Goal: Task Accomplishment & Management: Manage account settings

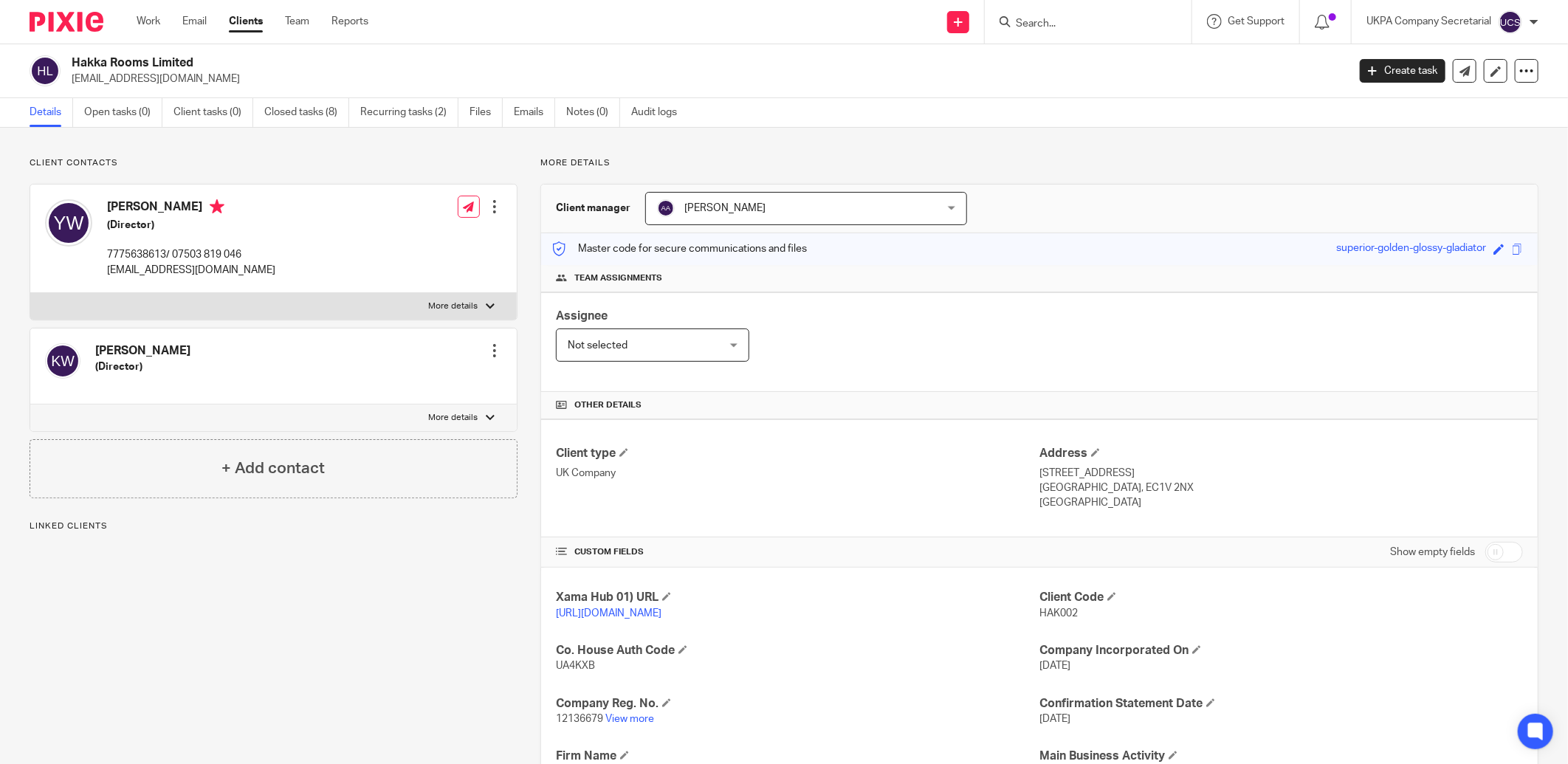
click at [624, 719] on link "View more" at bounding box center [629, 719] width 48 height 10
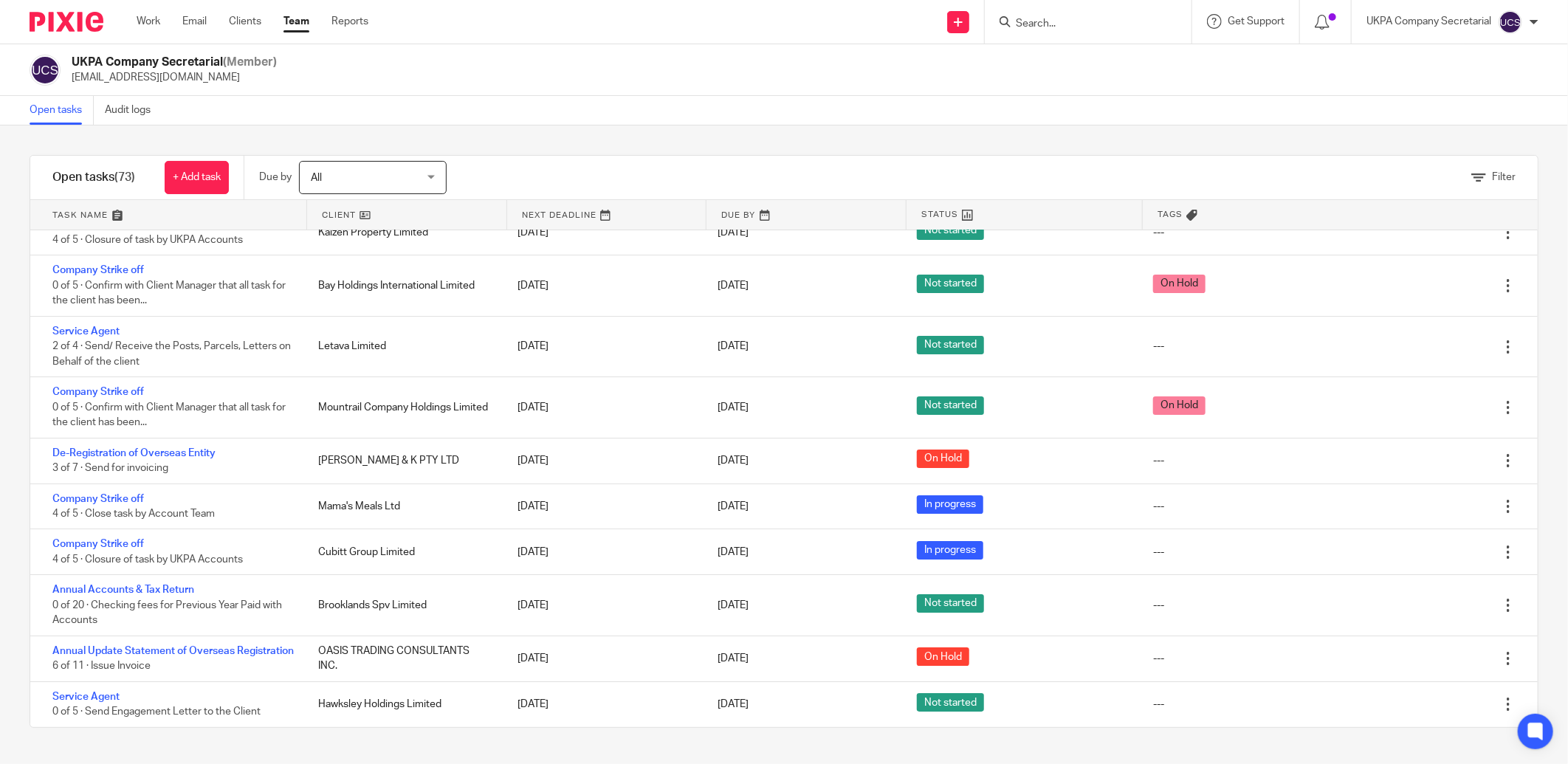
scroll to position [3375, 0]
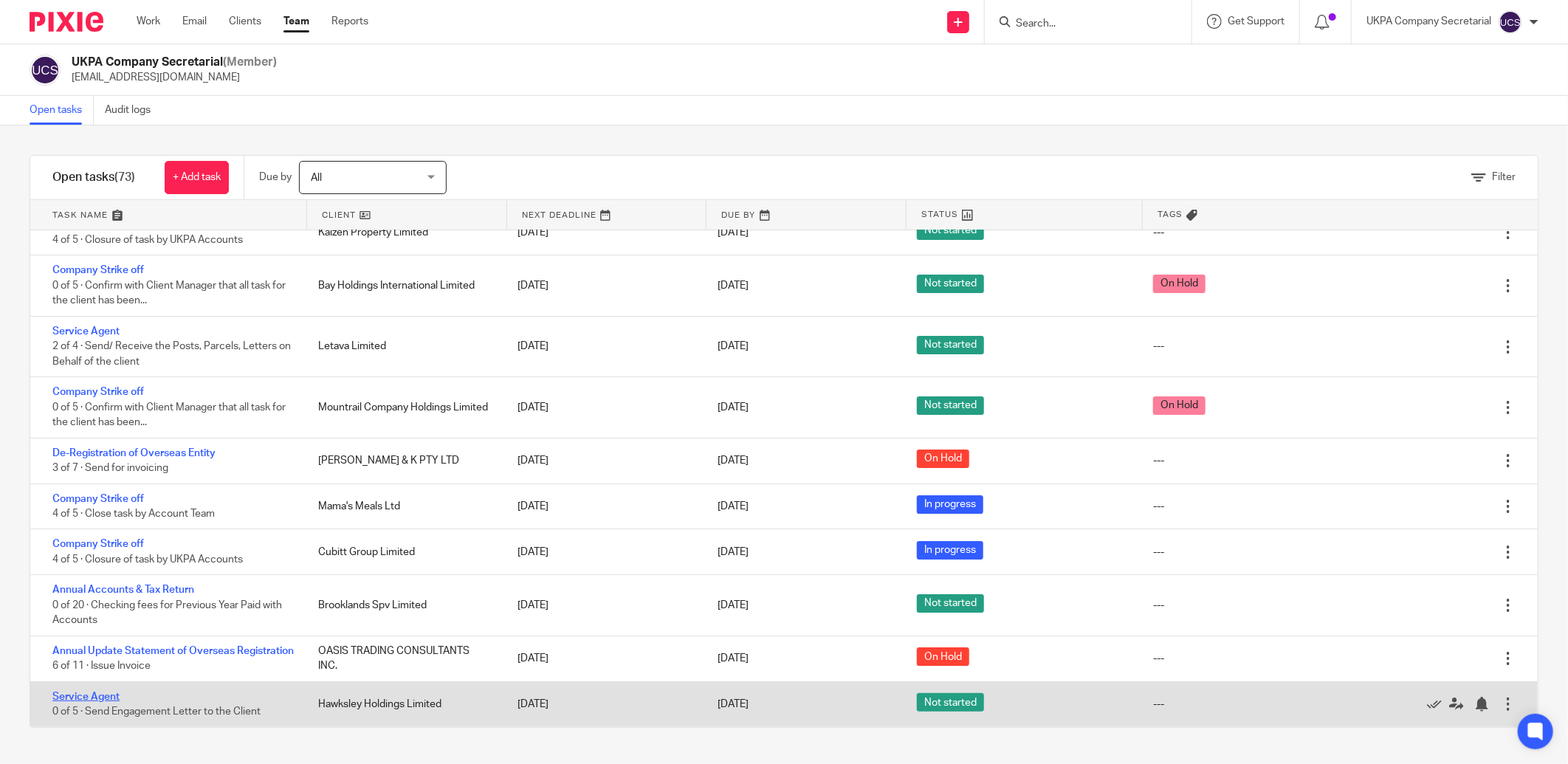
click at [82, 697] on link "Service Agent" at bounding box center [86, 697] width 67 height 10
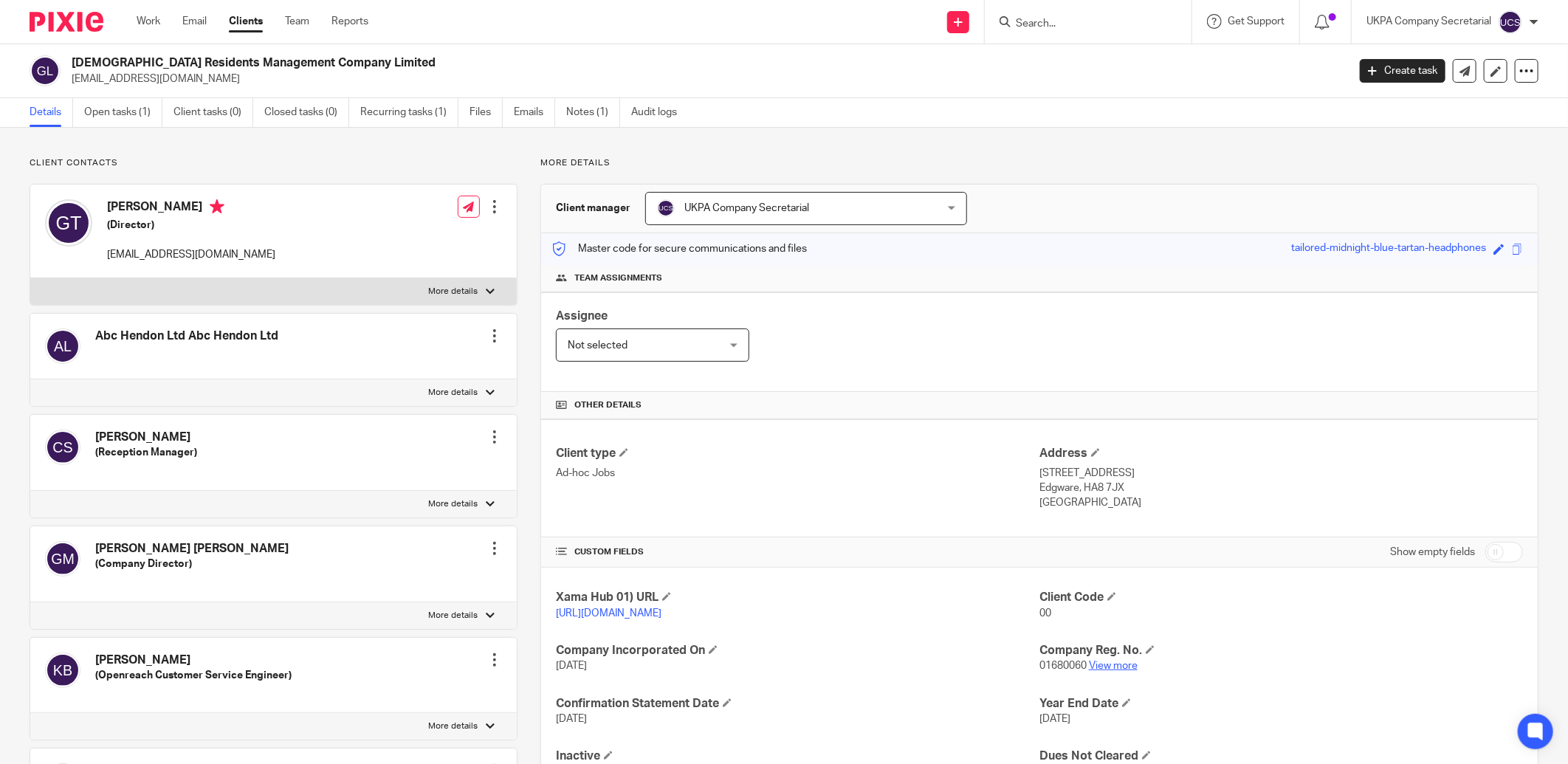
click at [1102, 666] on link "View more" at bounding box center [1112, 665] width 48 height 10
click at [586, 107] on link "Notes (1)" at bounding box center [592, 112] width 54 height 29
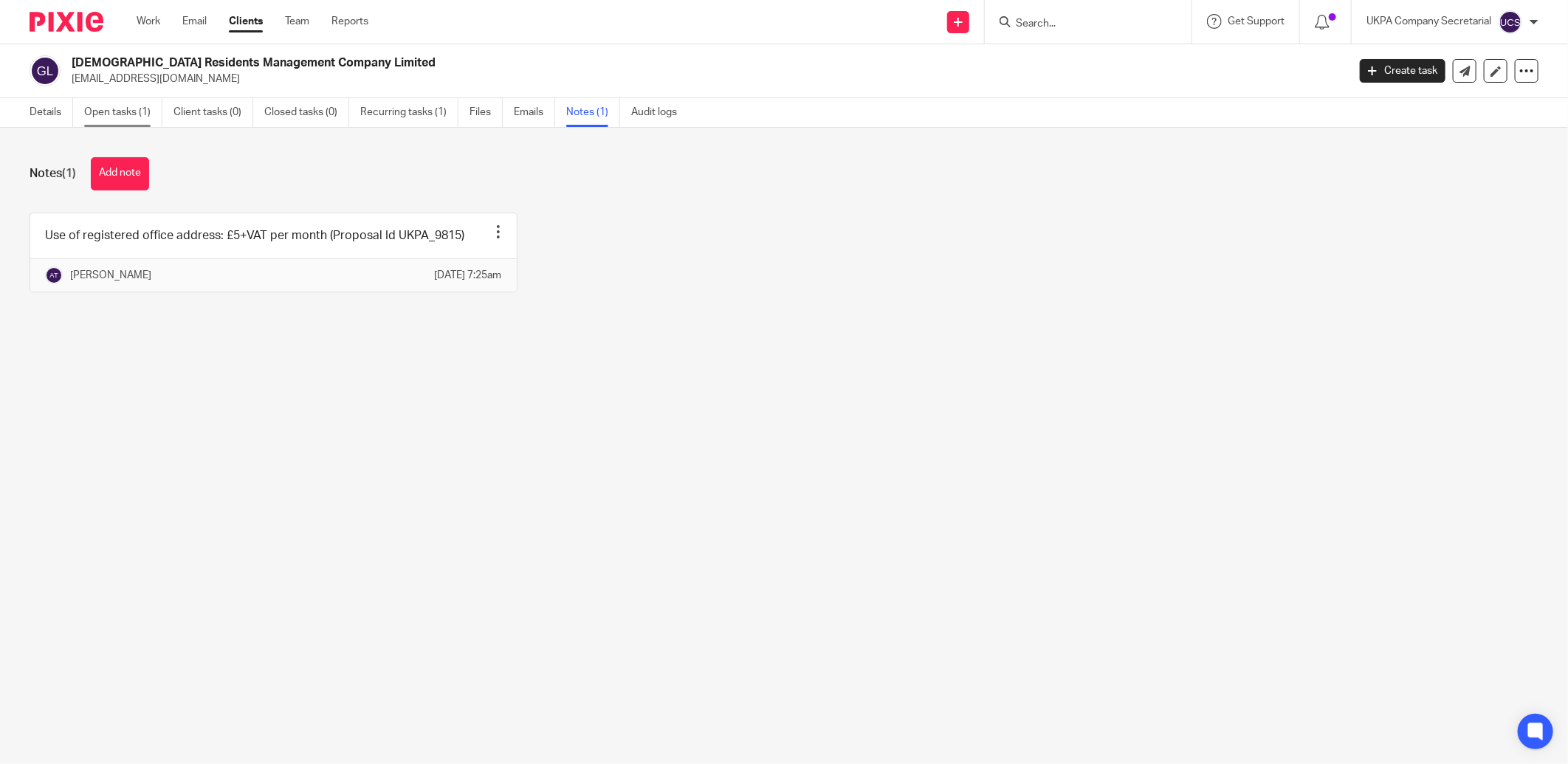
click at [118, 110] on link "Open tasks (1)" at bounding box center [123, 112] width 78 height 29
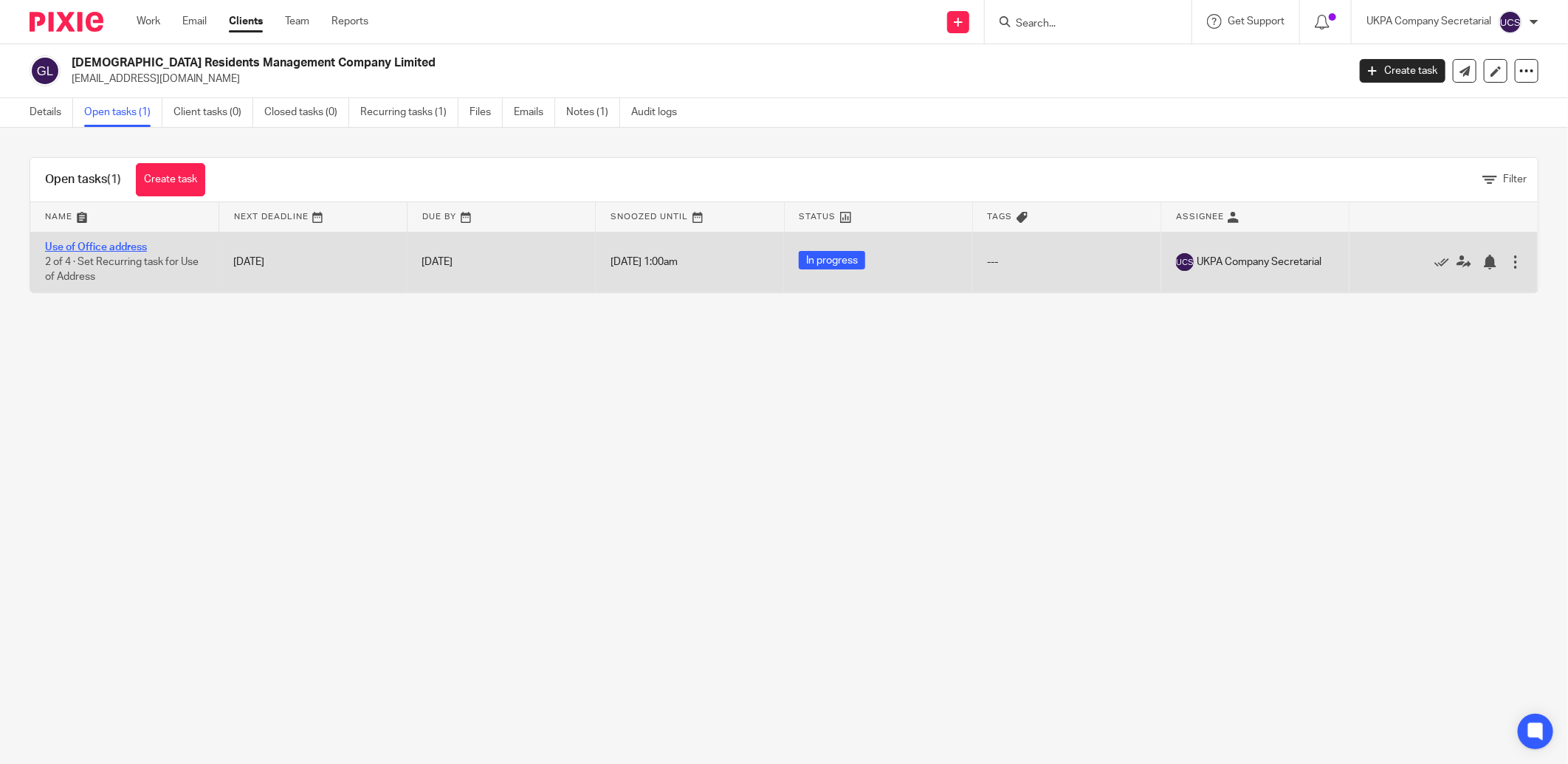
click at [107, 246] on link "Use of Office address" at bounding box center [96, 247] width 102 height 10
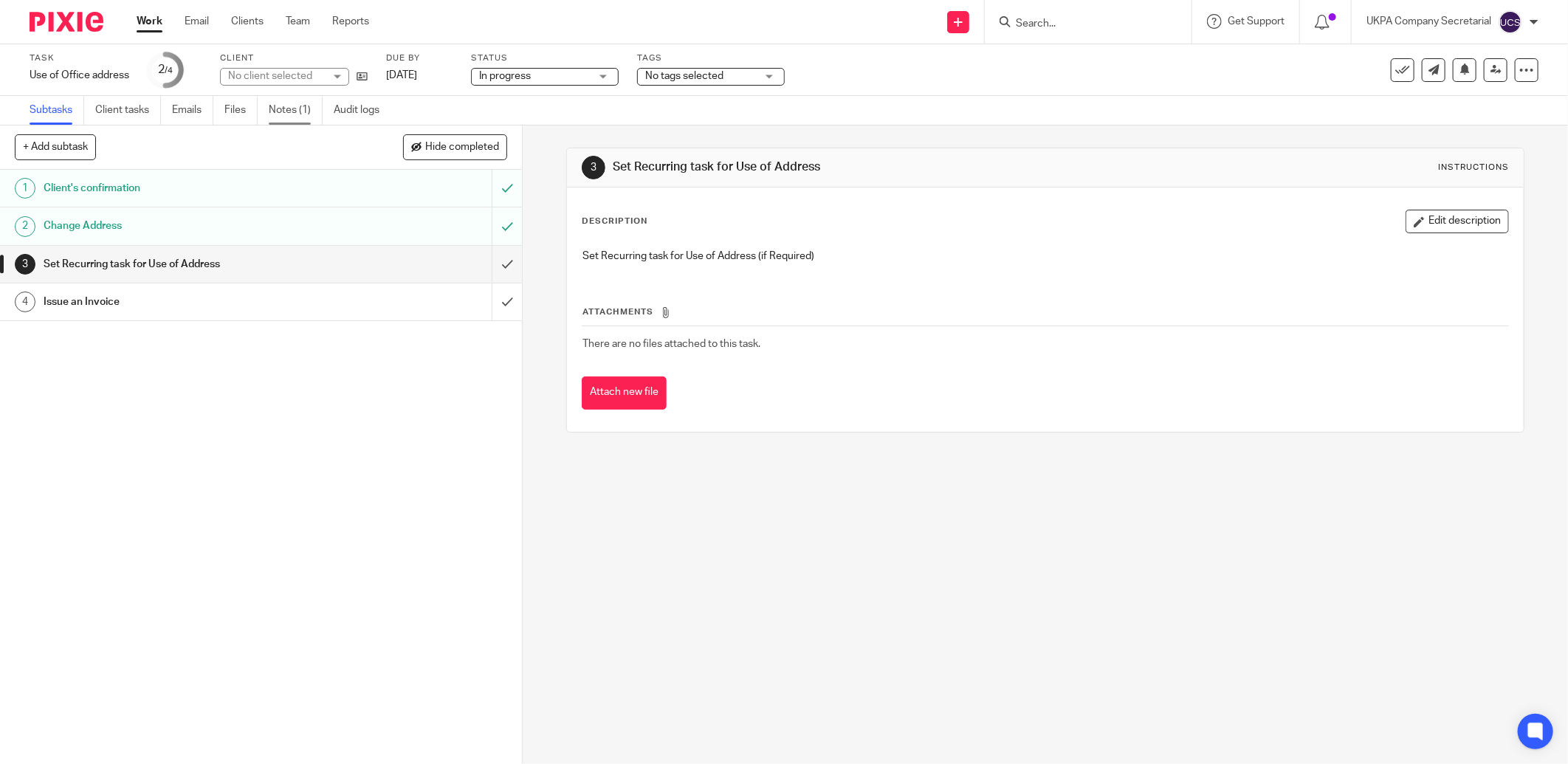
click at [301, 107] on link "Notes (1)" at bounding box center [295, 110] width 54 height 29
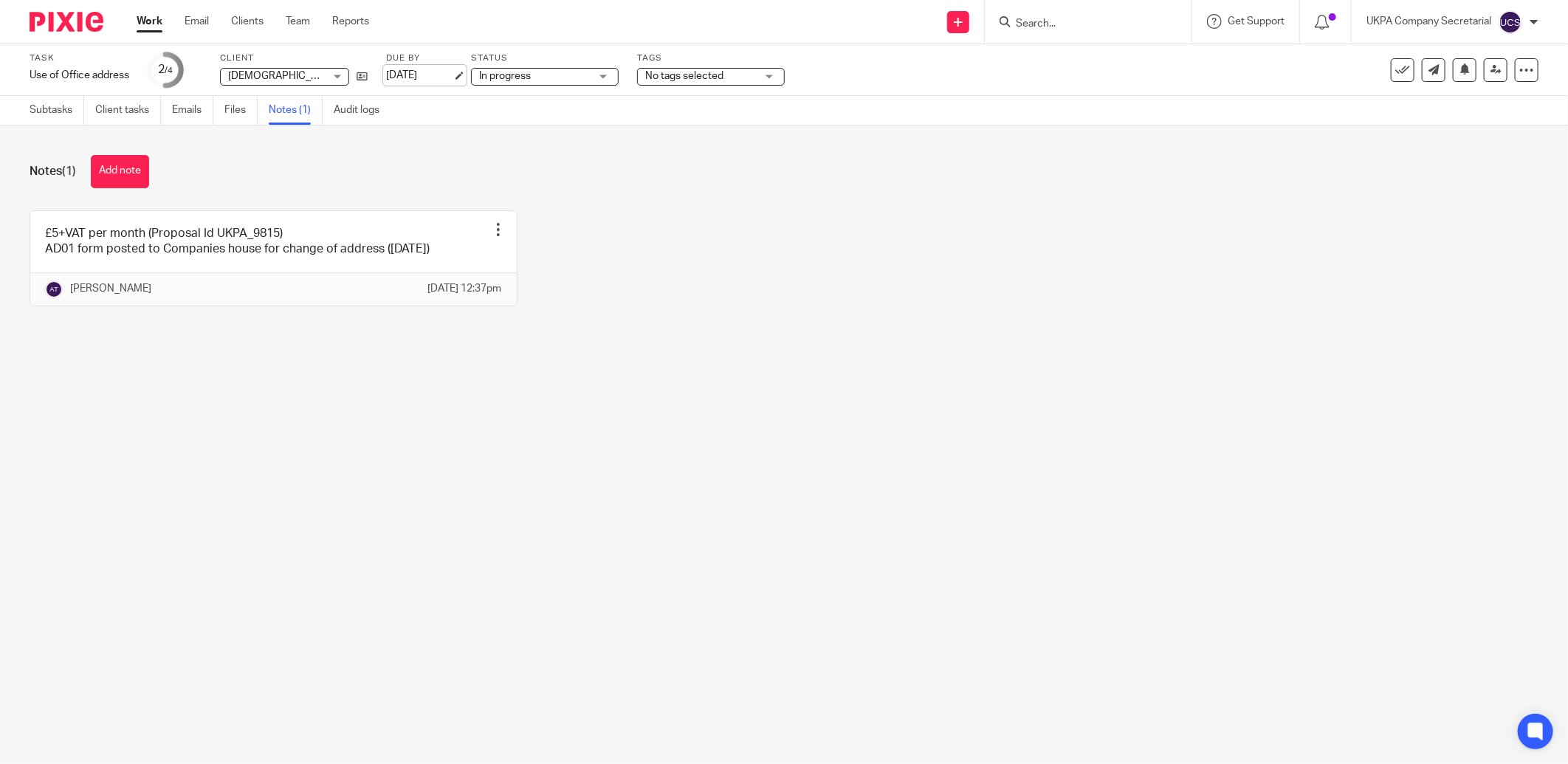
click at [432, 75] on link "27 Aug 2025" at bounding box center [419, 76] width 66 height 15
click at [732, 279] on div "£5+VAT per month (Proposal Id UKPA_9815) AD01 form posted to Companies house fo…" at bounding box center [773, 269] width 1531 height 118
click at [540, 77] on span "In progress" at bounding box center [535, 76] width 110 height 15
click at [682, 465] on main "Task Use of Office address Save Use of Office address 2 /4 Client Greenland Res…" at bounding box center [784, 382] width 1568 height 764
click at [1049, 23] on input "Search" at bounding box center [1080, 25] width 133 height 14
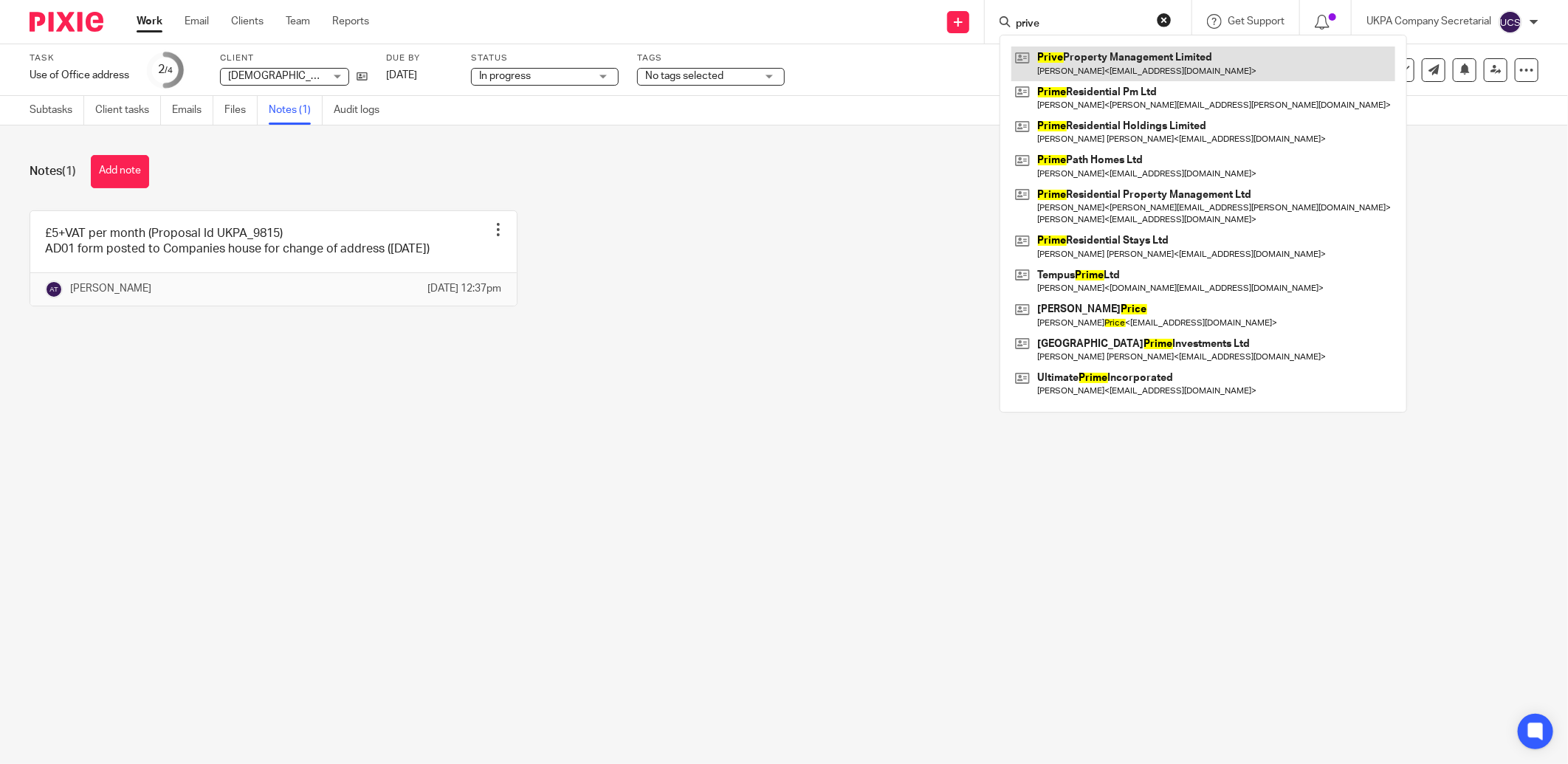
type input "prive"
click at [1117, 69] on link at bounding box center [1203, 64] width 384 height 34
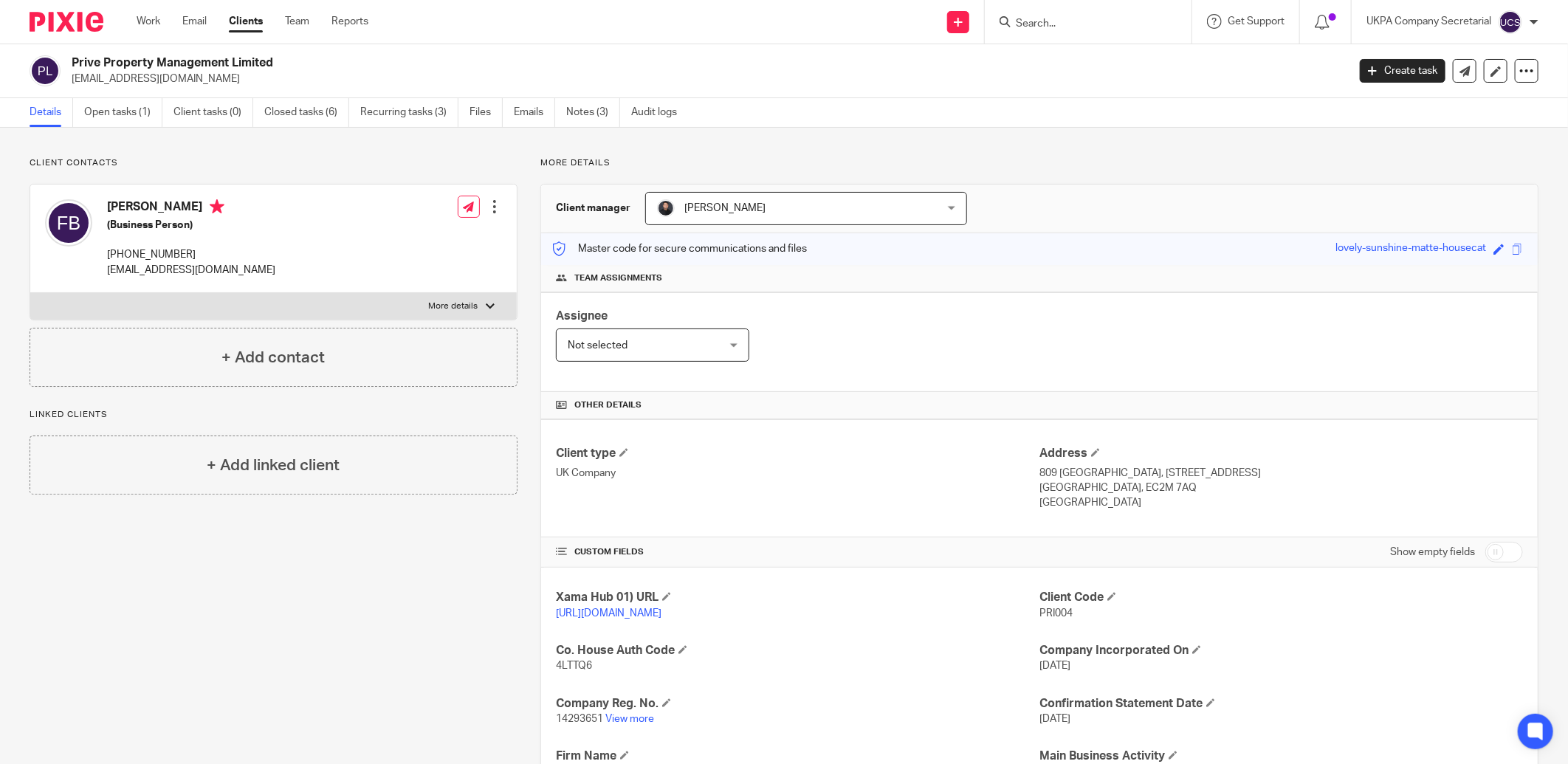
click at [1051, 27] on input "Search" at bounding box center [1080, 25] width 133 height 14
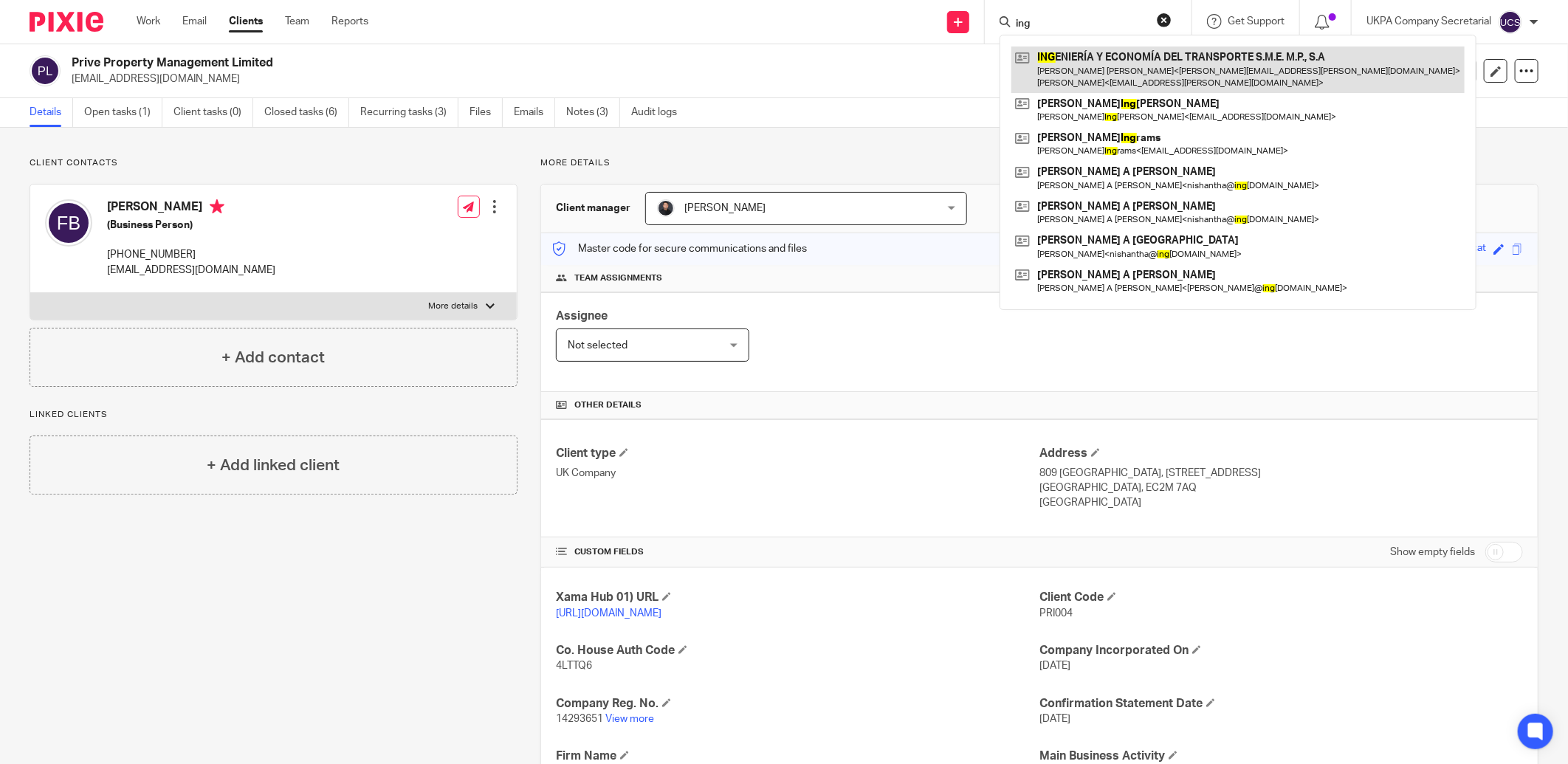
type input "ing"
click at [1064, 59] on link at bounding box center [1237, 70] width 453 height 46
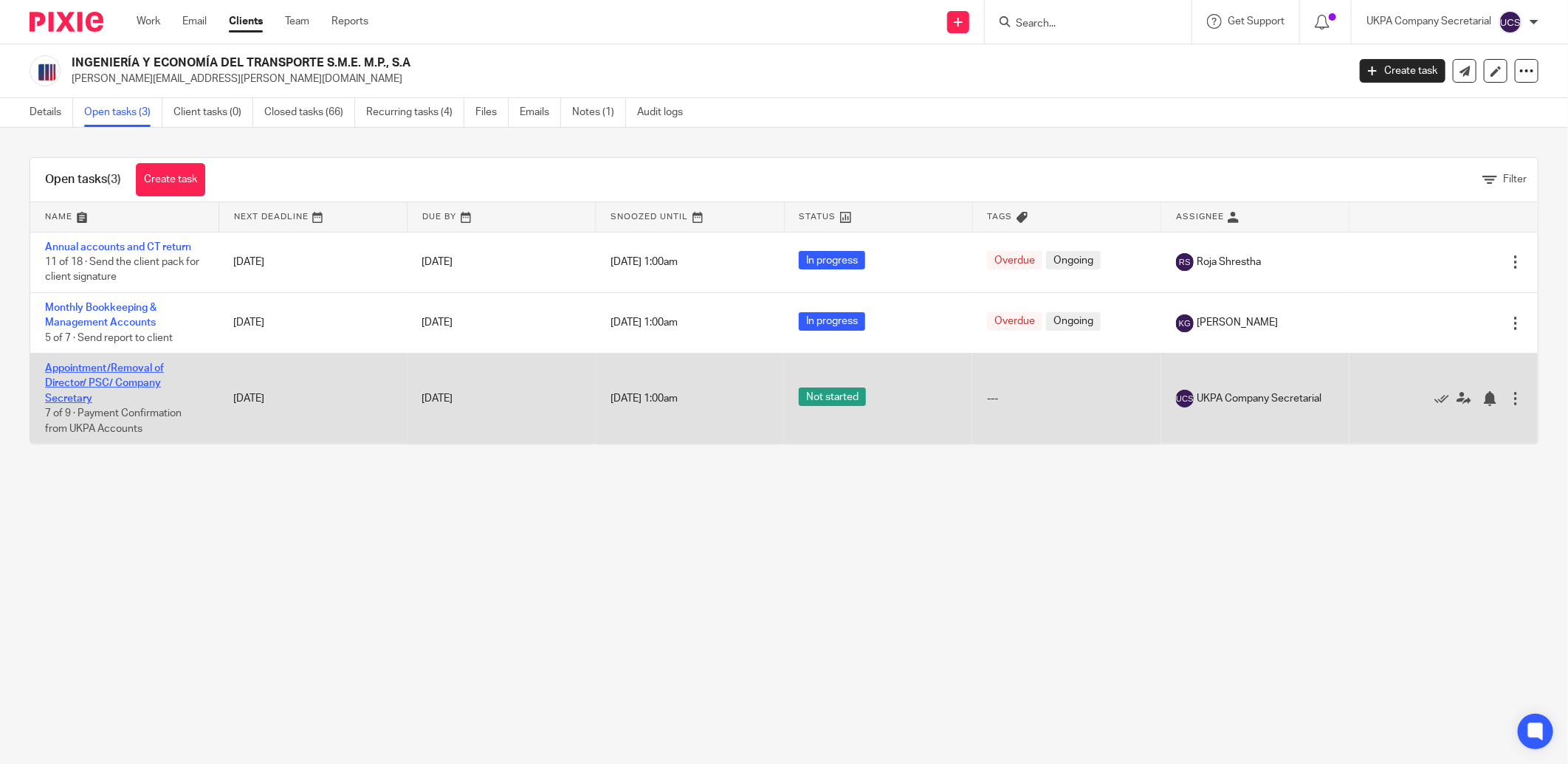
click at [110, 371] on link "Appointment/Removal of Director/ PSC/ Company Secretary" at bounding box center [105, 383] width 119 height 41
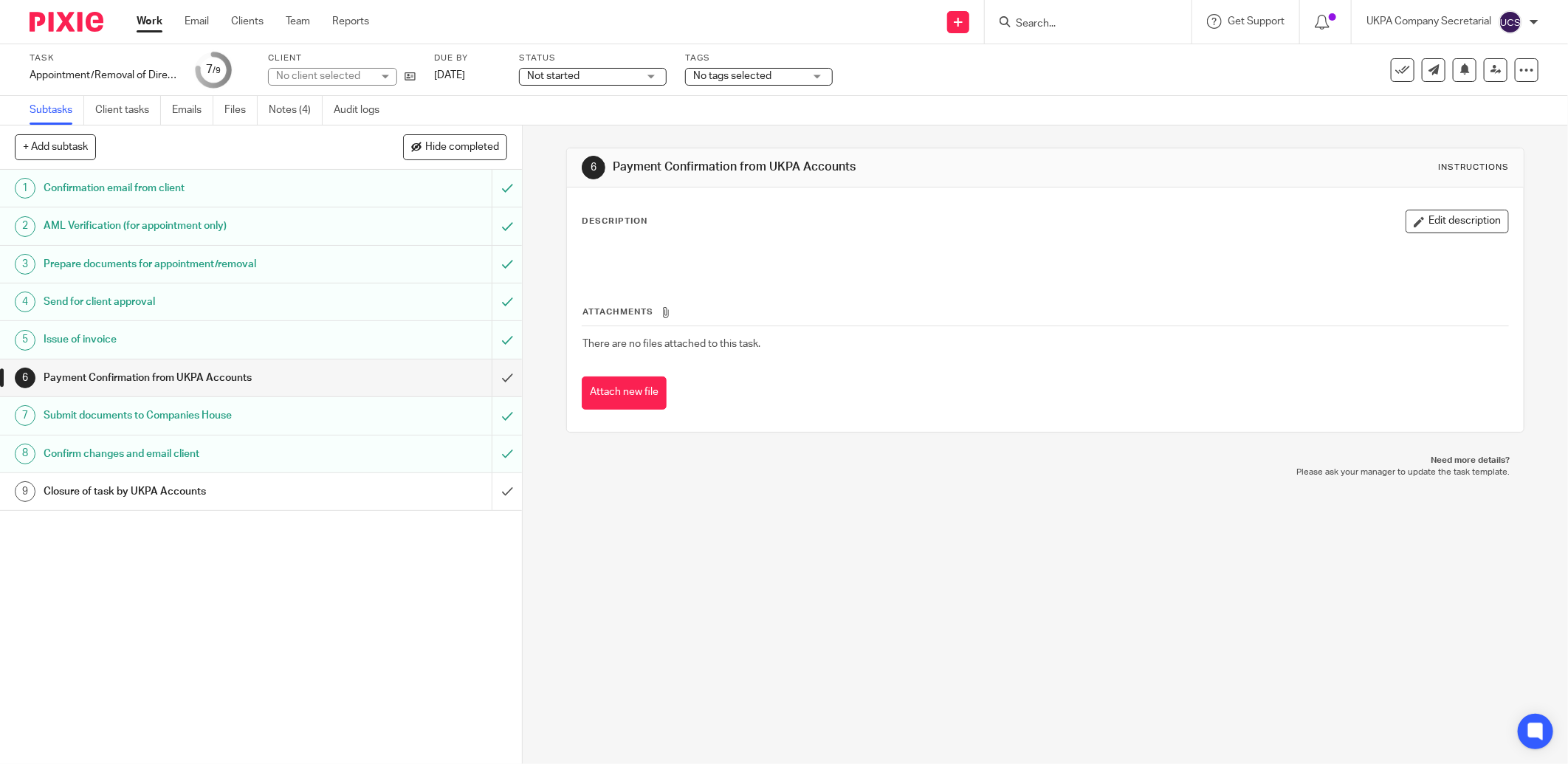
click at [545, 71] on span "Not started" at bounding box center [553, 76] width 53 height 10
click at [569, 138] on li "In progress" at bounding box center [592, 130] width 146 height 31
click at [286, 109] on link "Notes (4)" at bounding box center [295, 110] width 54 height 29
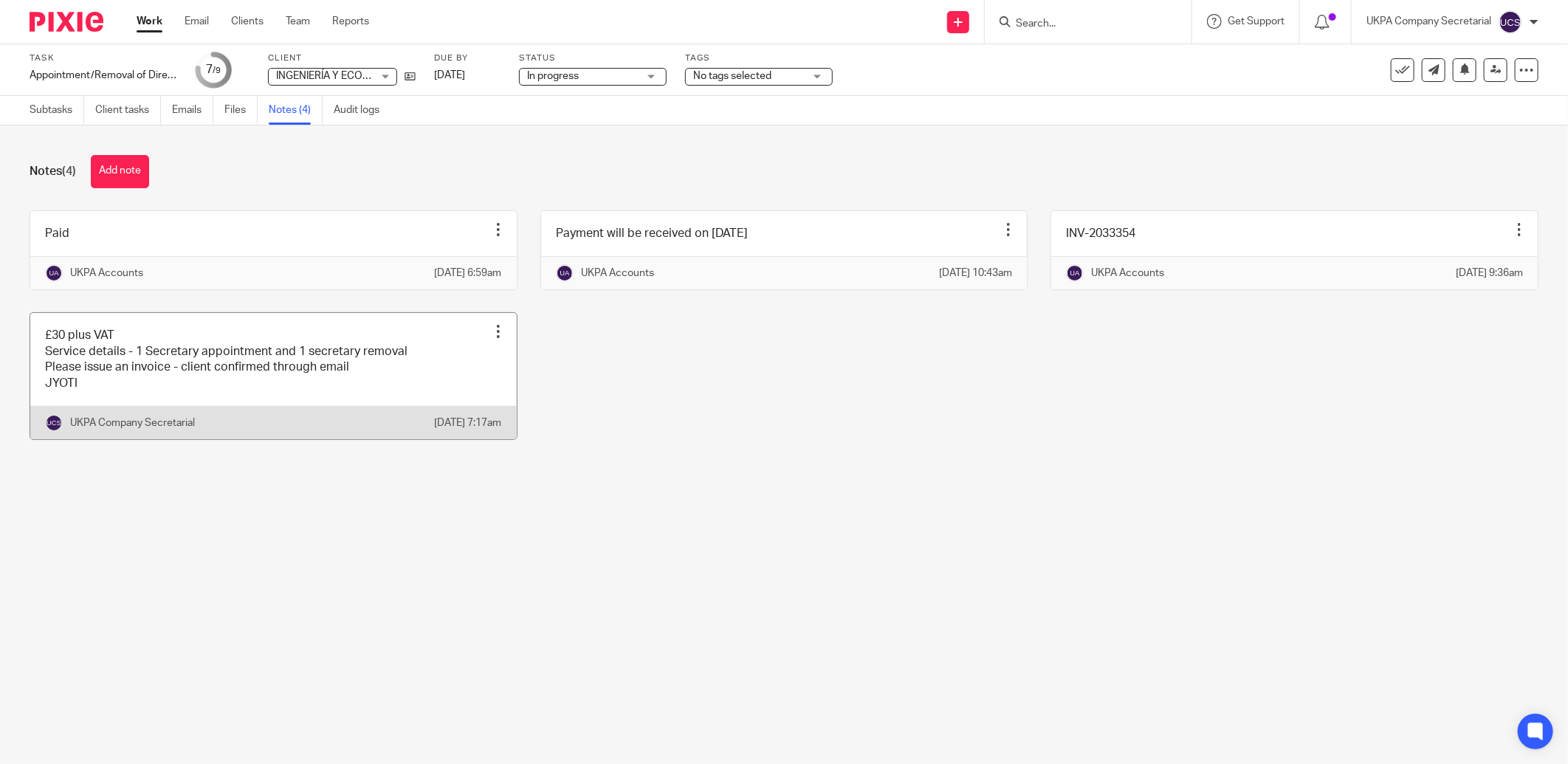
click at [173, 409] on link at bounding box center [274, 376] width 486 height 126
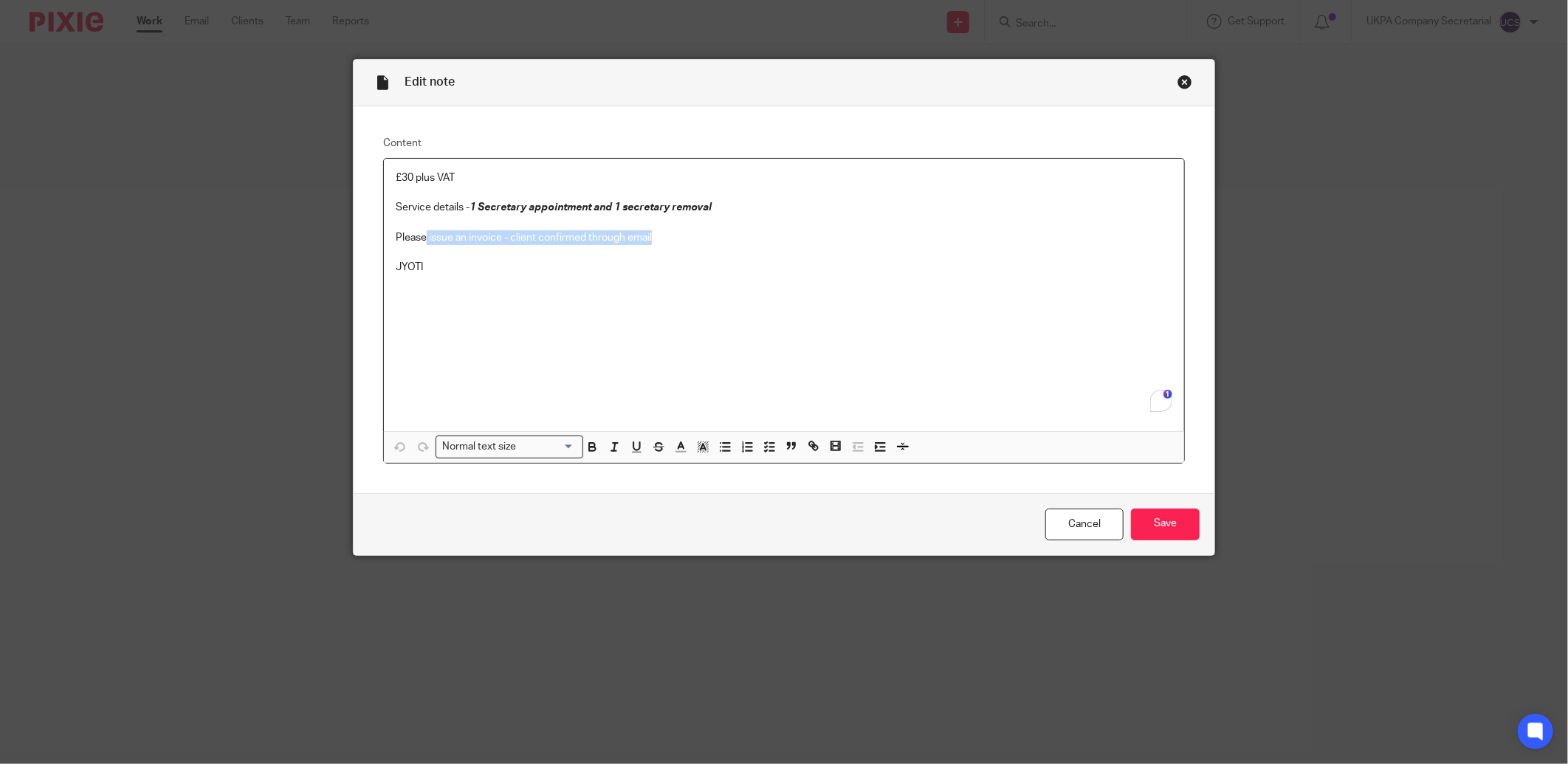
drag, startPoint x: 422, startPoint y: 240, endPoint x: 741, endPoint y: 241, distance: 319.0
click at [741, 241] on p "Please issue an invoice - client confirmed through email" at bounding box center [784, 237] width 777 height 14
click at [1158, 520] on input "Save" at bounding box center [1164, 523] width 69 height 31
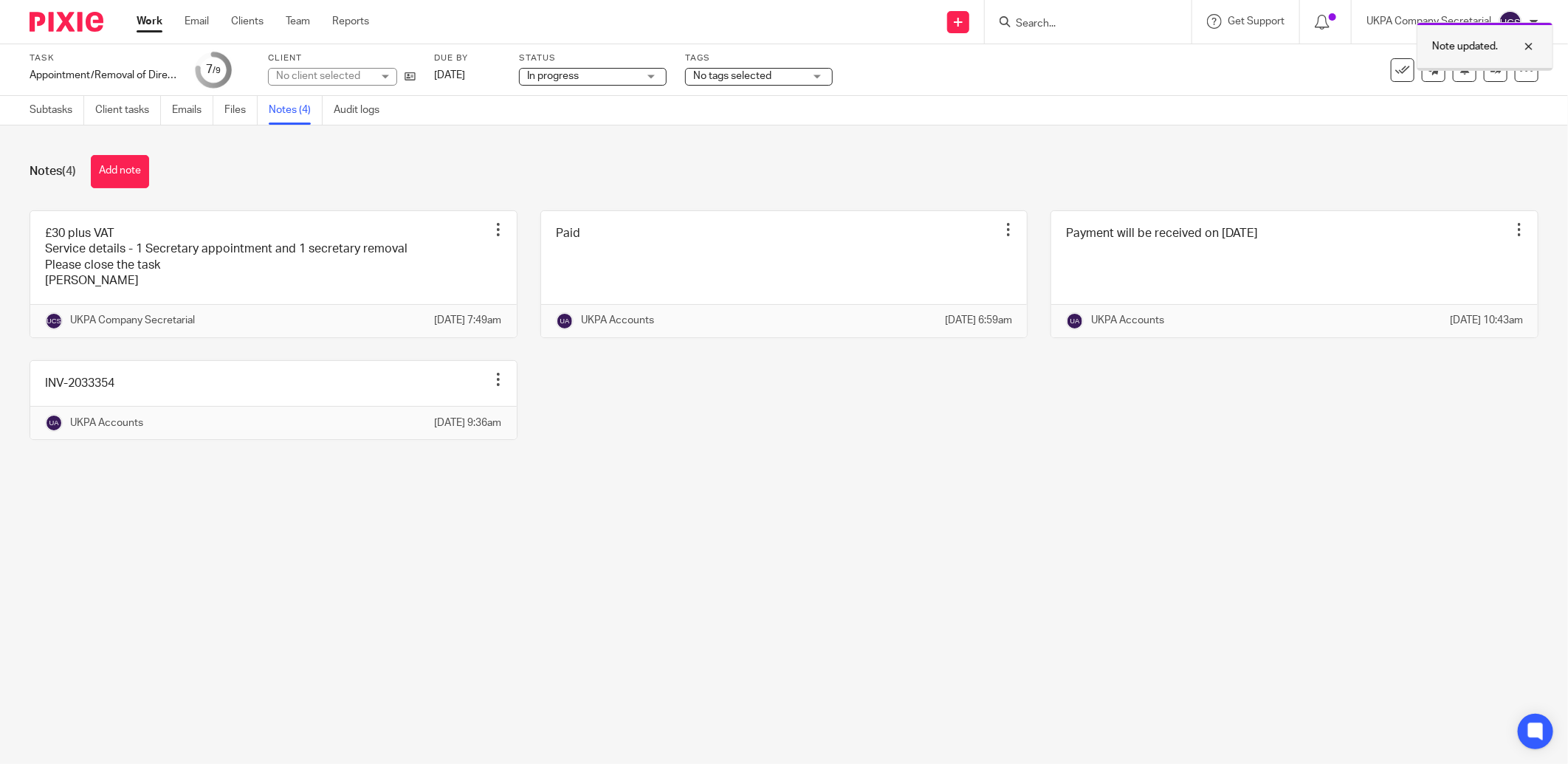
click at [1531, 42] on div at bounding box center [1517, 46] width 40 height 18
click at [1484, 70] on link at bounding box center [1496, 71] width 24 height 24
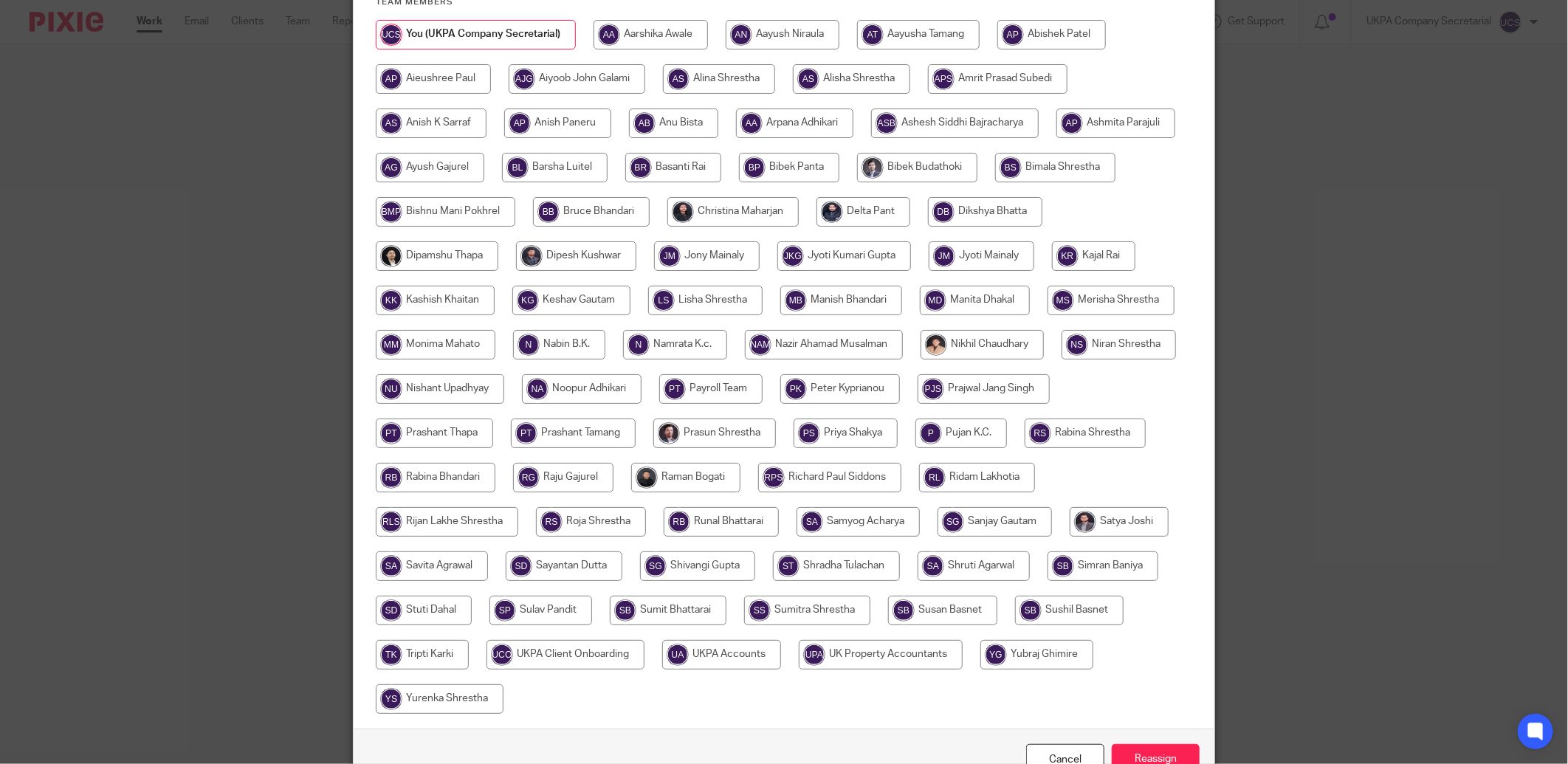
scroll to position [283, 0]
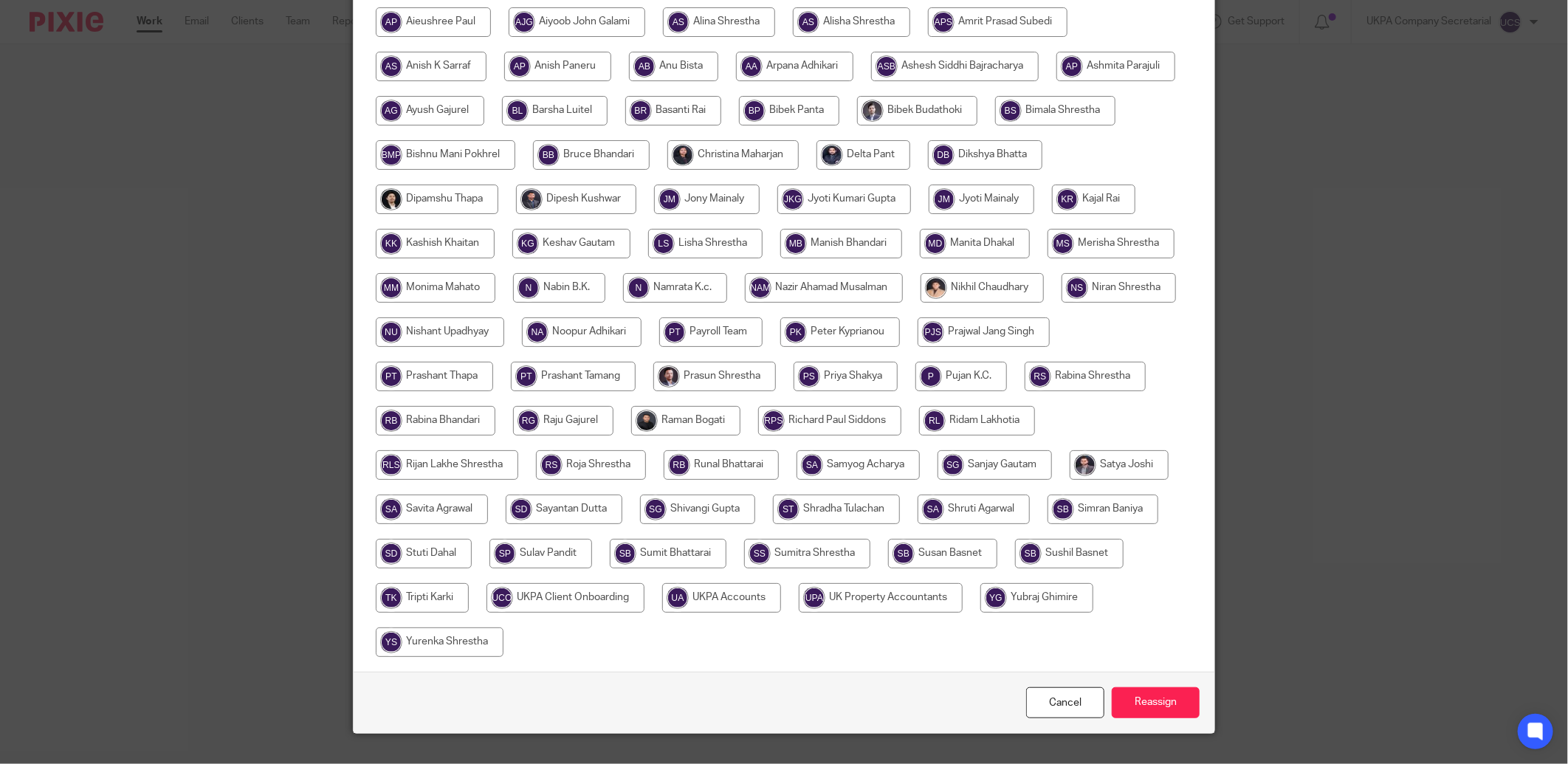
click at [781, 592] on input "radio" at bounding box center [722, 597] width 119 height 30
radio input "true"
click at [1139, 693] on input "Reassign" at bounding box center [1155, 702] width 88 height 31
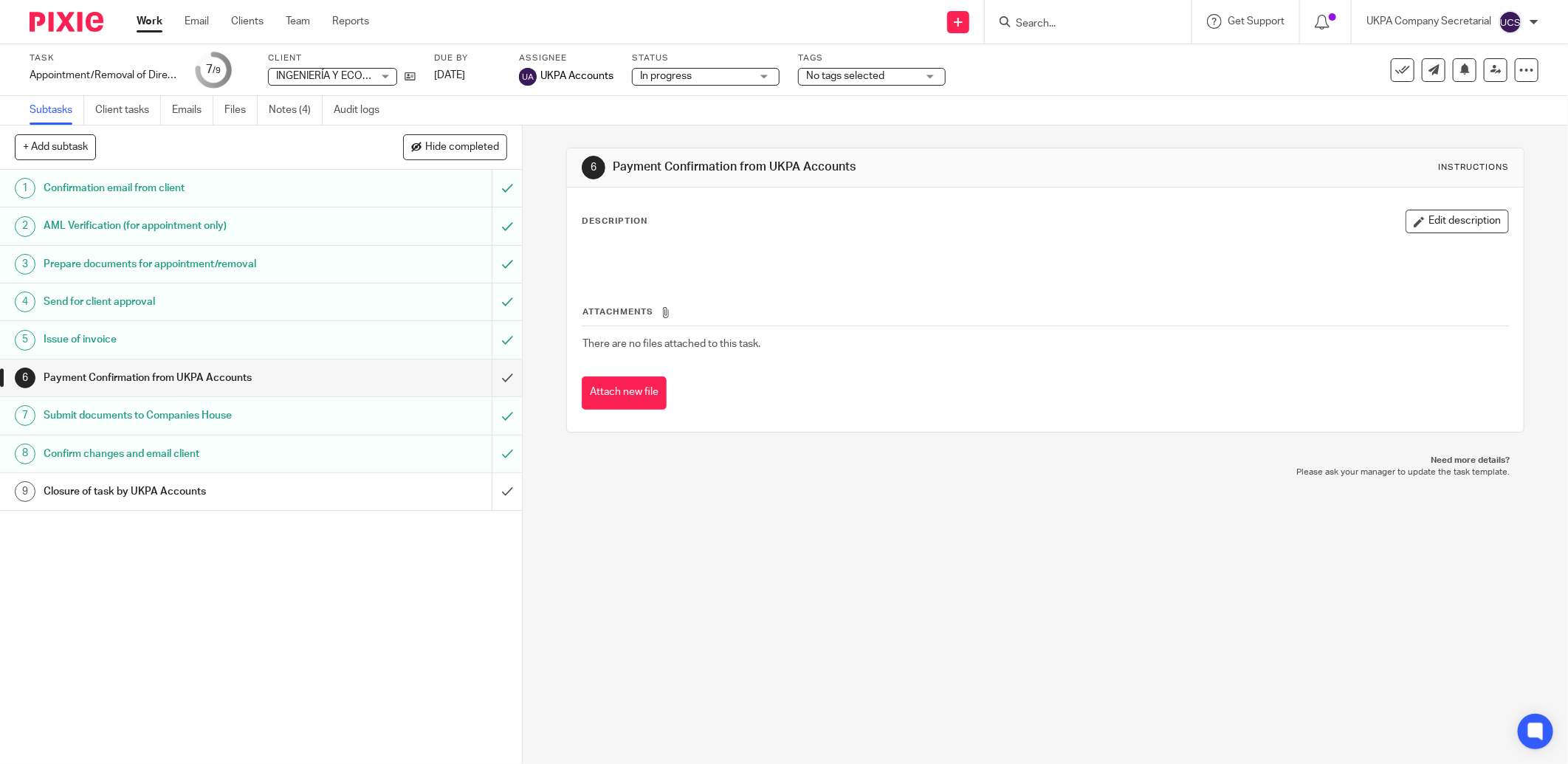
click at [1049, 25] on input "Search" at bounding box center [1080, 25] width 133 height 14
type input "rose bl"
click at [1085, 54] on link at bounding box center [1124, 64] width 224 height 34
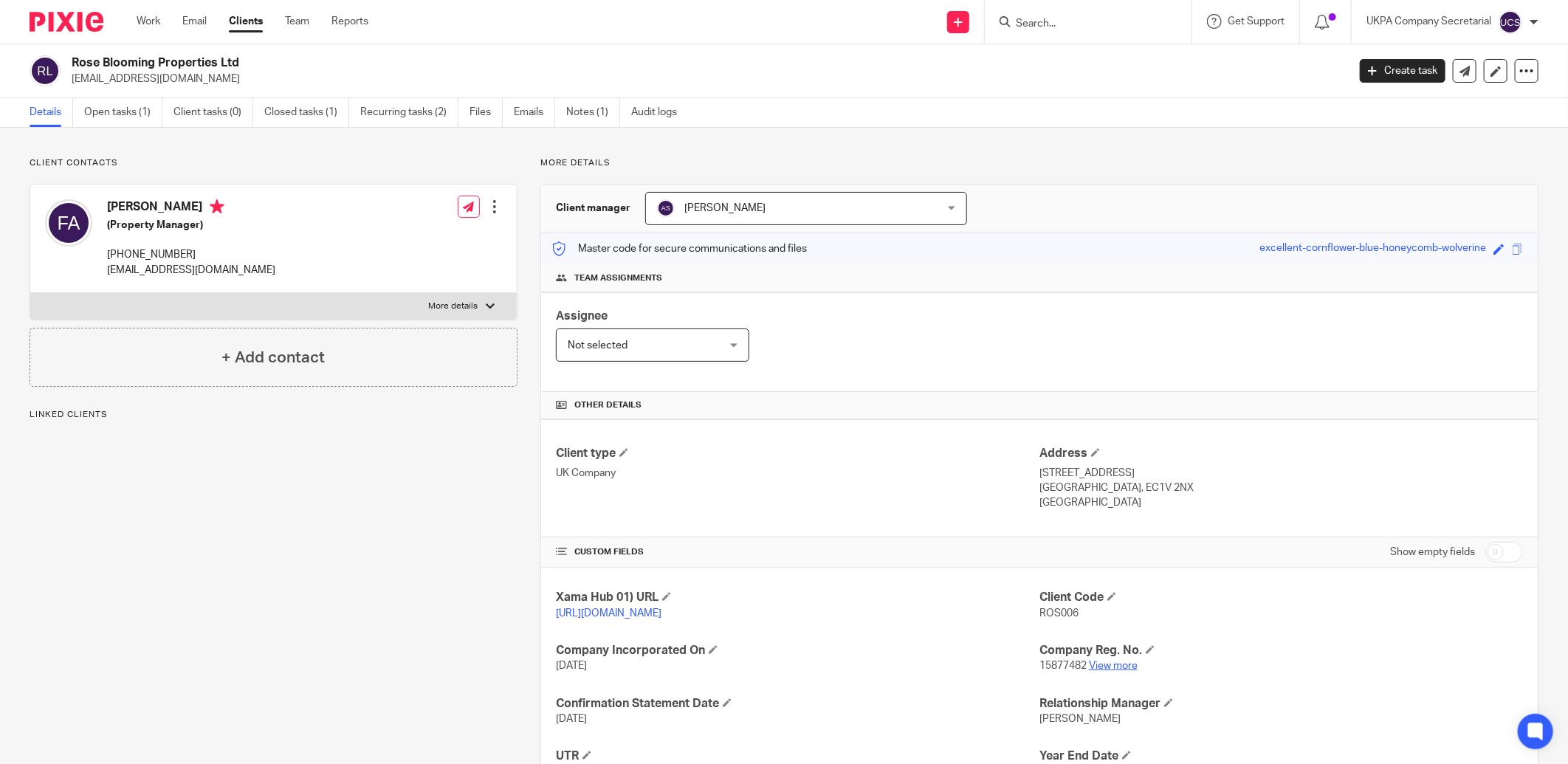
click at [1117, 665] on link "View more" at bounding box center [1112, 665] width 48 height 10
click at [107, 113] on link "Open tasks (1)" at bounding box center [123, 112] width 78 height 29
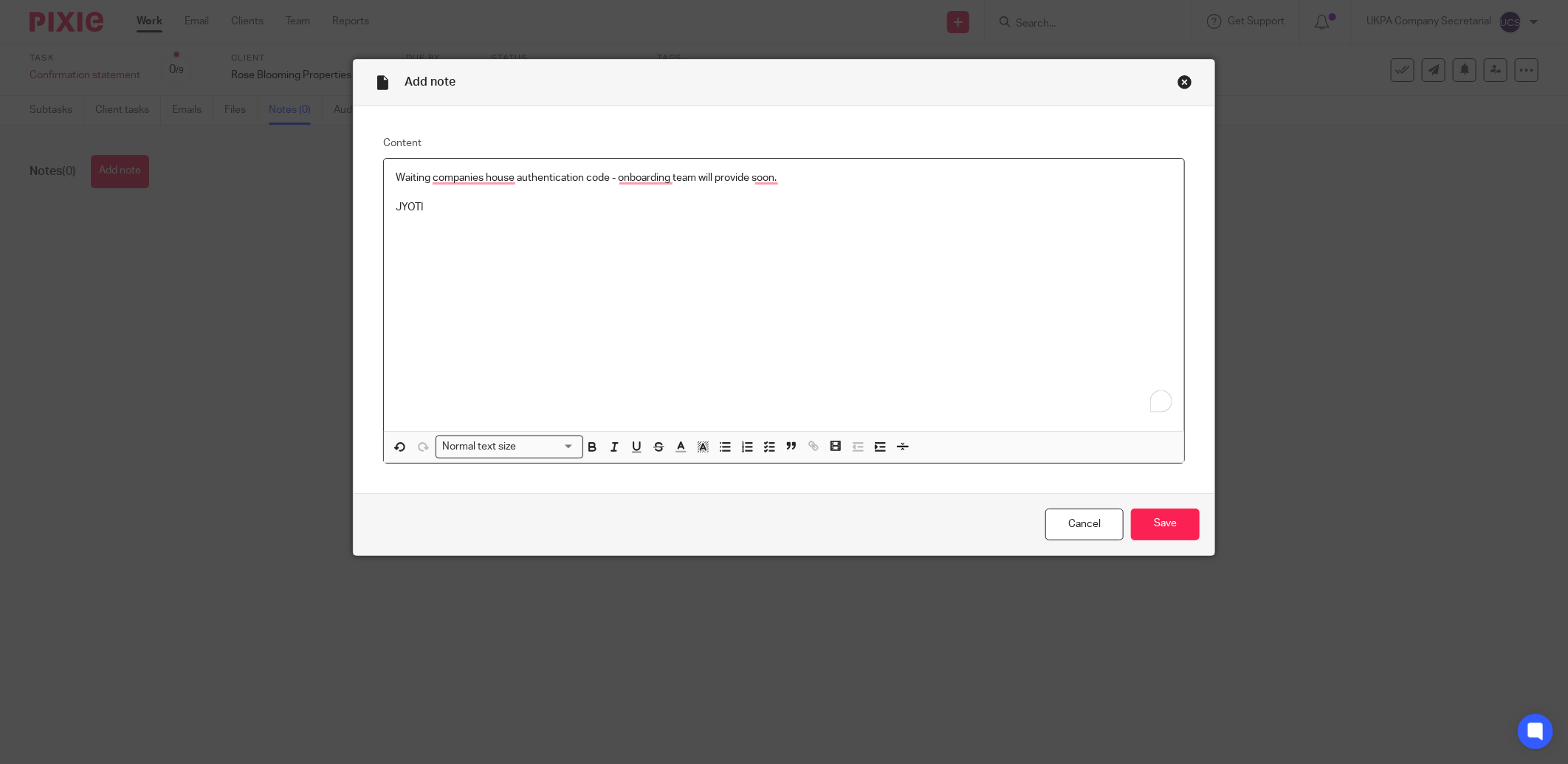
click at [801, 178] on p "Waiting companies house authentication code - onboarding team will provide soon." at bounding box center [784, 178] width 777 height 14
click at [1162, 523] on input "Save" at bounding box center [1164, 523] width 69 height 31
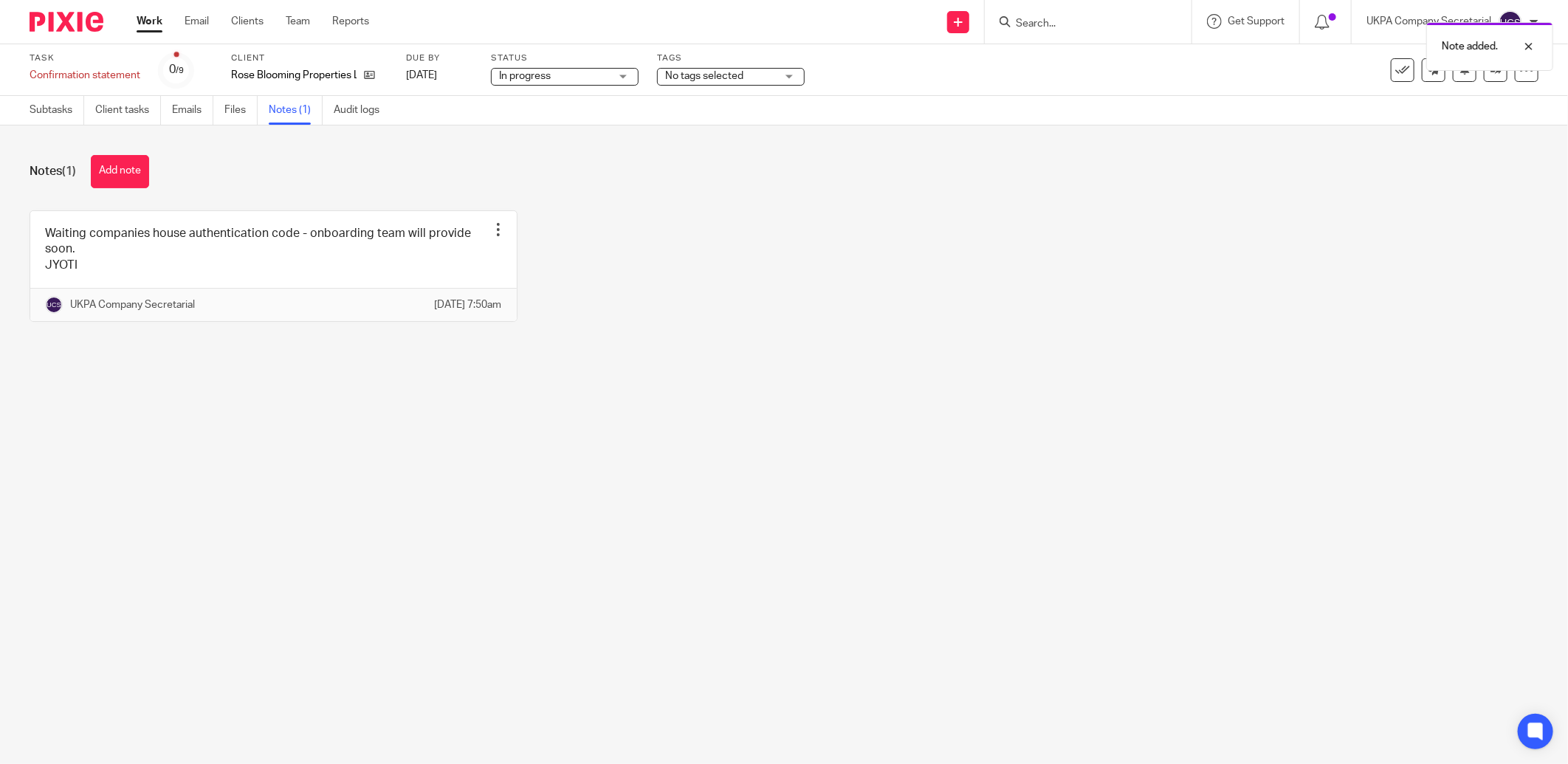
click at [584, 71] on span "In progress" at bounding box center [554, 76] width 110 height 15
click at [567, 150] on li "On Hold" at bounding box center [564, 161] width 146 height 31
click at [1061, 18] on input "Search" at bounding box center [1080, 25] width 133 height 14
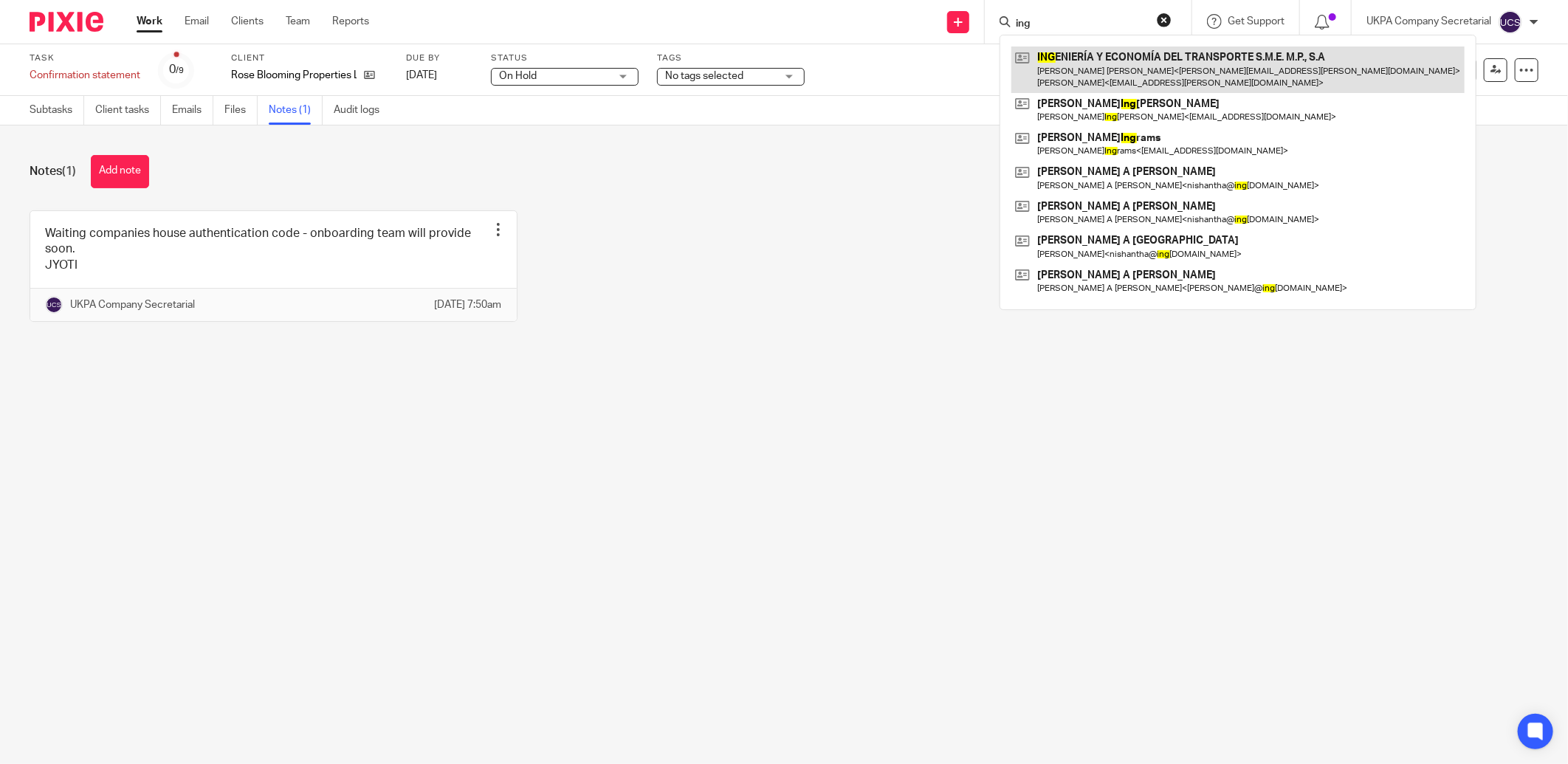
type input "ing"
click at [1175, 76] on link at bounding box center [1237, 70] width 453 height 46
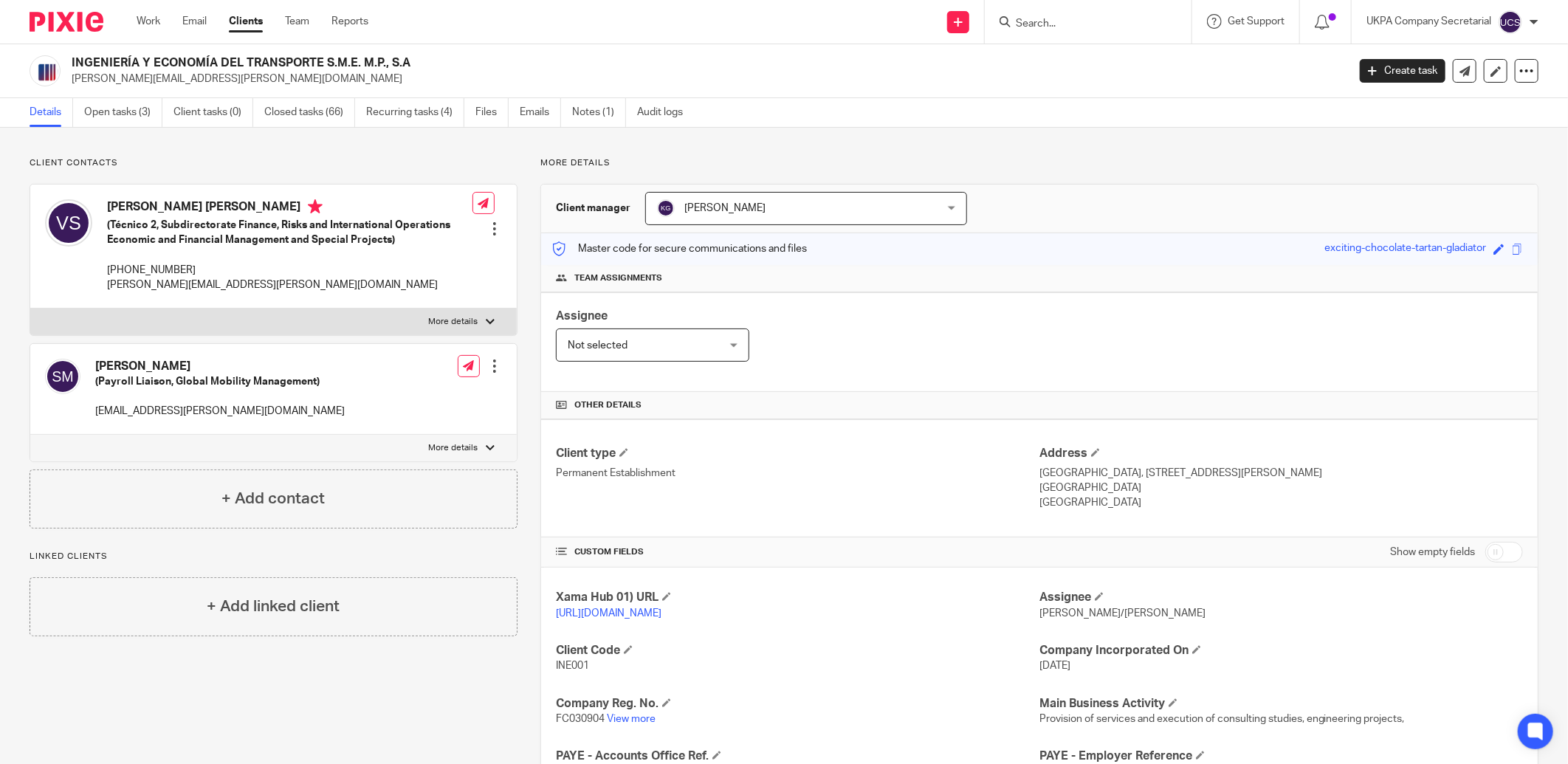
click at [1048, 27] on input "Search" at bounding box center [1080, 25] width 133 height 14
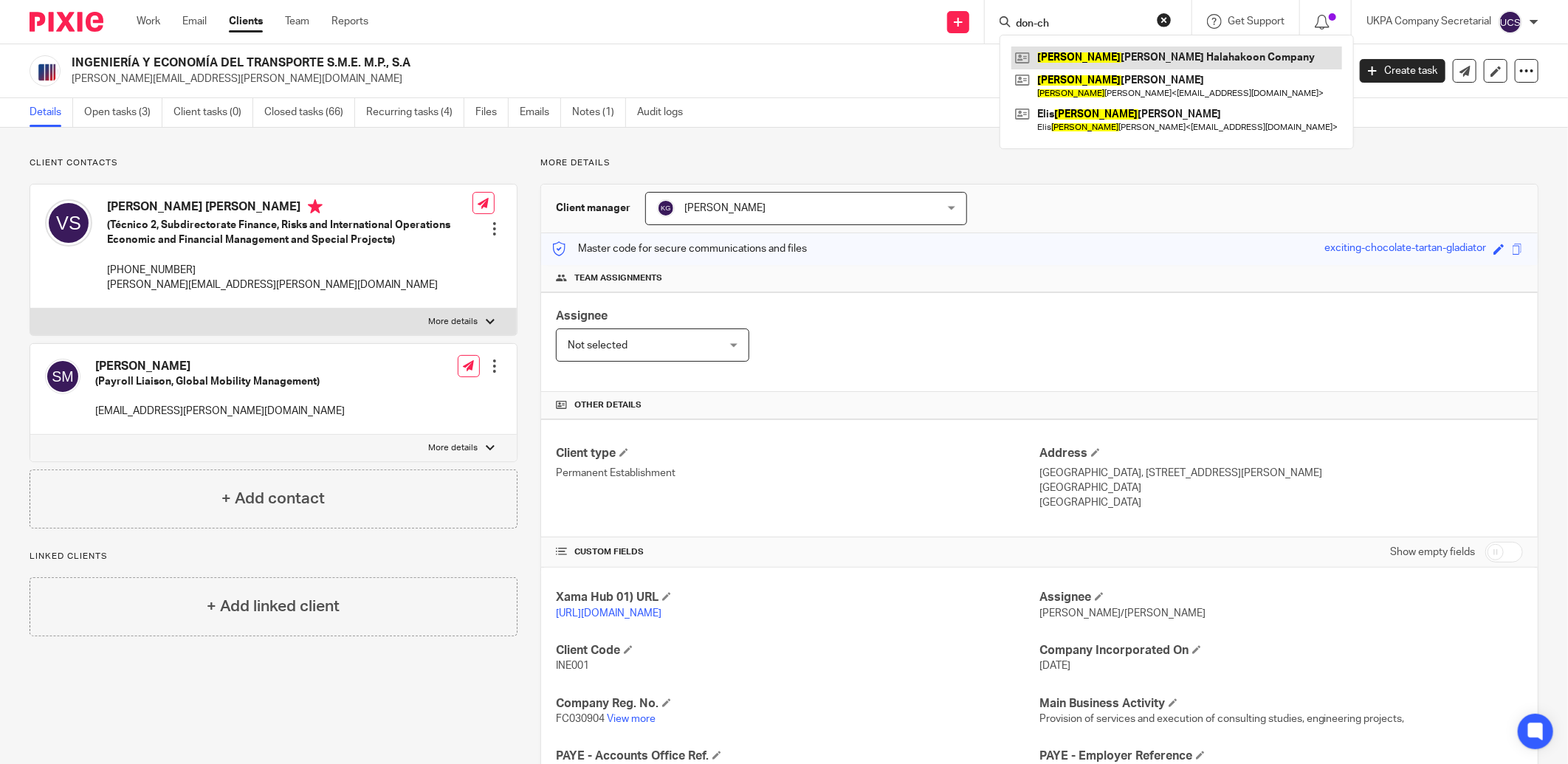
type input "don-ch"
click at [1067, 66] on link at bounding box center [1176, 58] width 331 height 22
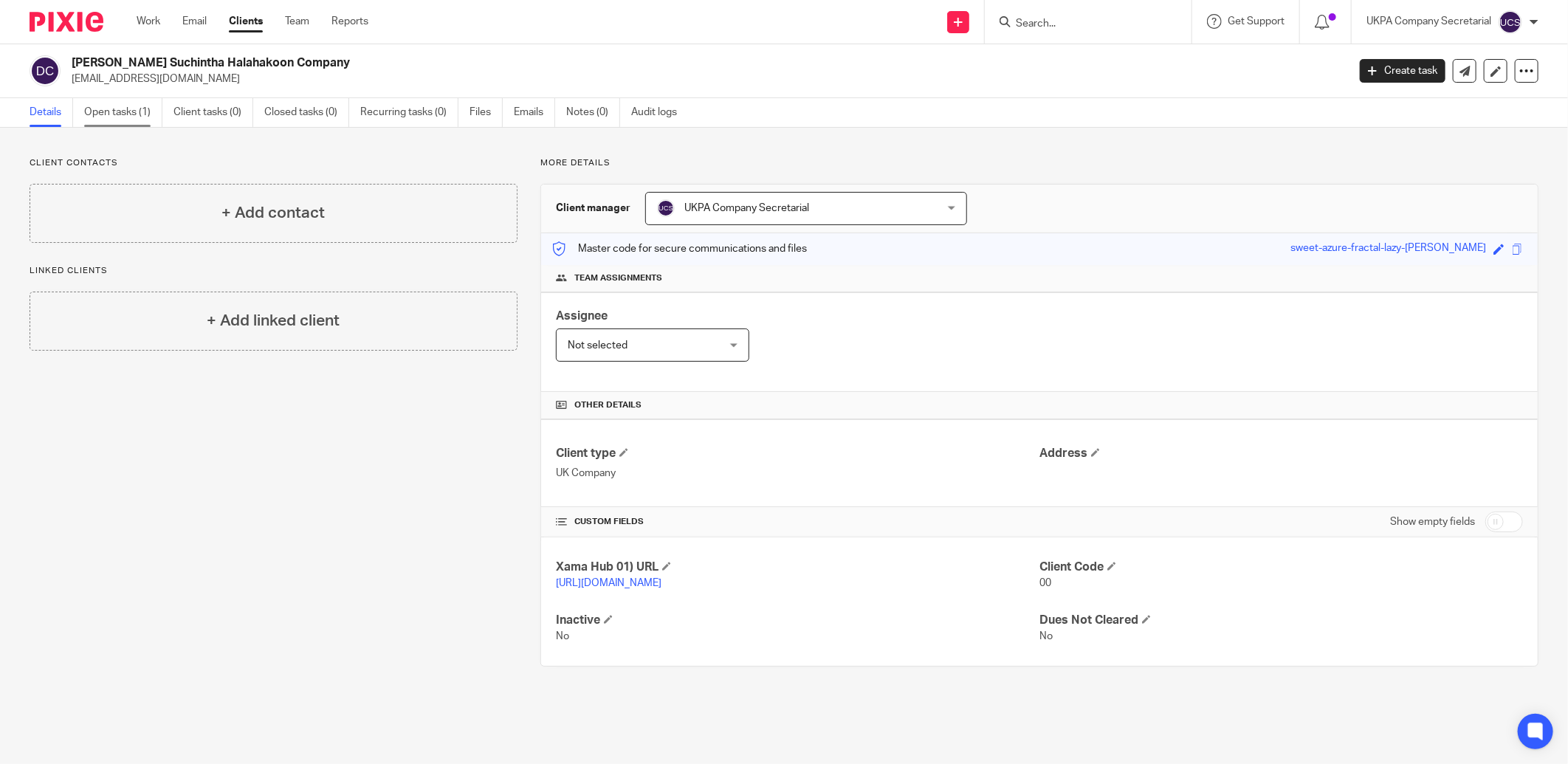
click at [123, 115] on link "Open tasks (1)" at bounding box center [123, 112] width 78 height 29
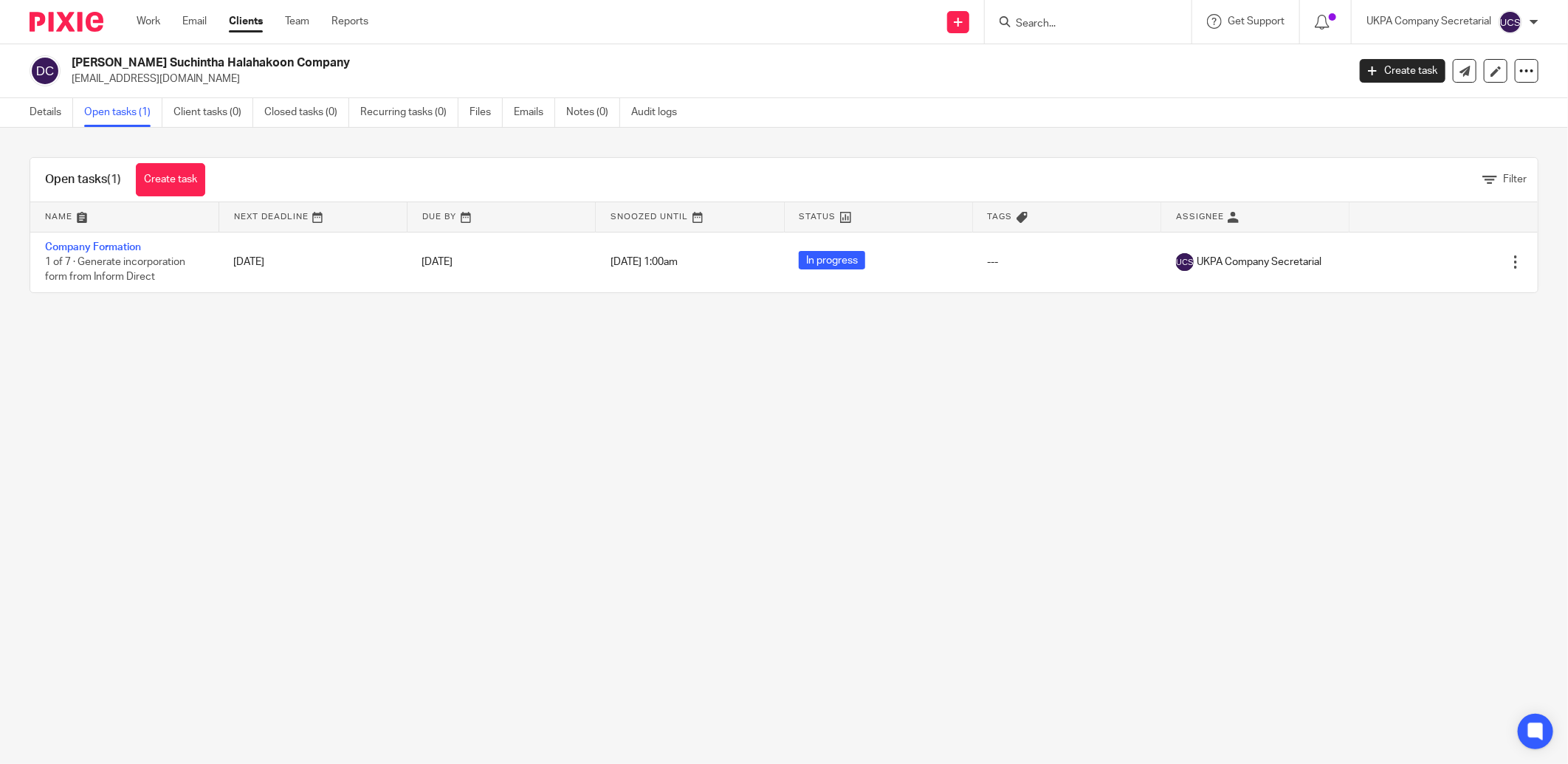
click at [1057, 25] on input "Search" at bounding box center [1080, 25] width 133 height 14
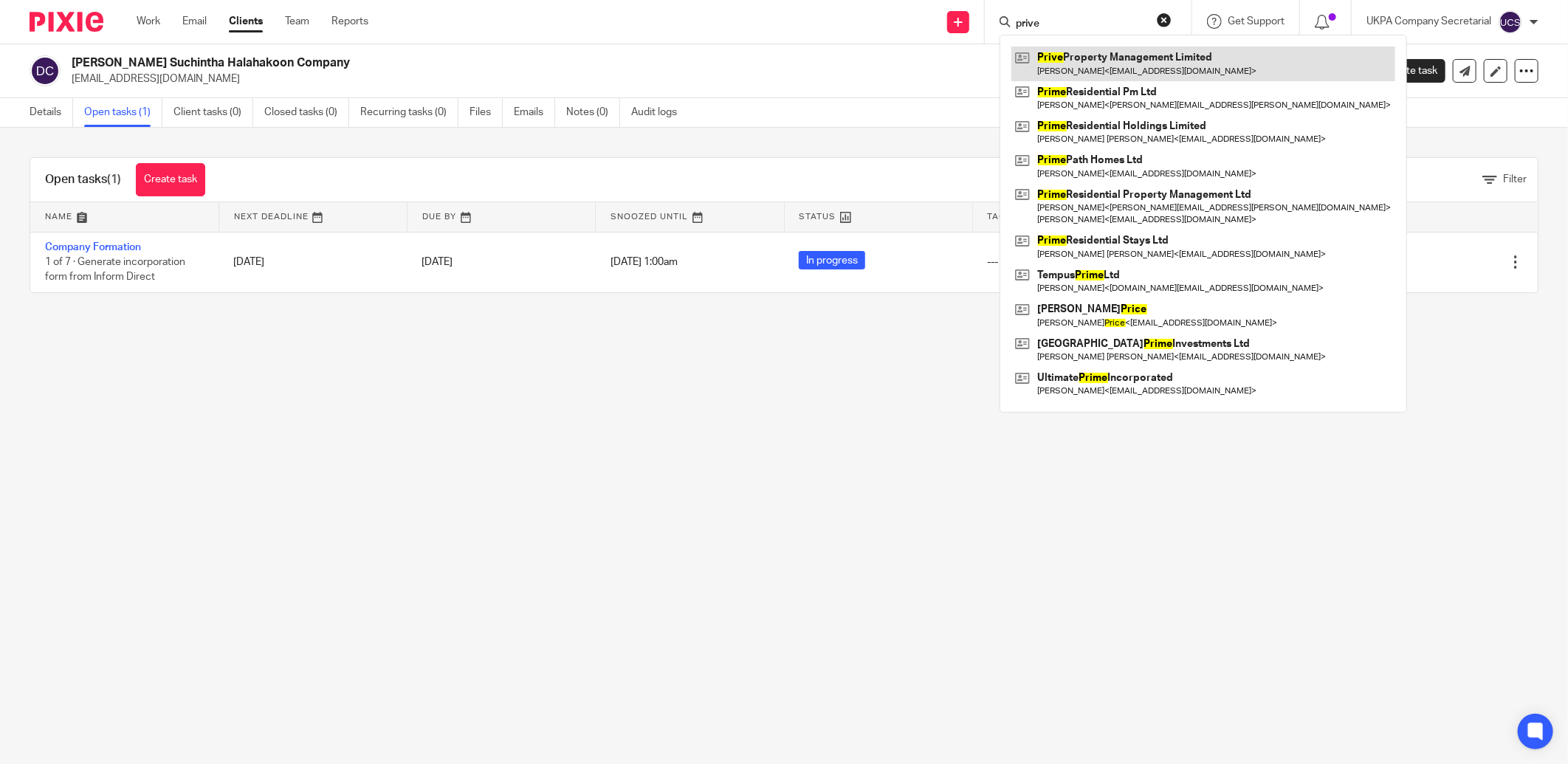
type input "prive"
click at [1107, 55] on link at bounding box center [1203, 64] width 384 height 34
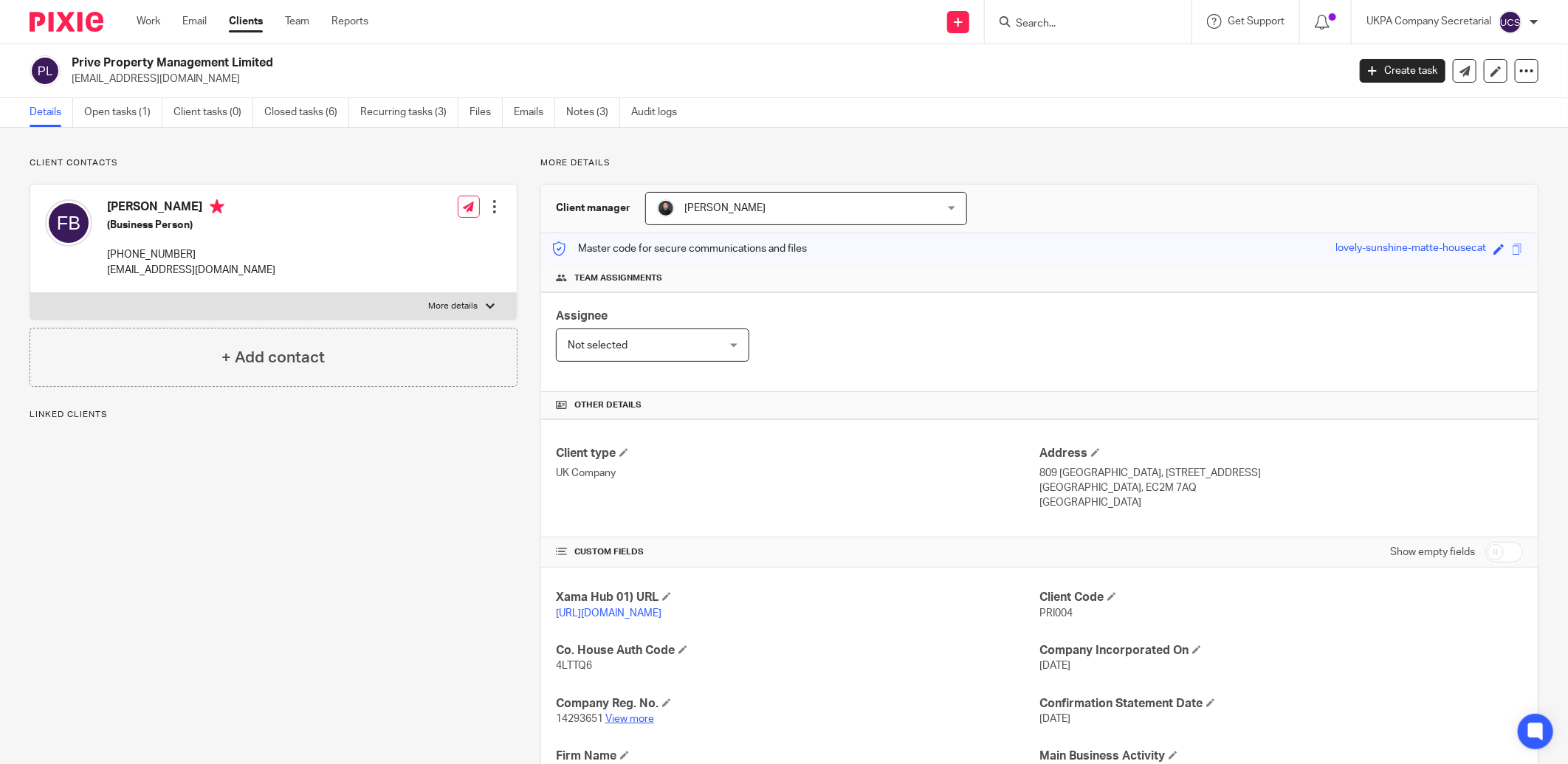
click at [637, 723] on link "View more" at bounding box center [629, 719] width 48 height 10
click at [586, 115] on link "Notes (3)" at bounding box center [592, 112] width 54 height 29
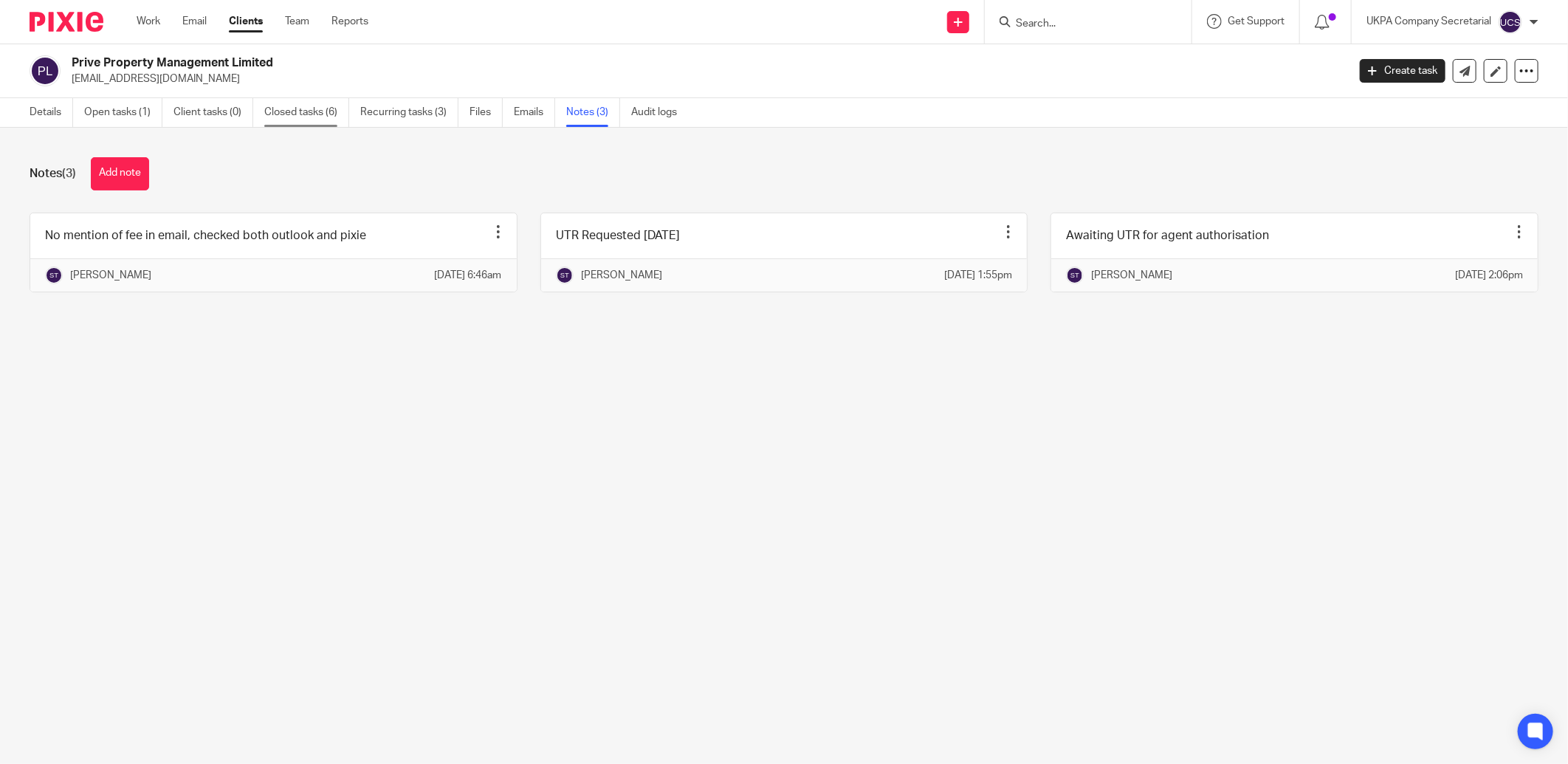
click at [301, 110] on link "Closed tasks (6)" at bounding box center [307, 112] width 85 height 29
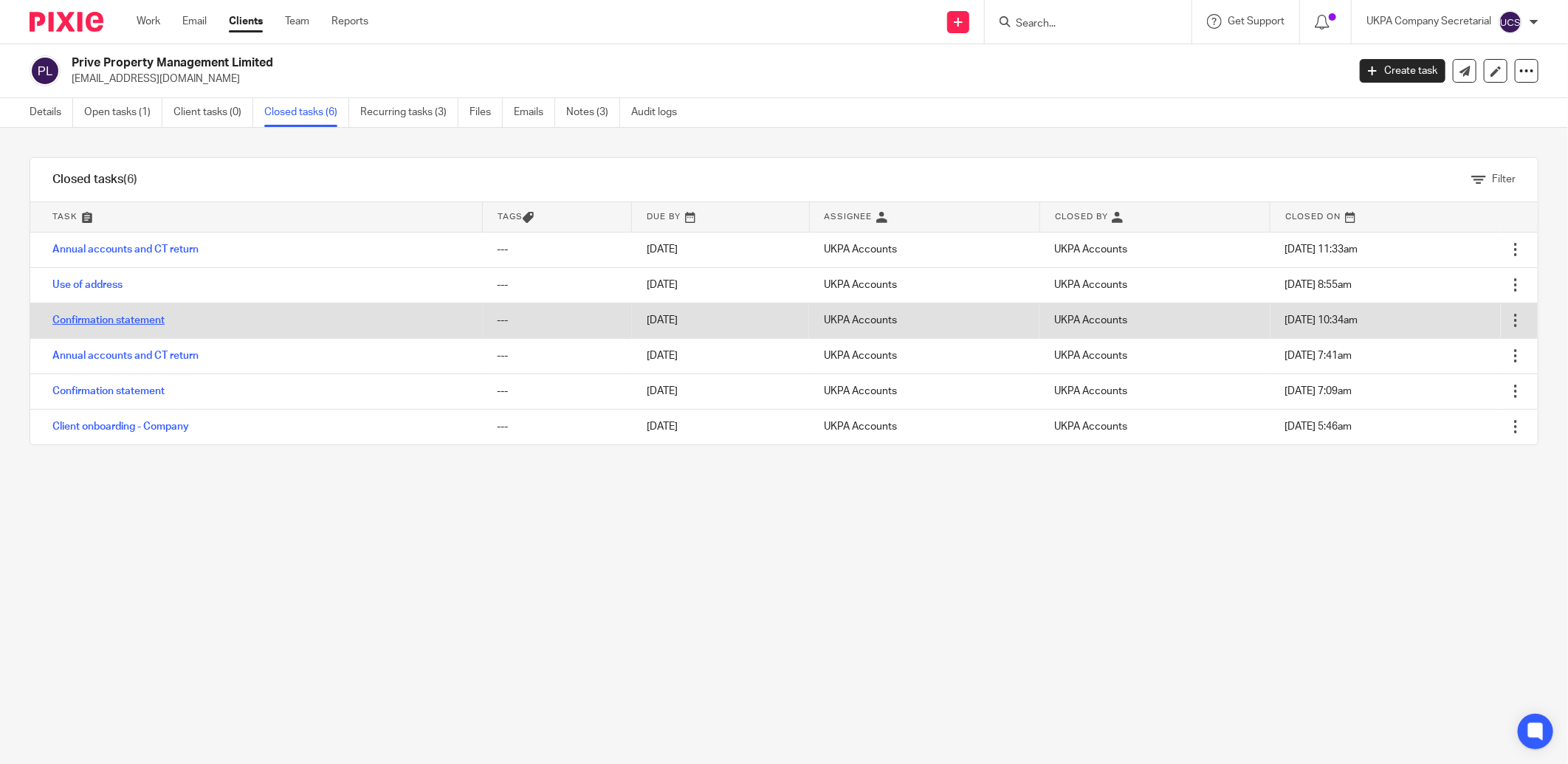
click at [116, 320] on link "Confirmation statement" at bounding box center [109, 320] width 112 height 10
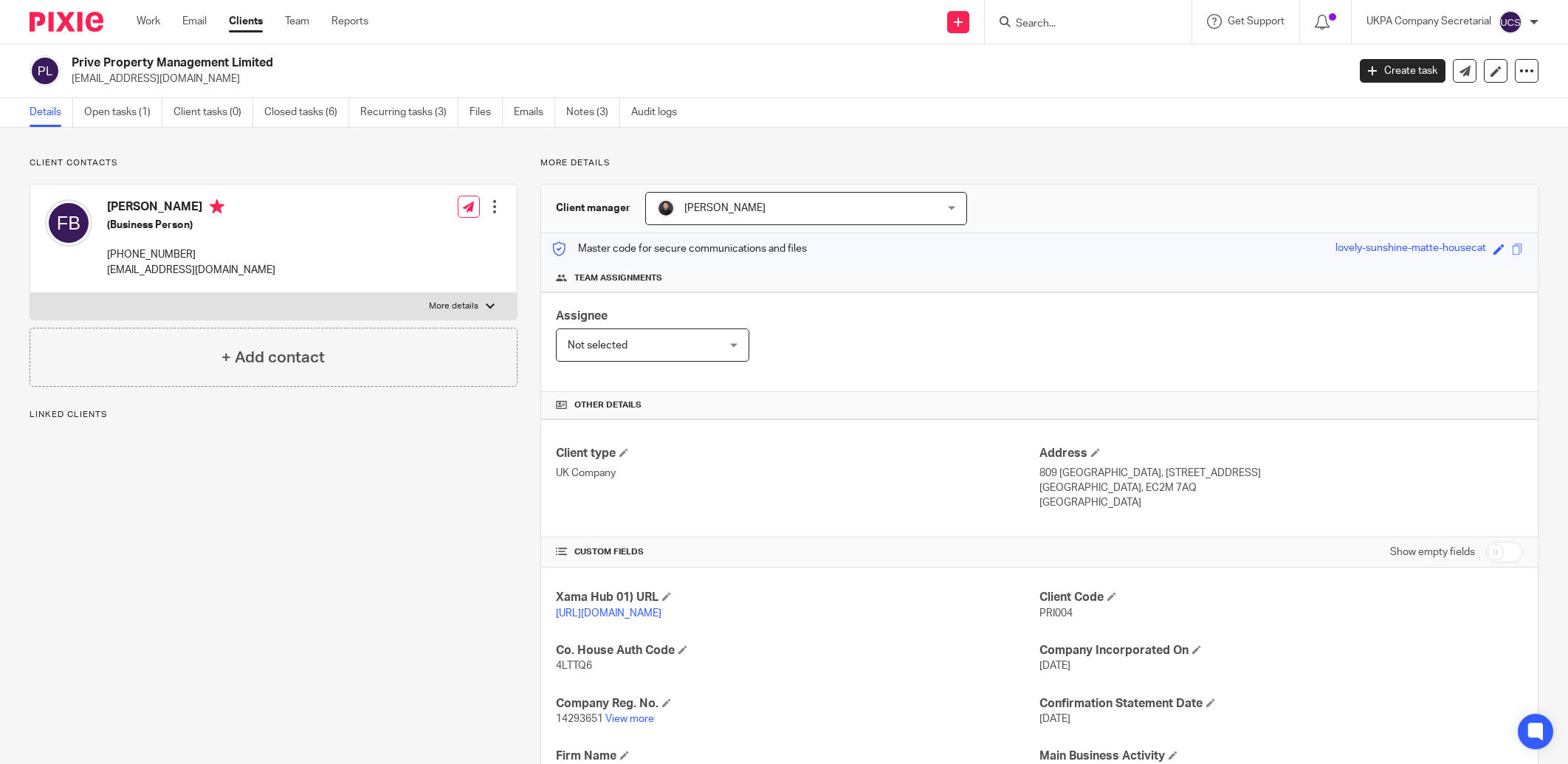
click at [113, 113] on link "Open tasks (1)" at bounding box center [123, 112] width 78 height 29
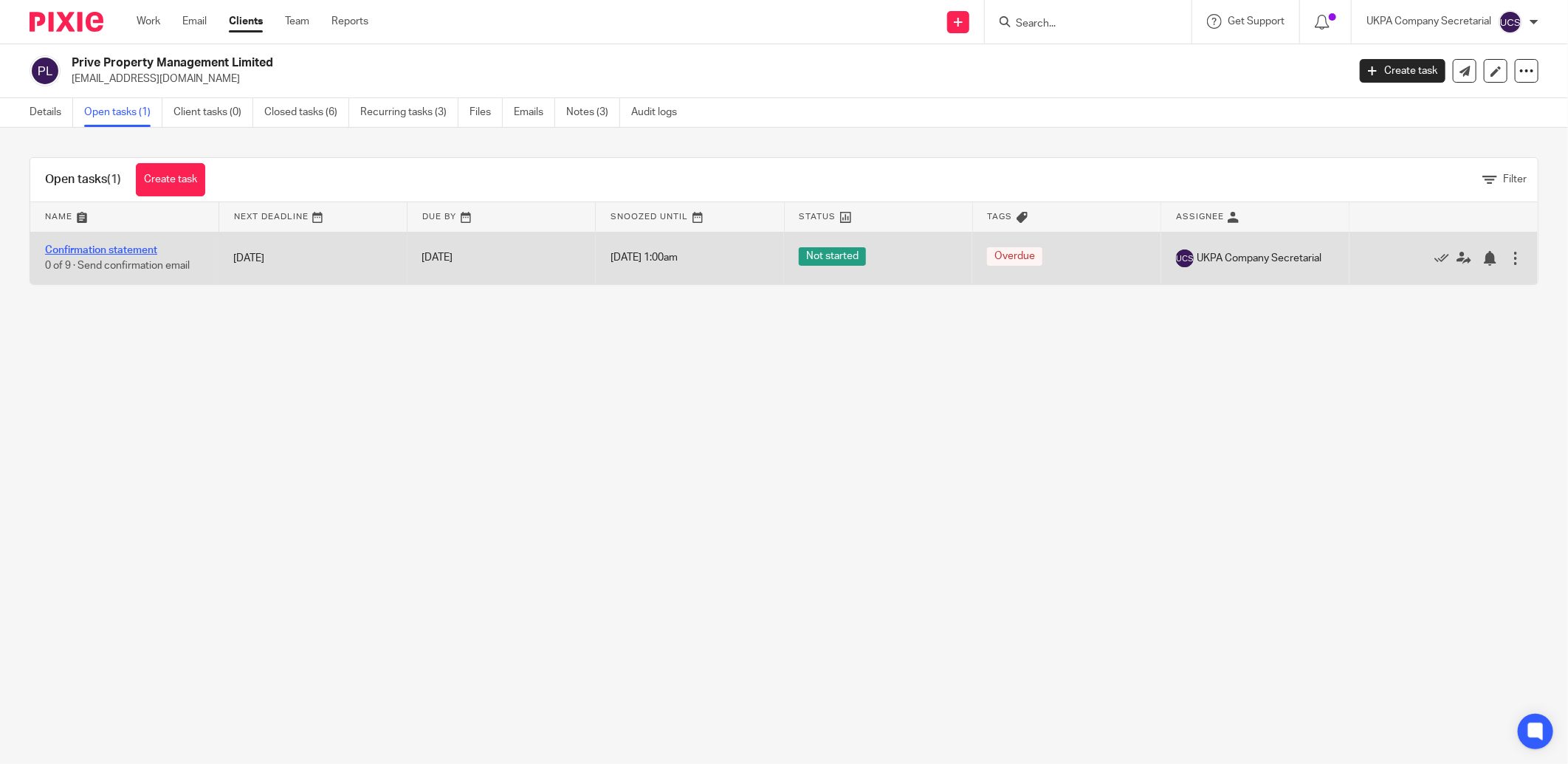
click at [100, 248] on link "Confirmation statement" at bounding box center [101, 250] width 112 height 10
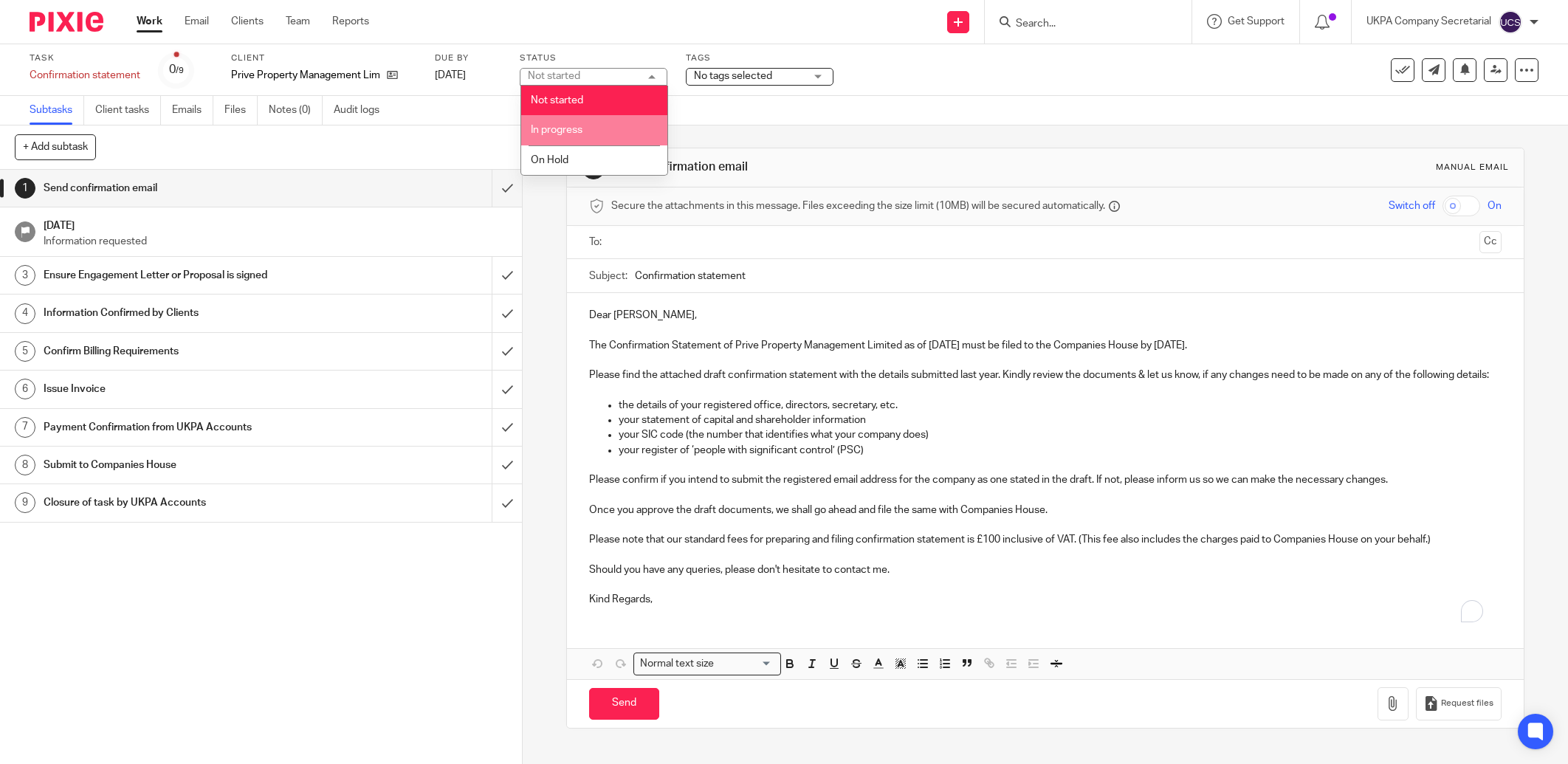
click at [579, 130] on span "In progress" at bounding box center [556, 130] width 52 height 10
click at [630, 244] on input "text" at bounding box center [1044, 242] width 857 height 17
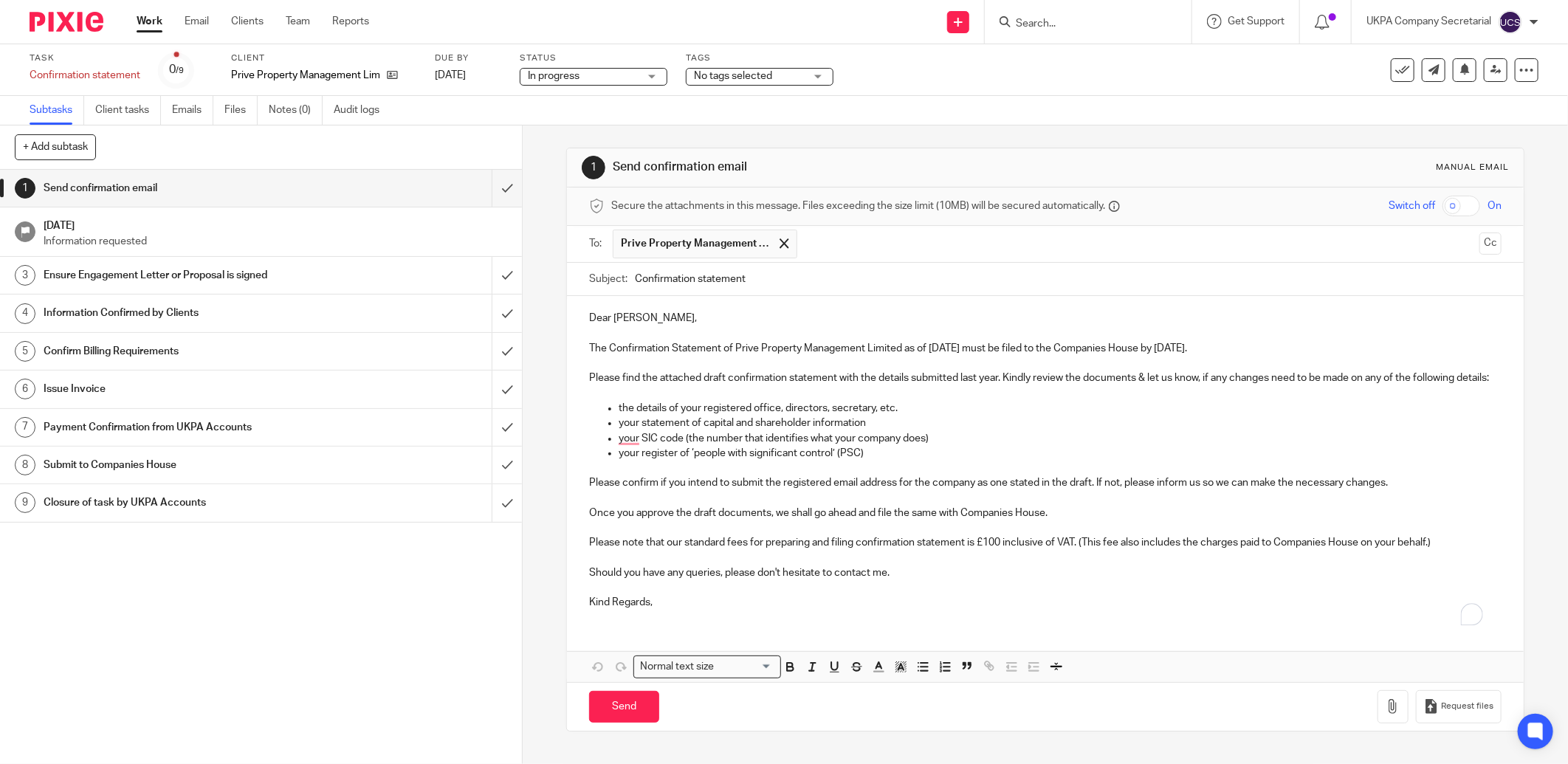
click at [805, 290] on input "Confirmation statement" at bounding box center [1068, 279] width 867 height 33
drag, startPoint x: 719, startPoint y: 350, endPoint x: 982, endPoint y: 356, distance: 263.1
click at [982, 356] on p "The Confirmation Statement of Prive Property Management Limited as of [DATE] mu…" at bounding box center [1044, 348] width 912 height 14
copy p "of Prive Property Management Limited as of [DATE]"
click at [811, 274] on input "Confirmation statement" at bounding box center [1068, 279] width 867 height 33
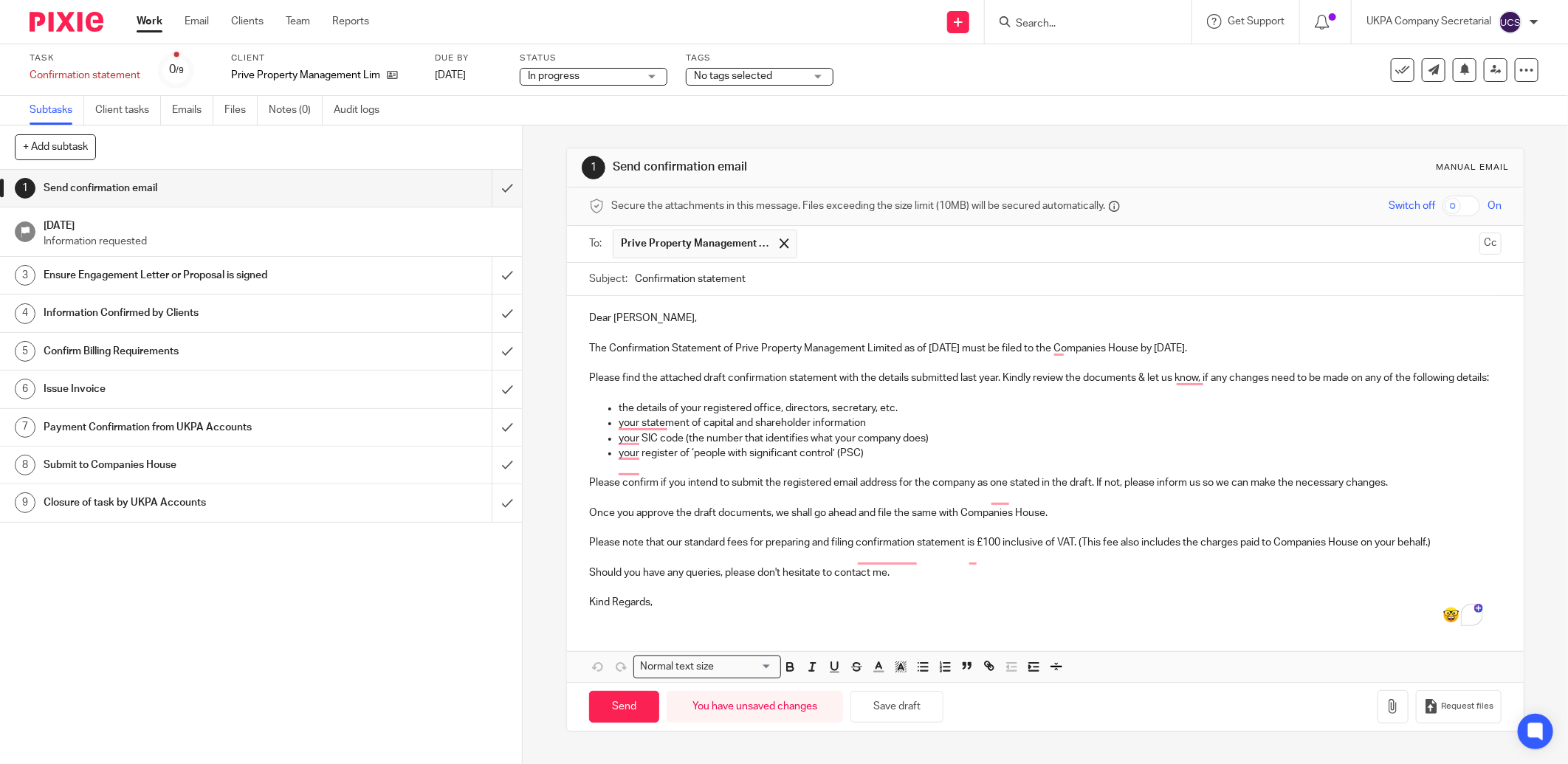
paste input "of Prive Property Management Limited as of [DATE]"
type input "Confirmation statement of Prive Property Management Limited as of [DATE]"
click at [699, 620] on div "Dear [PERSON_NAME], The Confirmation Statement of Prive Property Management Lim…" at bounding box center [1044, 458] width 956 height 325
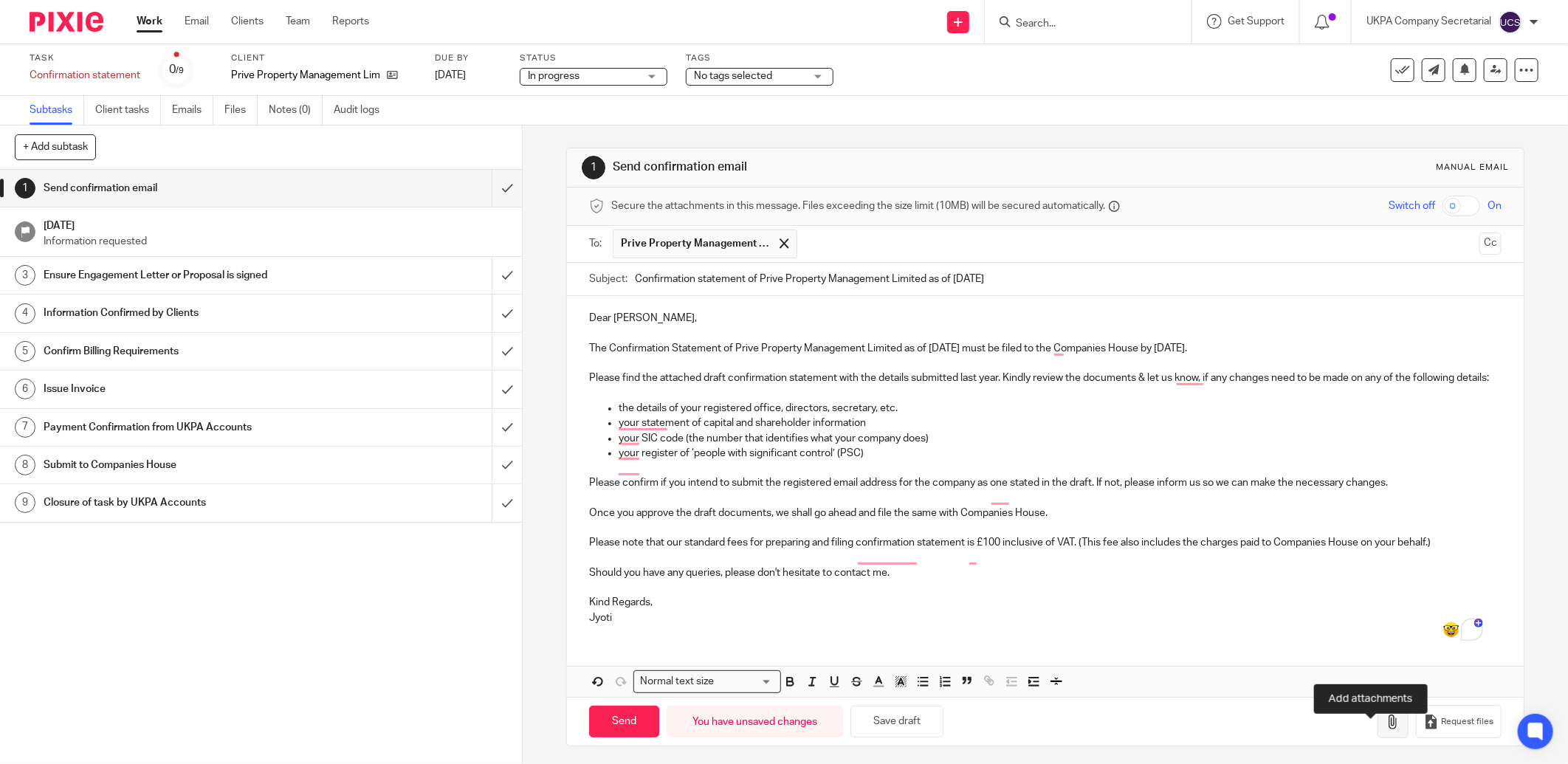
click at [1385, 729] on icon "button" at bounding box center [1392, 722] width 14 height 14
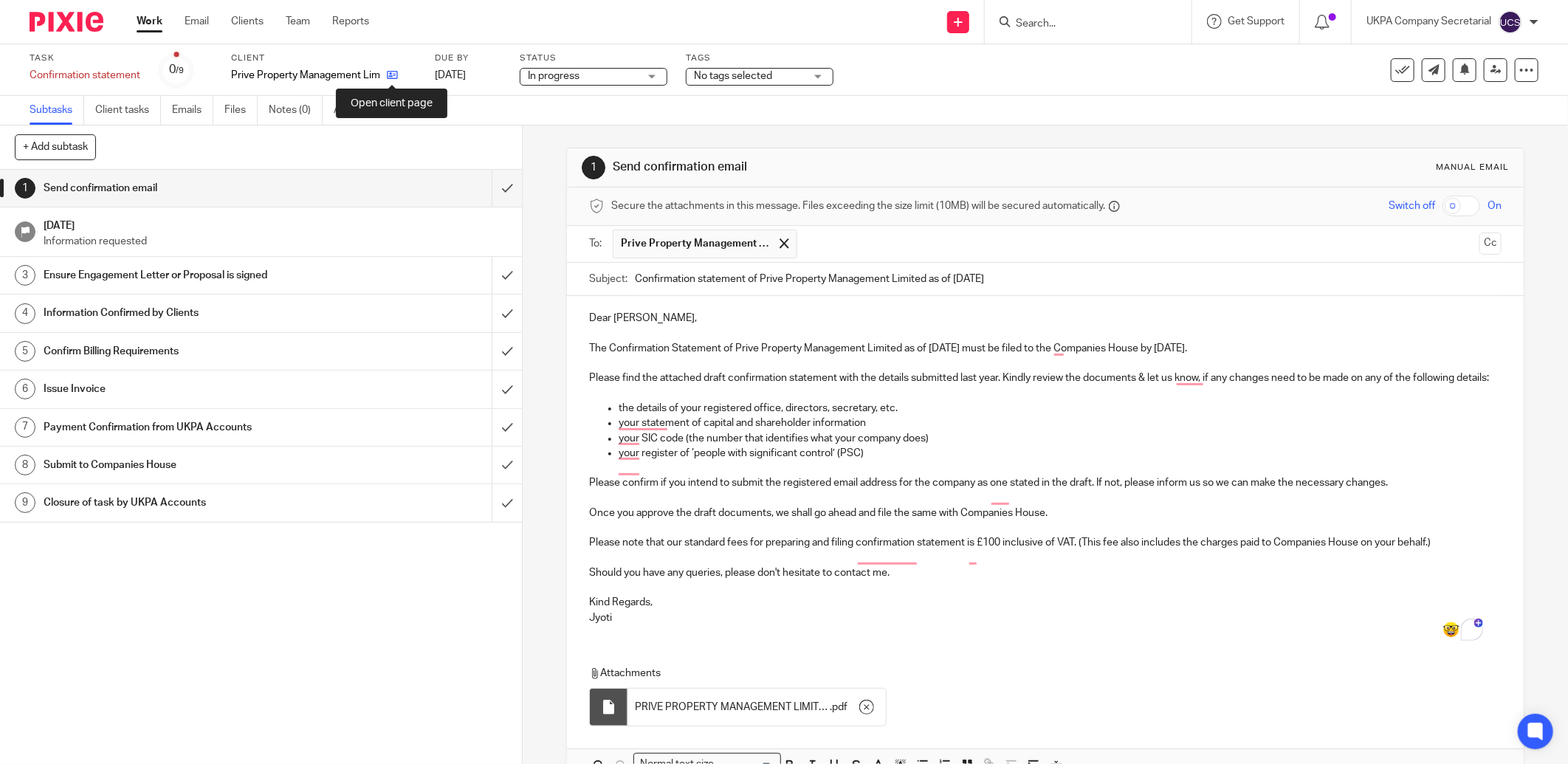
click at [388, 76] on icon at bounding box center [392, 75] width 11 height 11
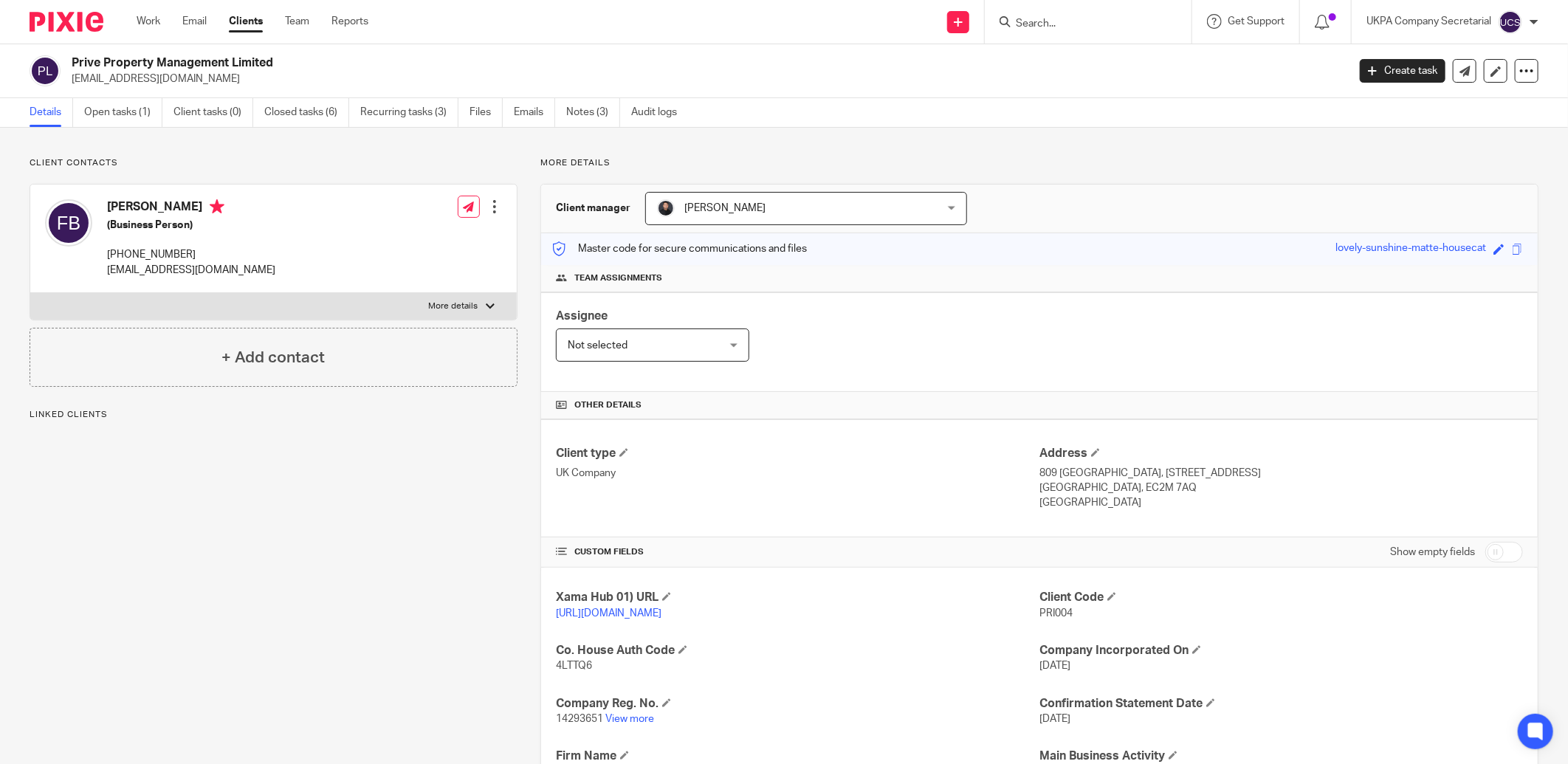
drag, startPoint x: 71, startPoint y: 82, endPoint x: 171, endPoint y: 82, distance: 100.0
click at [171, 82] on p "md47@hotmail.co.uk" at bounding box center [704, 78] width 1265 height 14
copy p "md47@hotmail.co.uk"
click at [1040, 24] on input "Search" at bounding box center [1080, 25] width 133 height 14
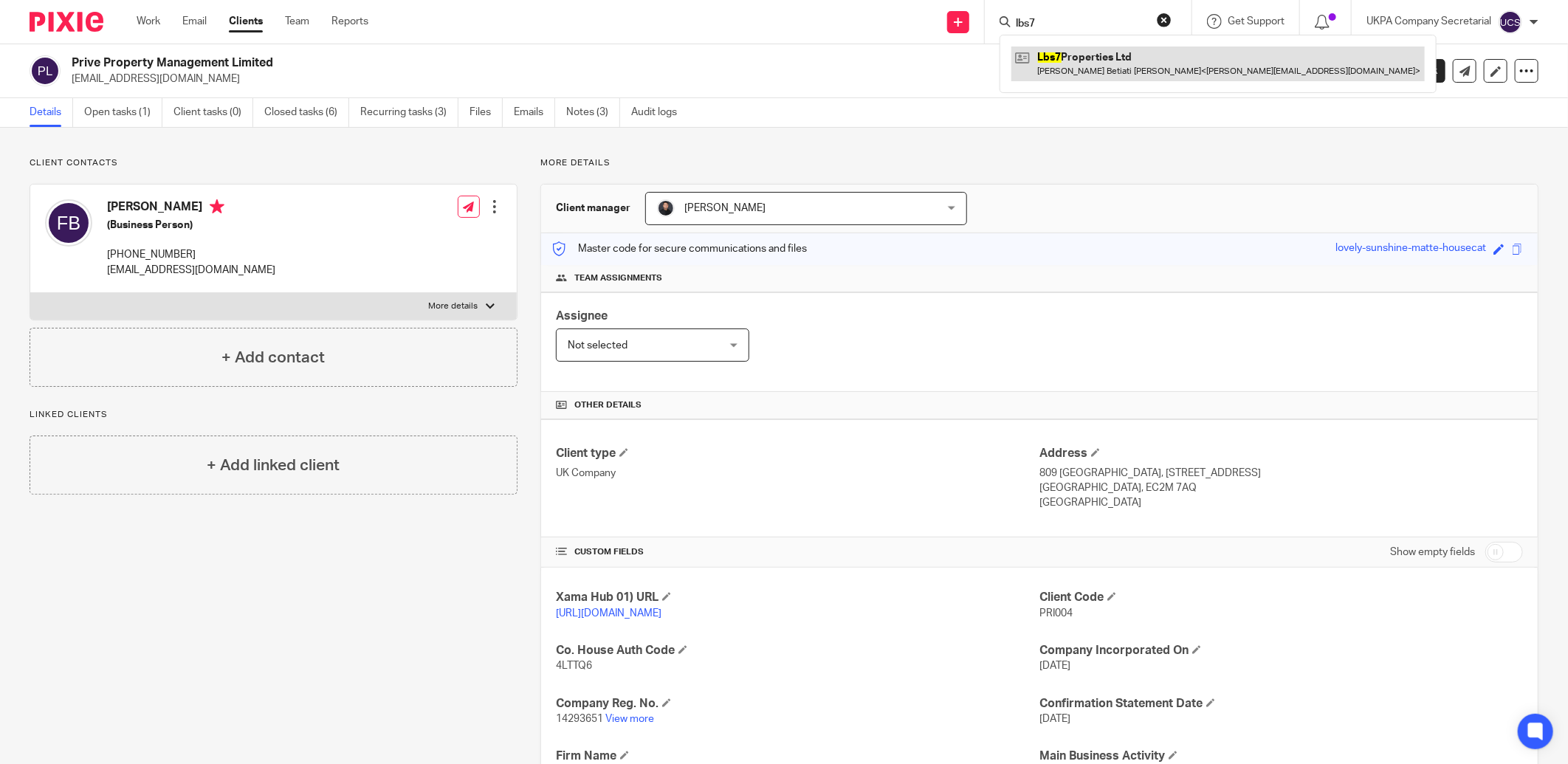
type input "lbs7"
click at [1068, 54] on link at bounding box center [1218, 64] width 413 height 34
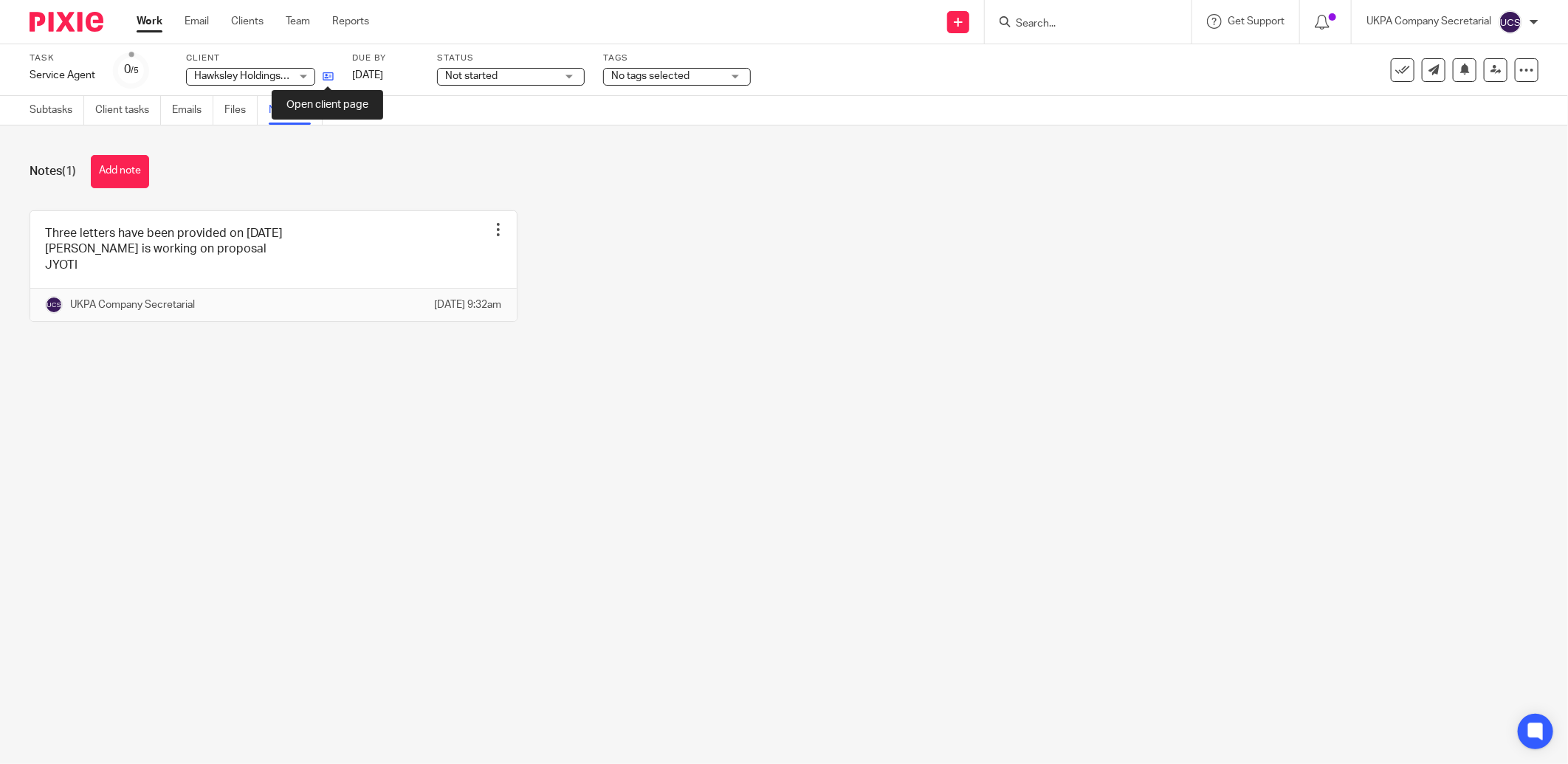
click at [329, 76] on icon at bounding box center [327, 76] width 11 height 11
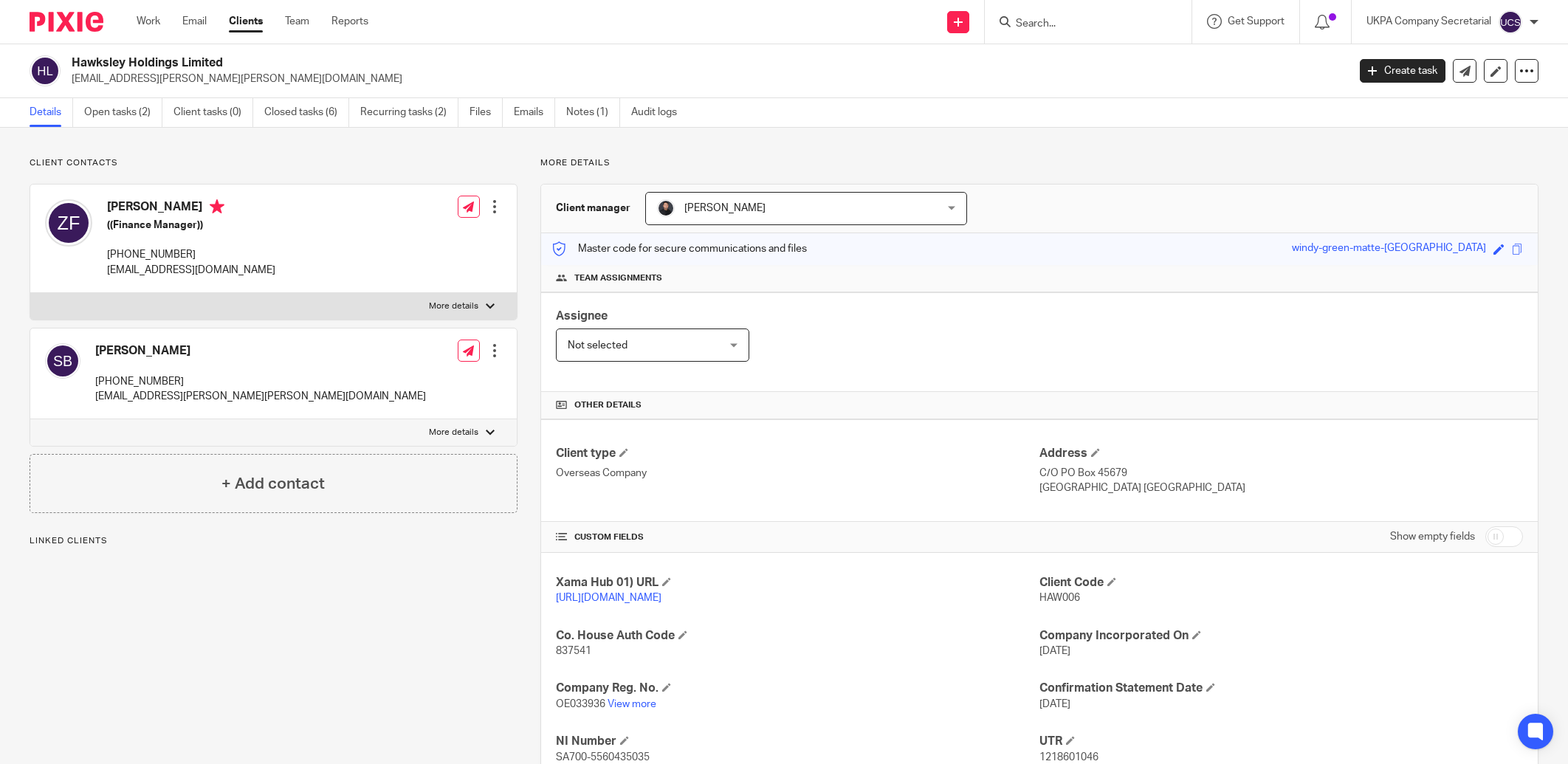
click at [229, 58] on h2 "Hawksley Holdings Limited" at bounding box center [577, 63] width 1012 height 15
click at [853, 471] on p "Overseas Company" at bounding box center [797, 473] width 484 height 14
click at [1026, 20] on input "Search" at bounding box center [1080, 25] width 133 height 14
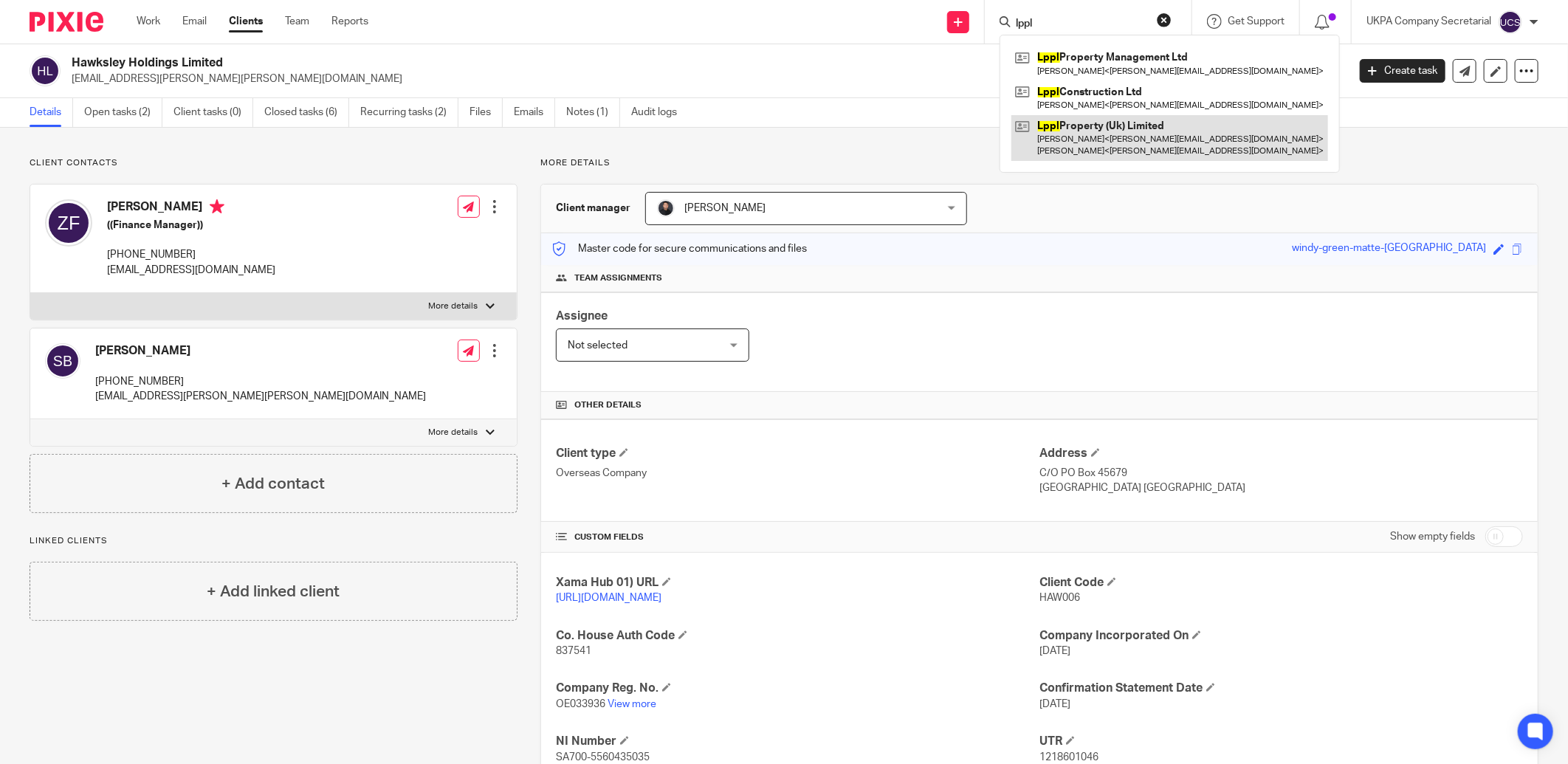
type input "lppl"
click at [1119, 146] on link at bounding box center [1169, 138] width 317 height 46
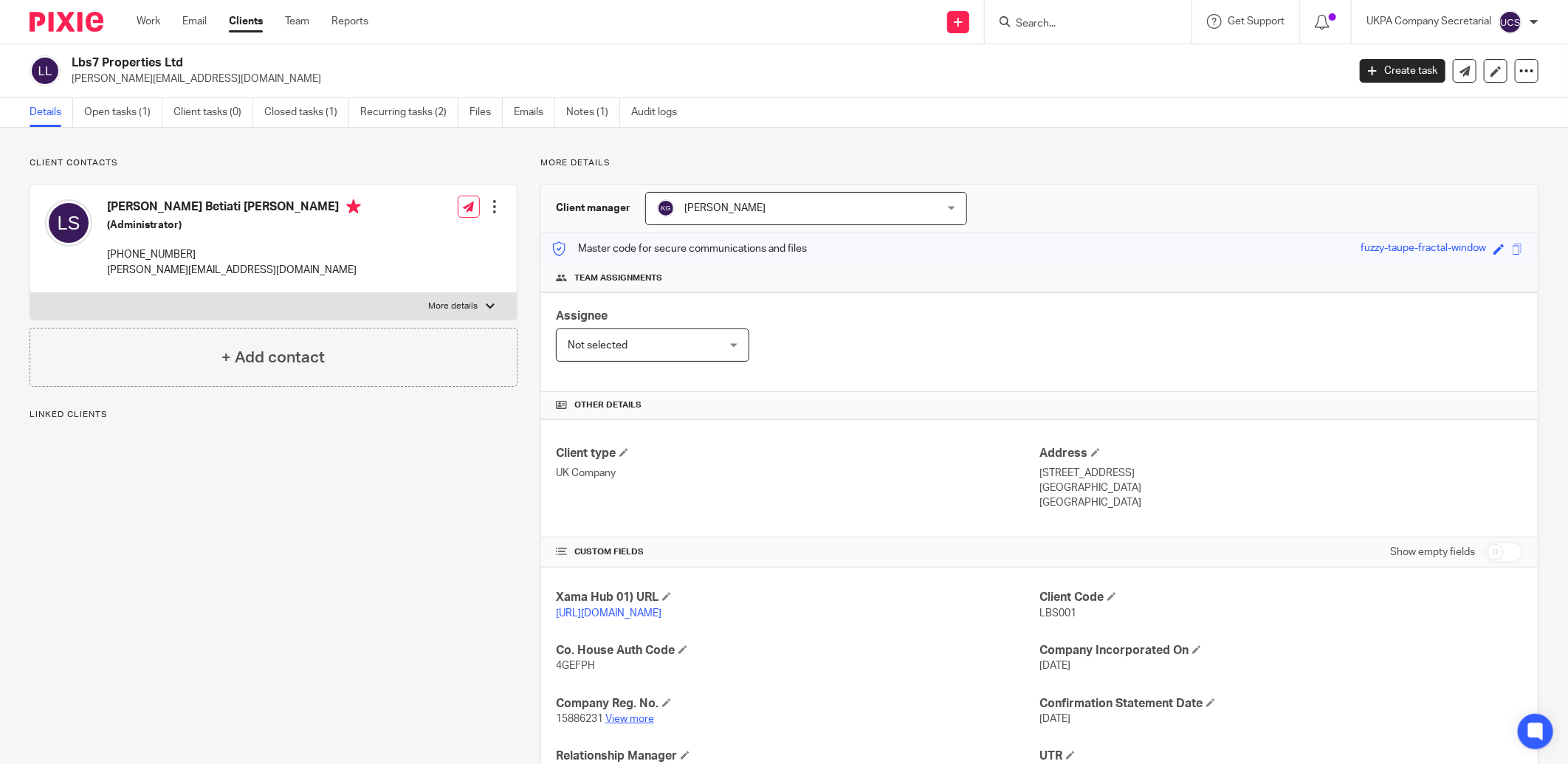
click at [626, 720] on link "View more" at bounding box center [629, 719] width 48 height 10
click at [574, 107] on link "Notes (1)" at bounding box center [592, 112] width 54 height 29
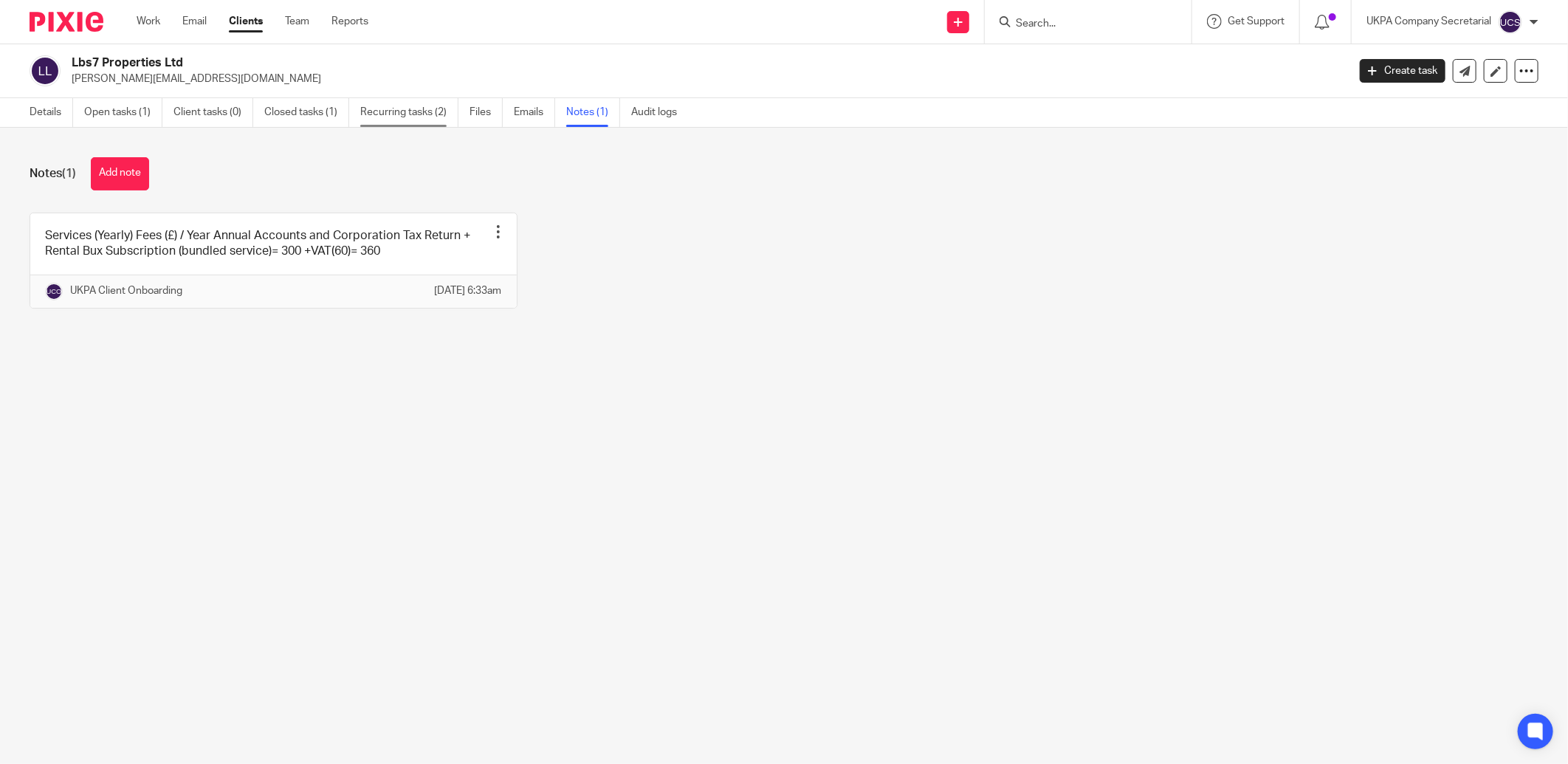
click at [400, 113] on link "Recurring tasks (2)" at bounding box center [409, 112] width 98 height 29
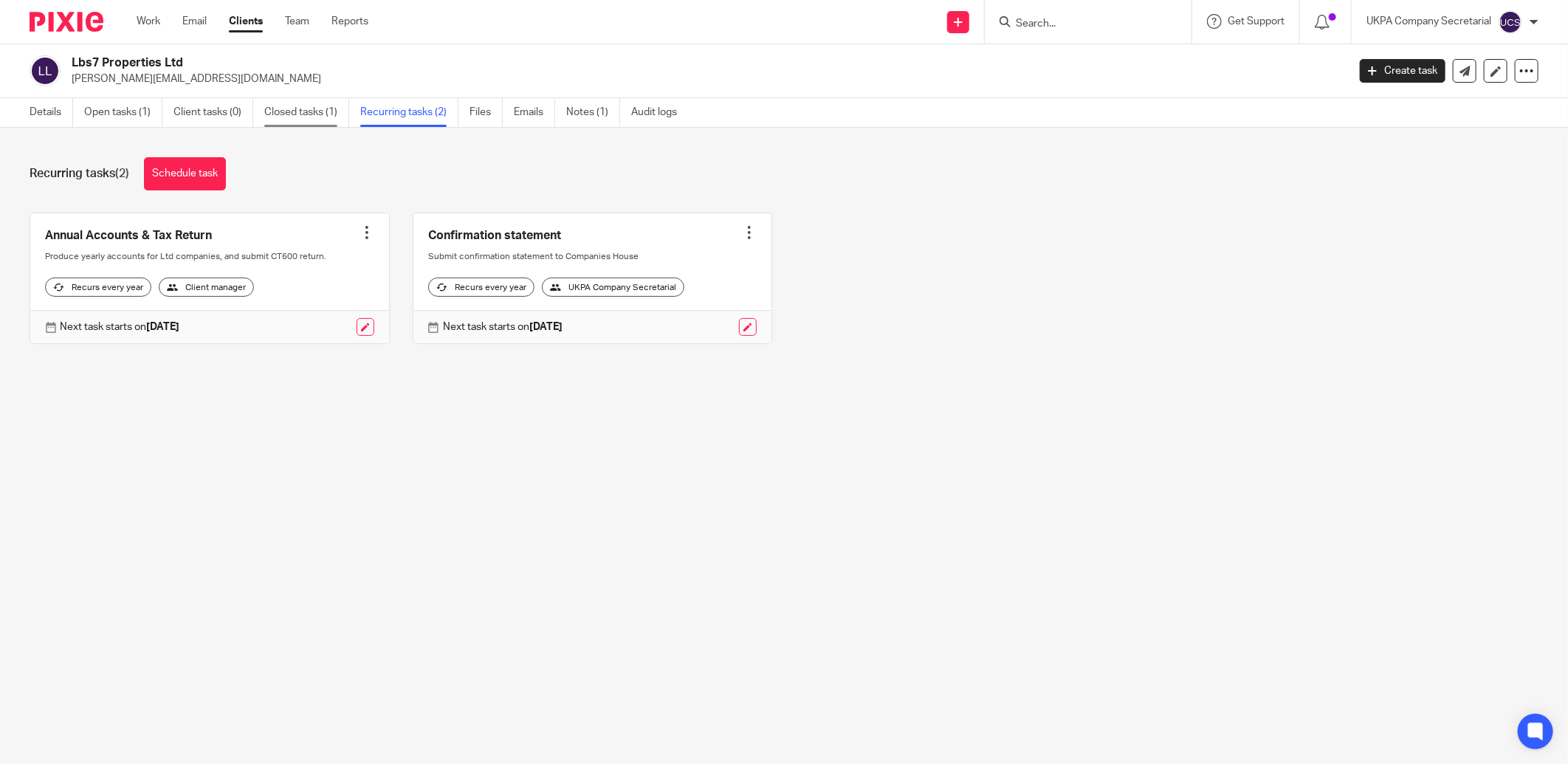
click at [305, 108] on link "Closed tasks (1)" at bounding box center [307, 112] width 85 height 29
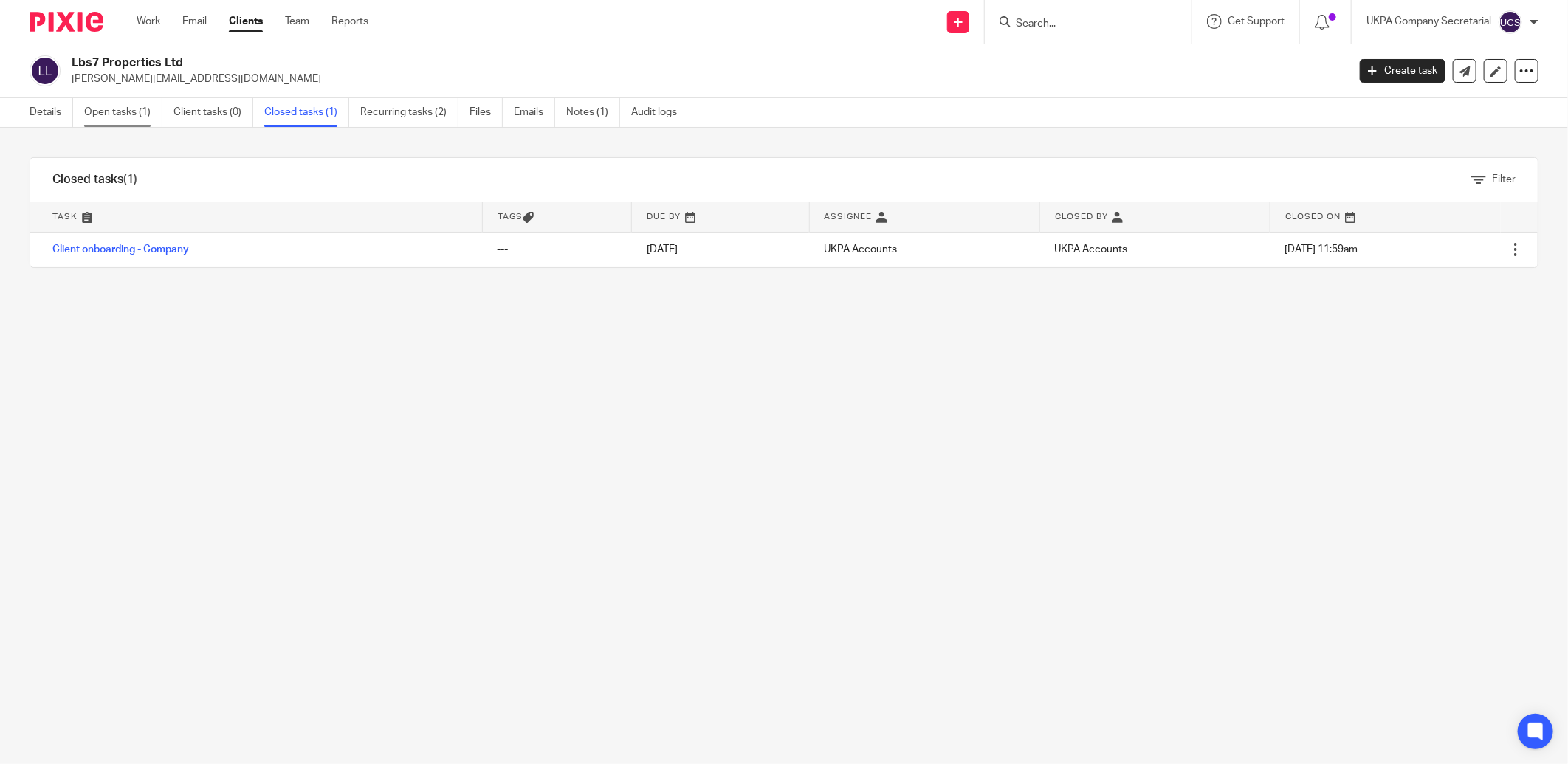
click at [127, 112] on link "Open tasks (1)" at bounding box center [123, 112] width 78 height 29
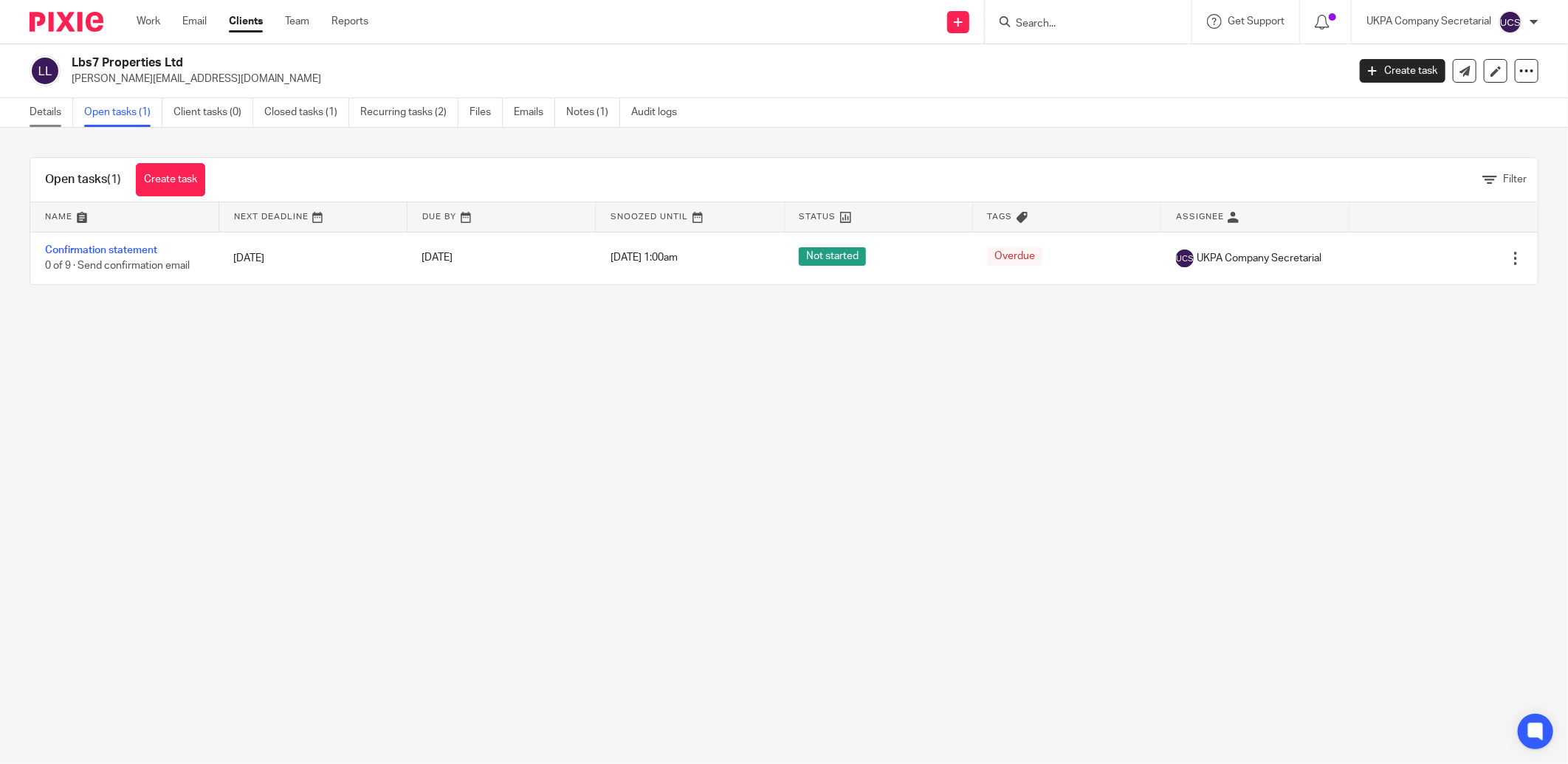
click at [47, 111] on link "Details" at bounding box center [51, 112] width 43 height 29
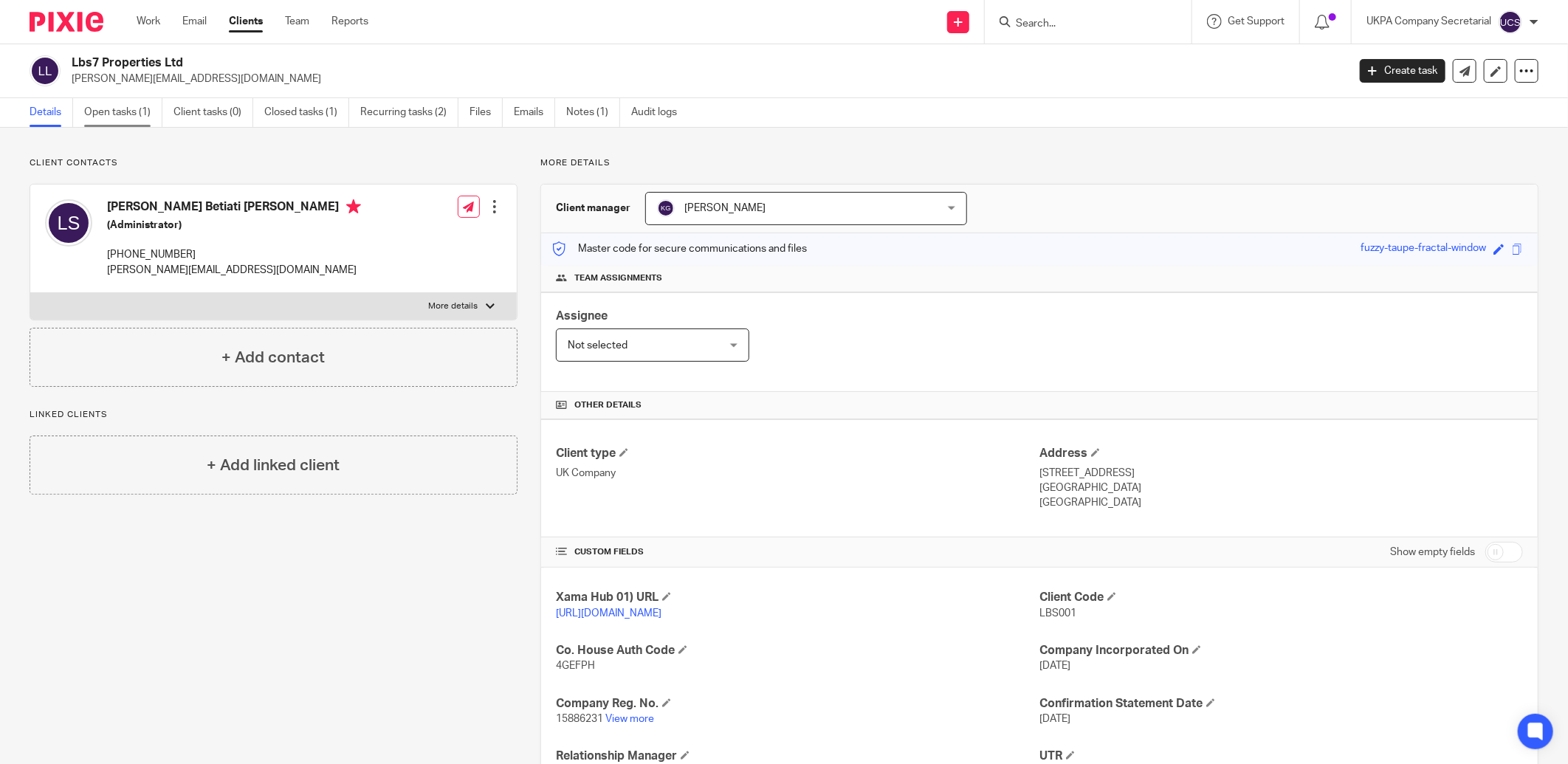
click at [128, 115] on link "Open tasks (1)" at bounding box center [123, 112] width 78 height 29
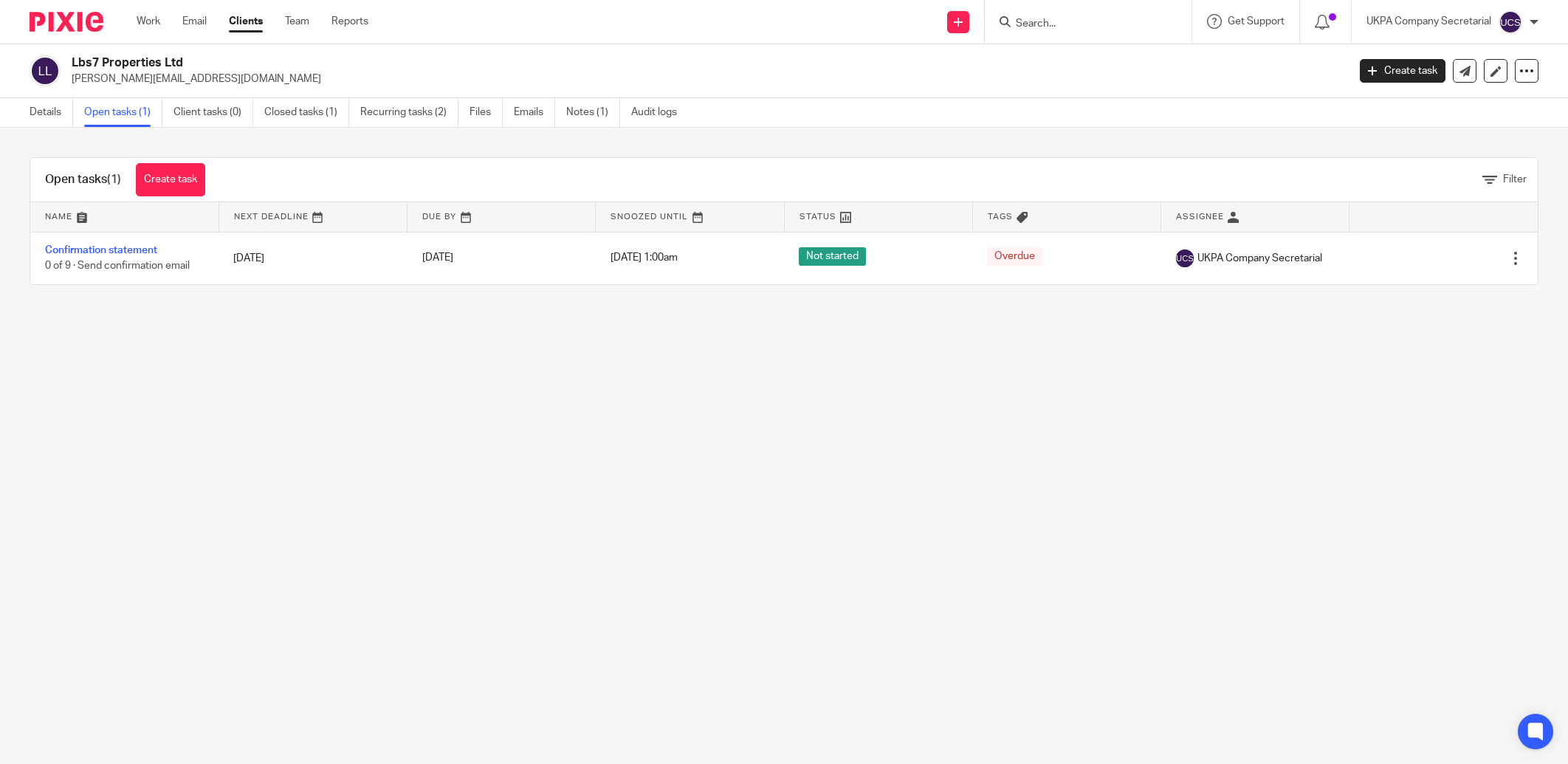
click at [115, 250] on link "Confirmation statement" at bounding box center [101, 250] width 112 height 10
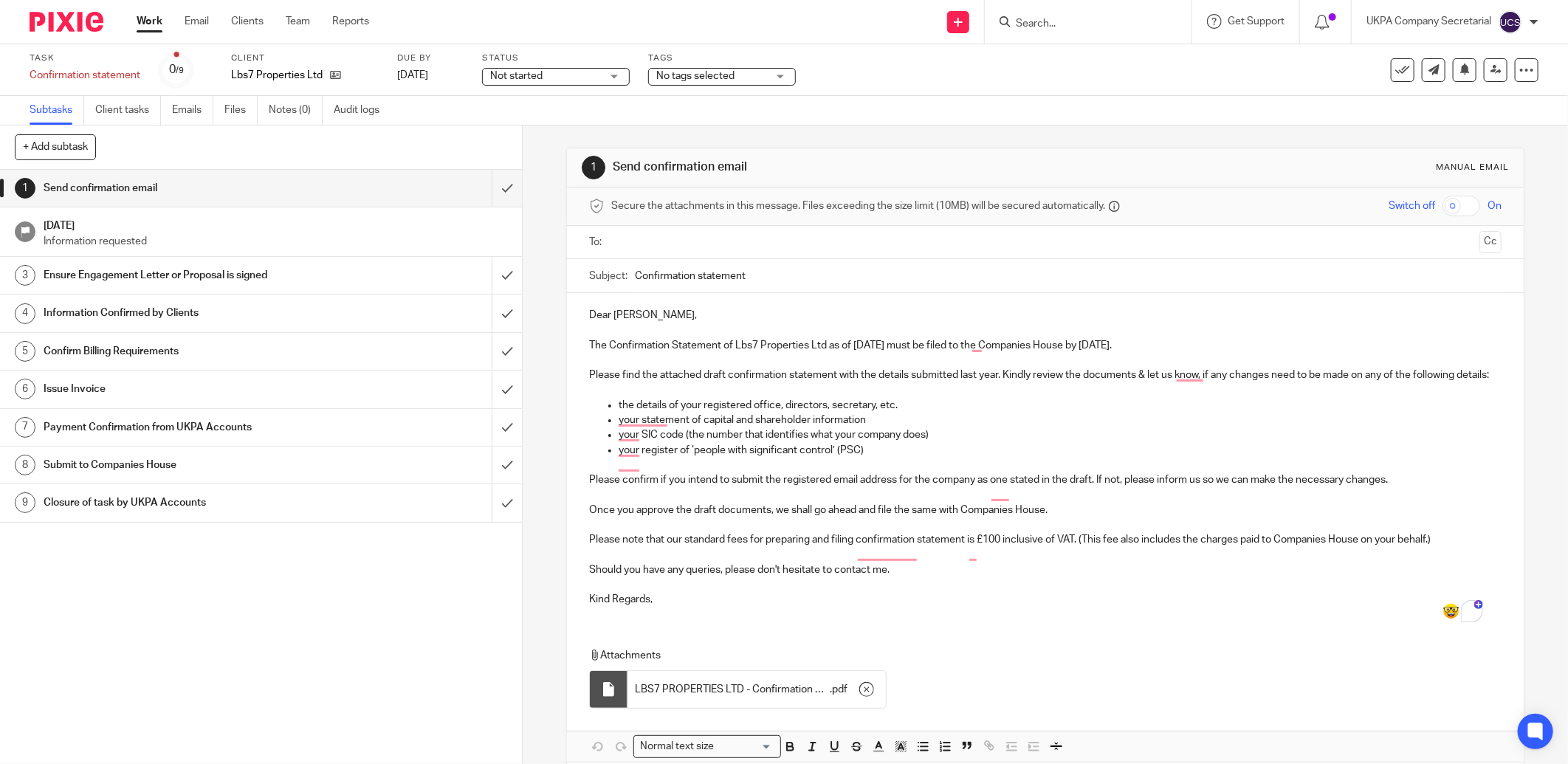
click at [620, 246] on input "text" at bounding box center [1044, 242] width 857 height 17
click at [753, 273] on input "Confirmation statement" at bounding box center [1068, 279] width 867 height 33
drag, startPoint x: 719, startPoint y: 351, endPoint x: 900, endPoint y: 348, distance: 181.0
click at [900, 348] on p "The Confirmation Statement of Lbs7 Properties Ltd as of 7 Aug 2025 must be file…" at bounding box center [1044, 348] width 912 height 14
copy p "of Lbs7 Properties Ltd as of 7 Aug 2025"
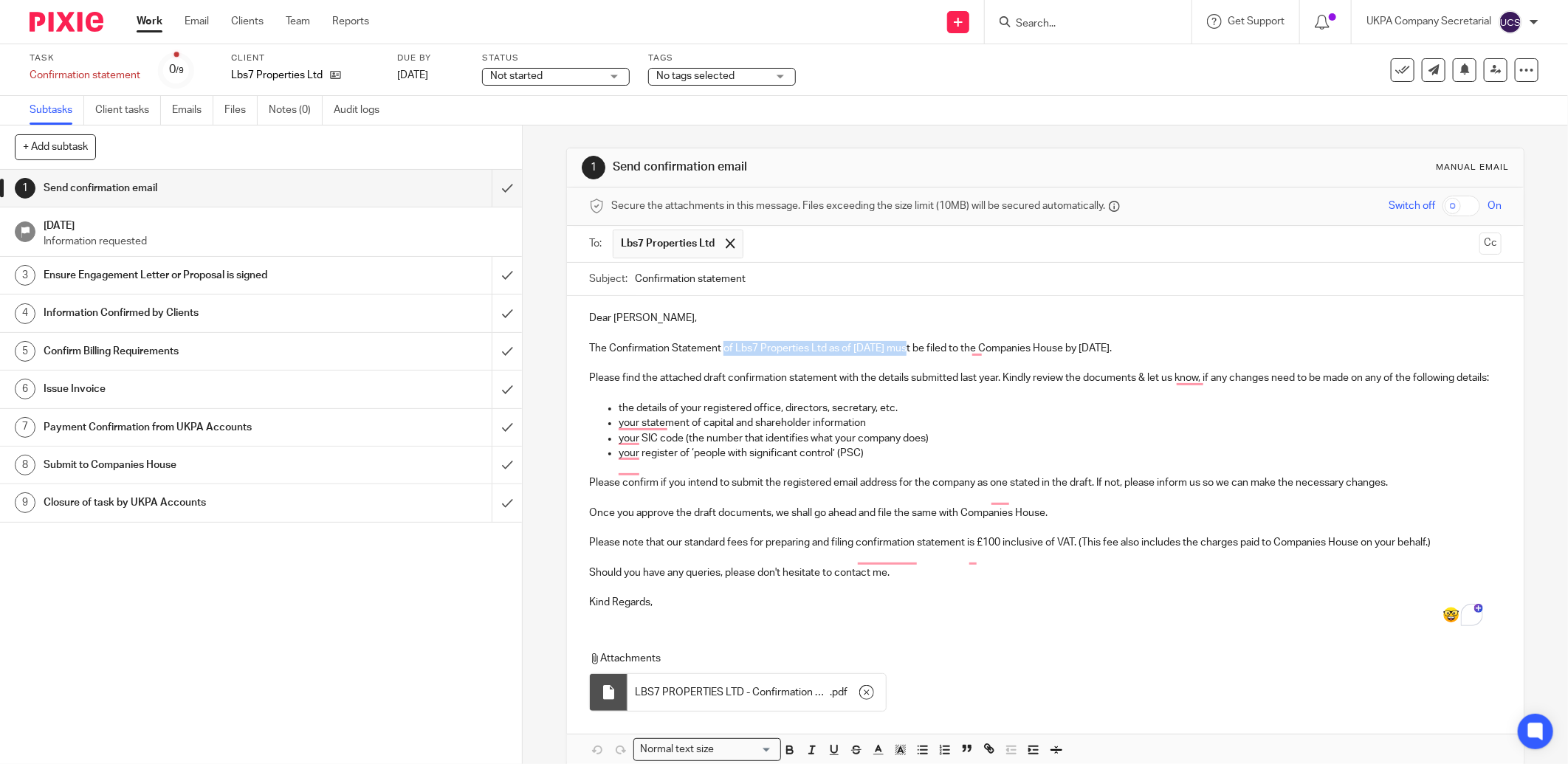
click at [806, 275] on input "Confirmation statement" at bounding box center [1068, 279] width 867 height 33
paste input "of Lbs7 Properties Ltd as of 7 Aug 2025"
type input "Confirmation statement of Lbs7 Properties Ltd as of 7 Aug 2025"
drag, startPoint x: 1273, startPoint y: 463, endPoint x: 1318, endPoint y: 456, distance: 45.5
click at [1271, 461] on p "your register of ‘people with significant control’ (PSC)" at bounding box center [1060, 453] width 883 height 14
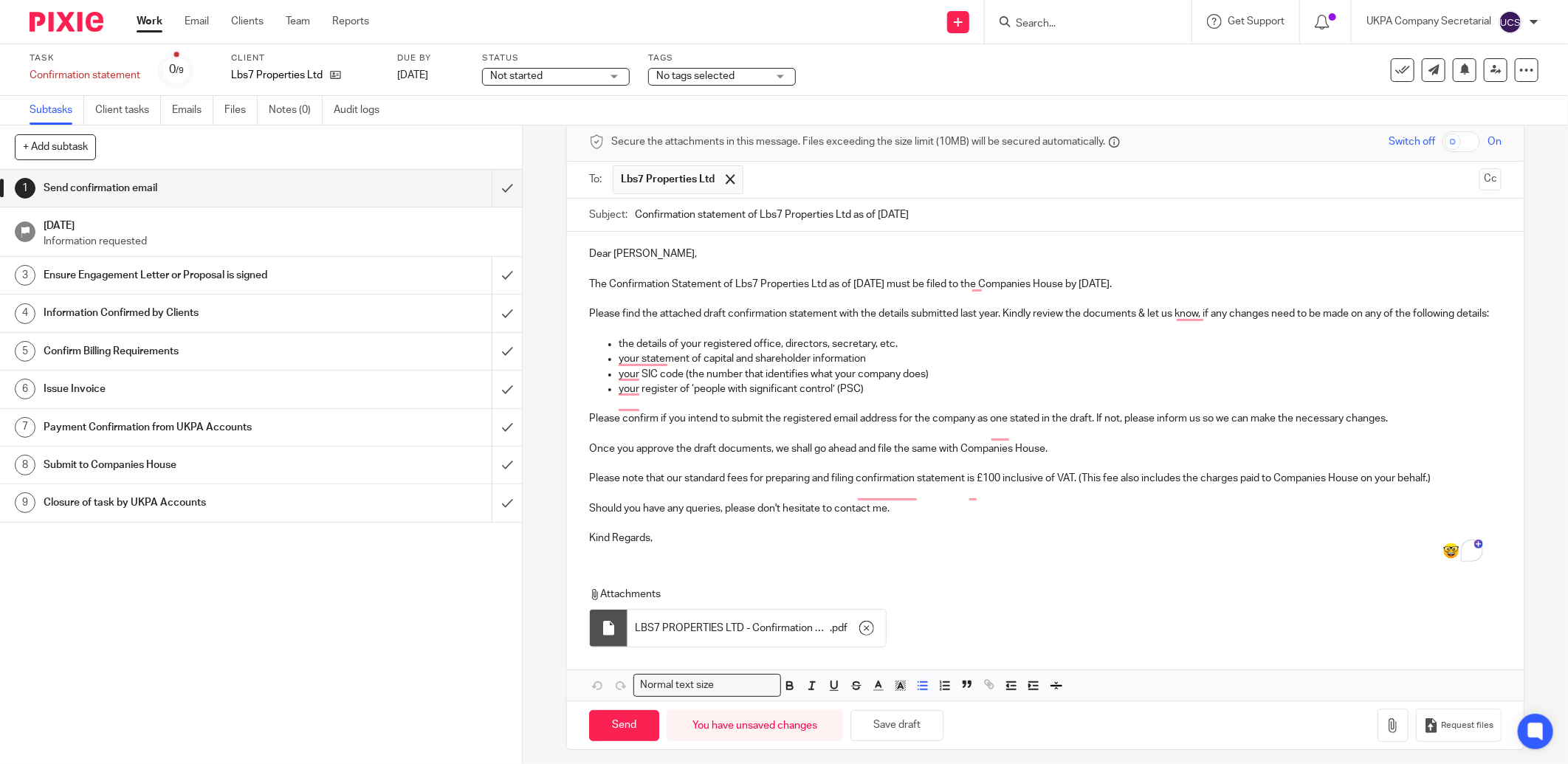
scroll to position [89, 0]
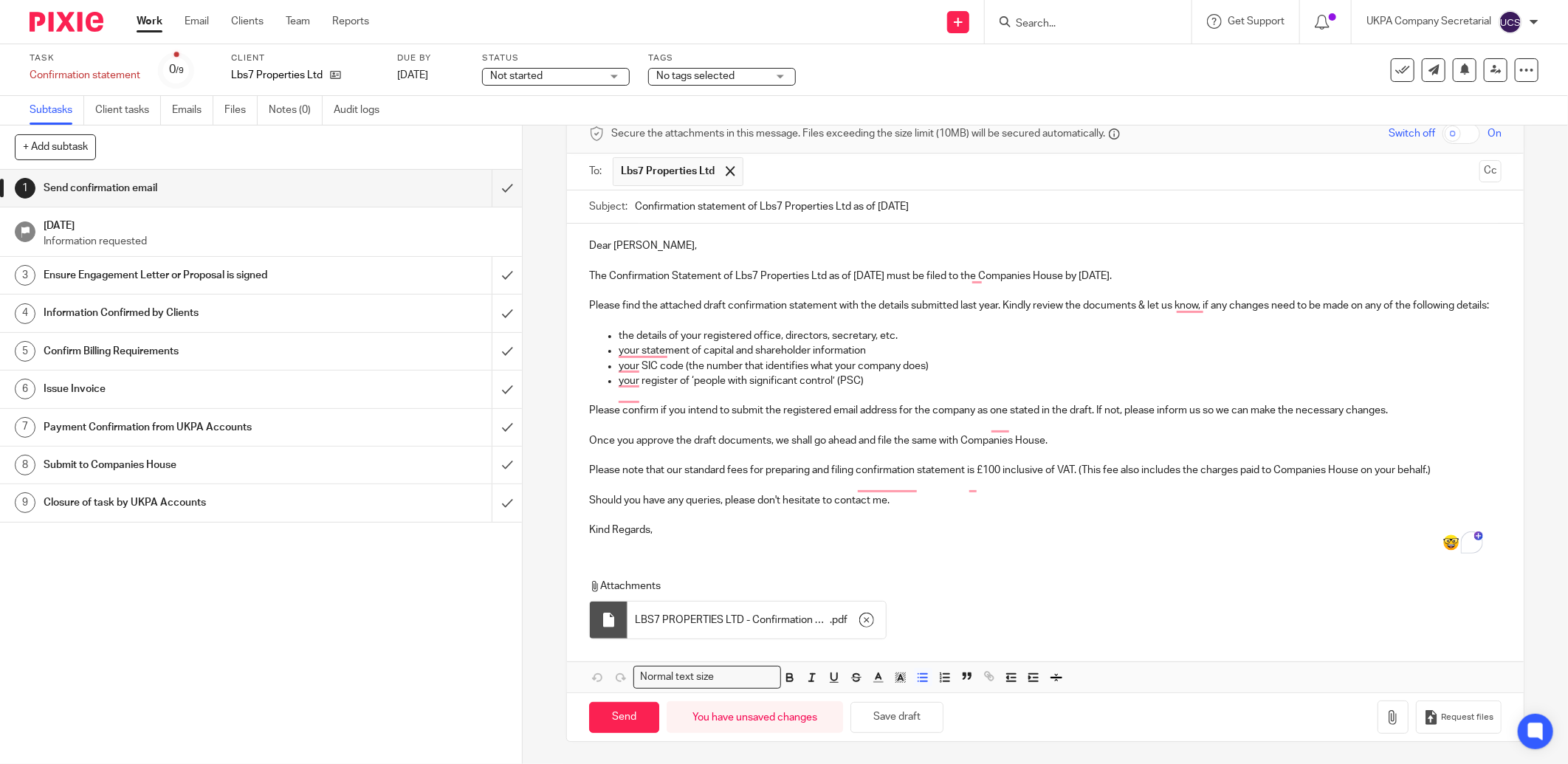
drag, startPoint x: 665, startPoint y: 528, endPoint x: 724, endPoint y: 558, distance: 66.2
click at [671, 531] on p "Kind Regards," at bounding box center [1044, 529] width 912 height 14
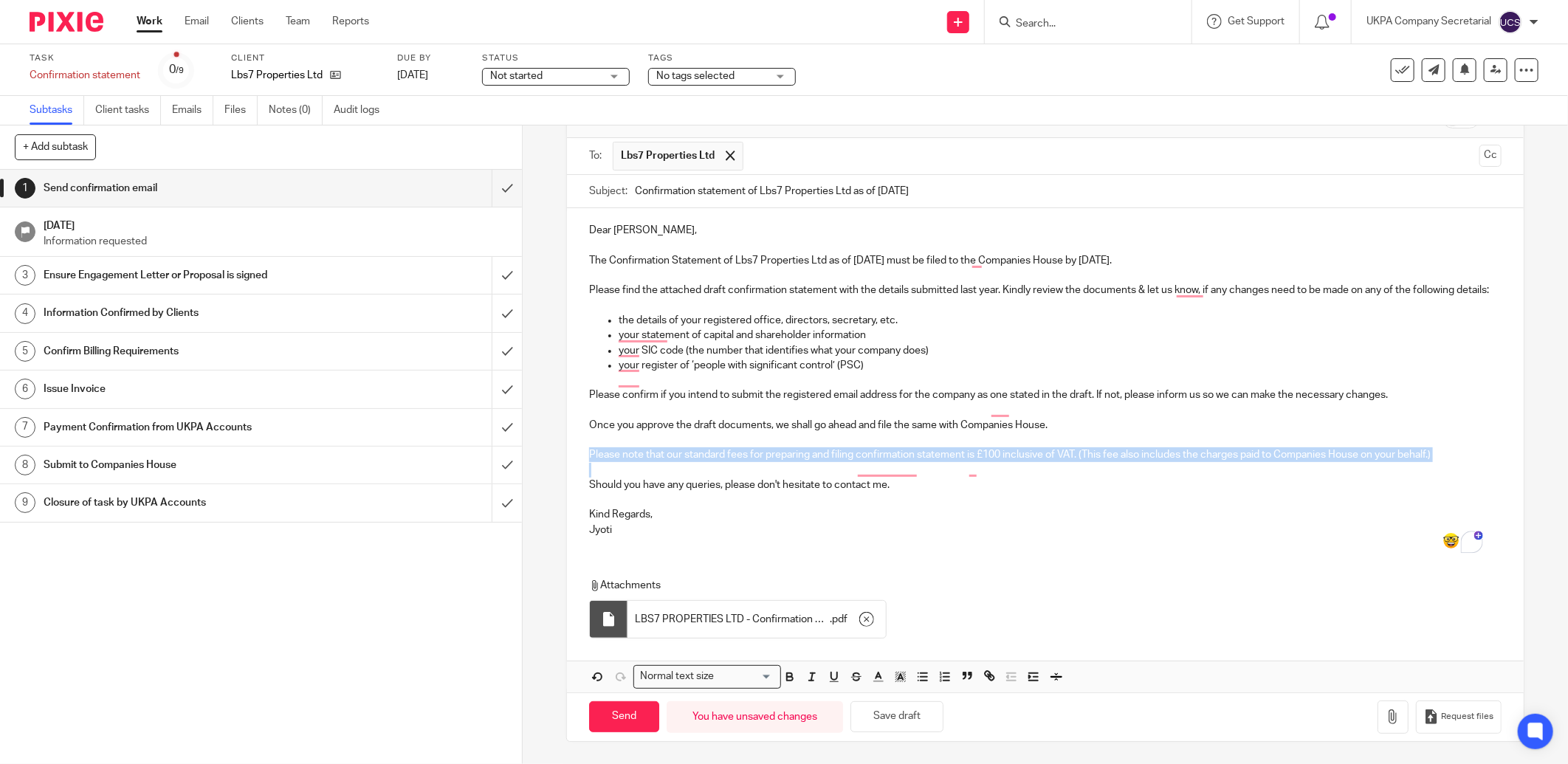
drag, startPoint x: 584, startPoint y: 467, endPoint x: 1452, endPoint y: 477, distance: 868.1
click at [1452, 477] on div "Dear Lucas, The Confirmation Statement of Lbs7 Properties Ltd as of 7 Aug 2025 …" at bounding box center [1044, 378] width 956 height 340
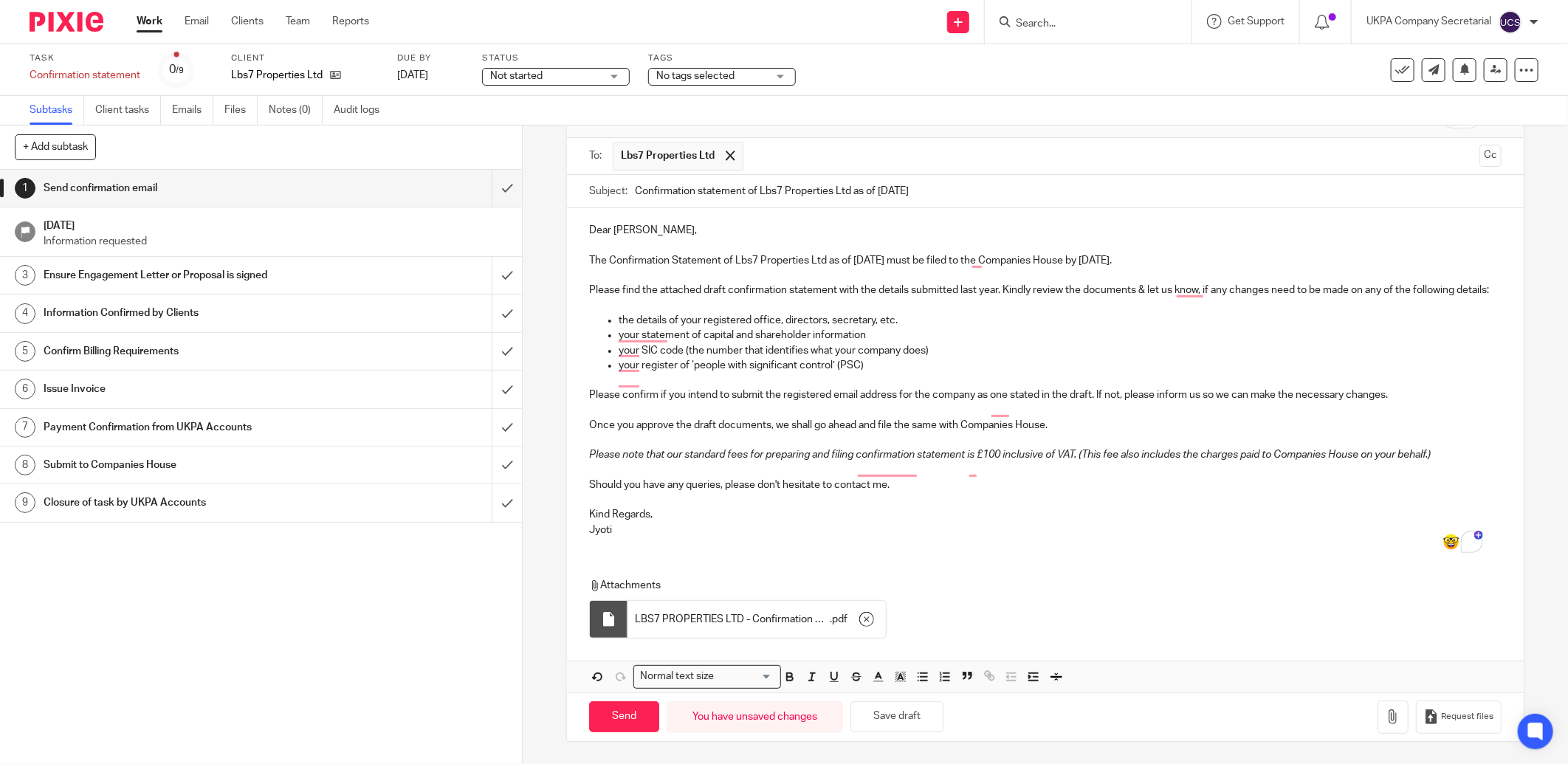
click at [1196, 548] on div "Dear Lucas, The Confirmation Statement of Lbs7 Properties Ltd as of 7 Aug 2025 …" at bounding box center [1044, 378] width 956 height 340
click at [622, 720] on input "Send" at bounding box center [624, 716] width 70 height 31
type input "Sent"
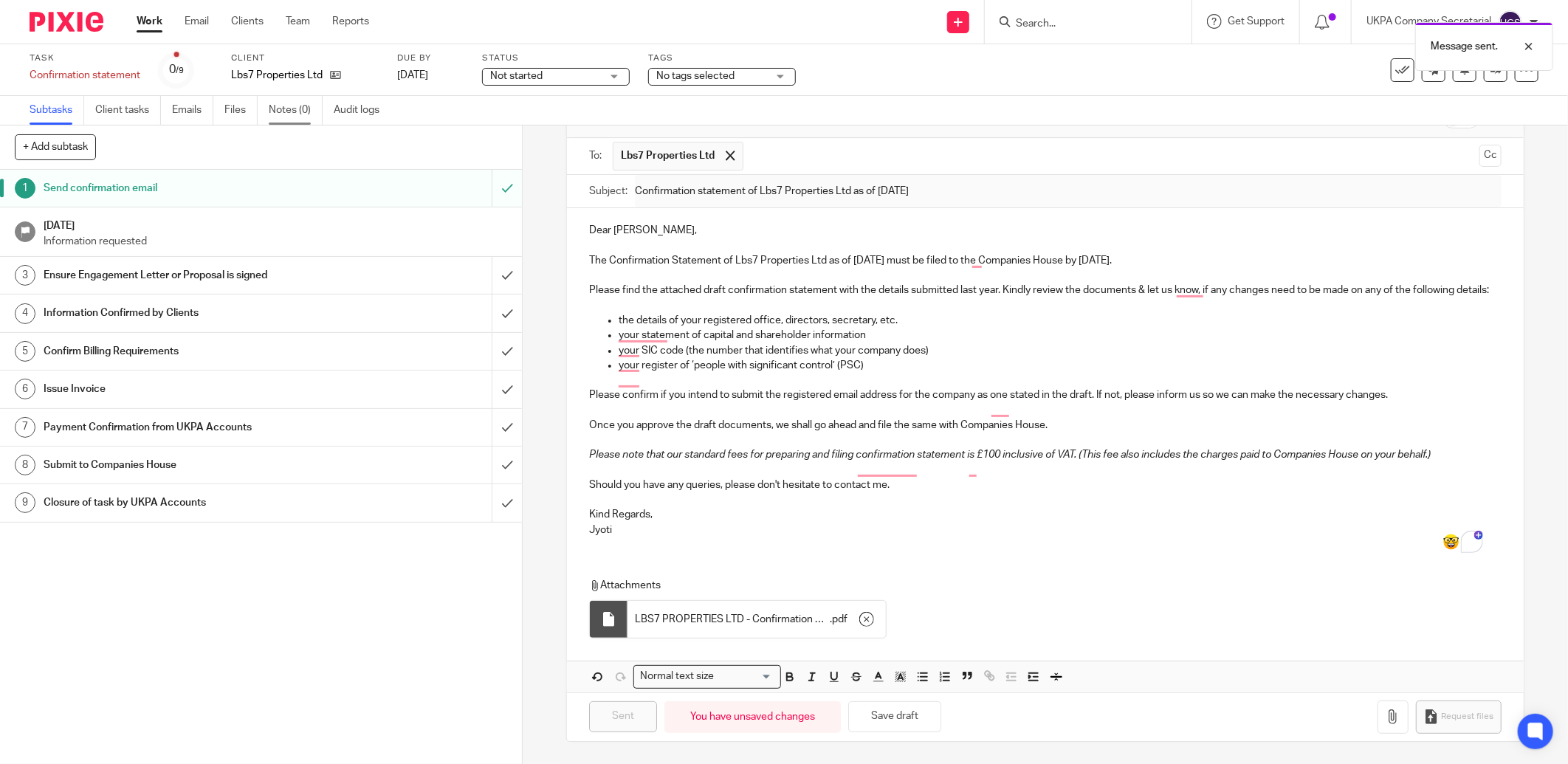
click at [286, 111] on link "Notes (0)" at bounding box center [295, 110] width 54 height 29
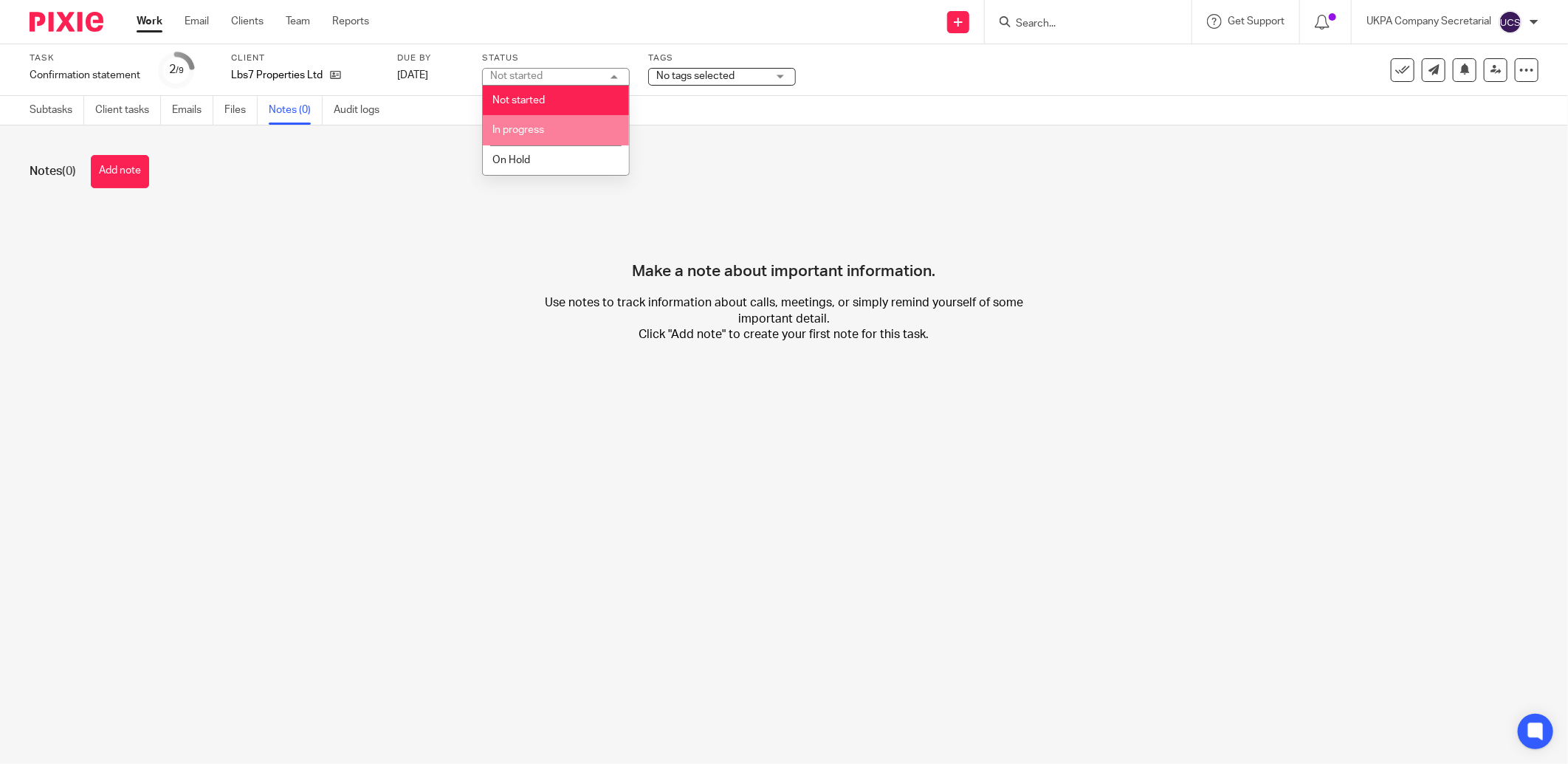
click at [543, 136] on li "In progress" at bounding box center [556, 130] width 146 height 31
click at [126, 177] on button "Add note" at bounding box center [120, 171] width 59 height 33
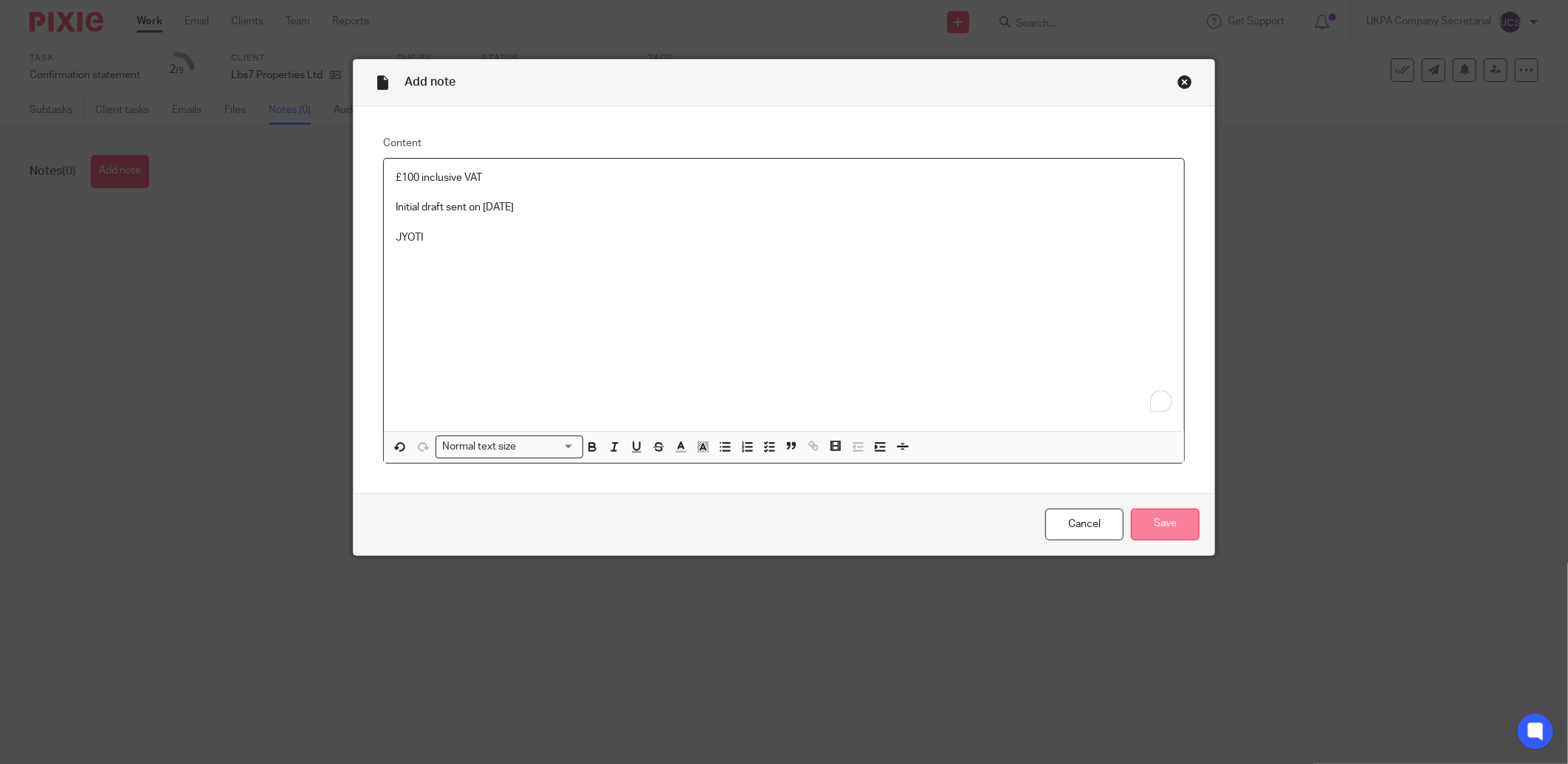
click at [1164, 534] on input "Save" at bounding box center [1164, 523] width 69 height 31
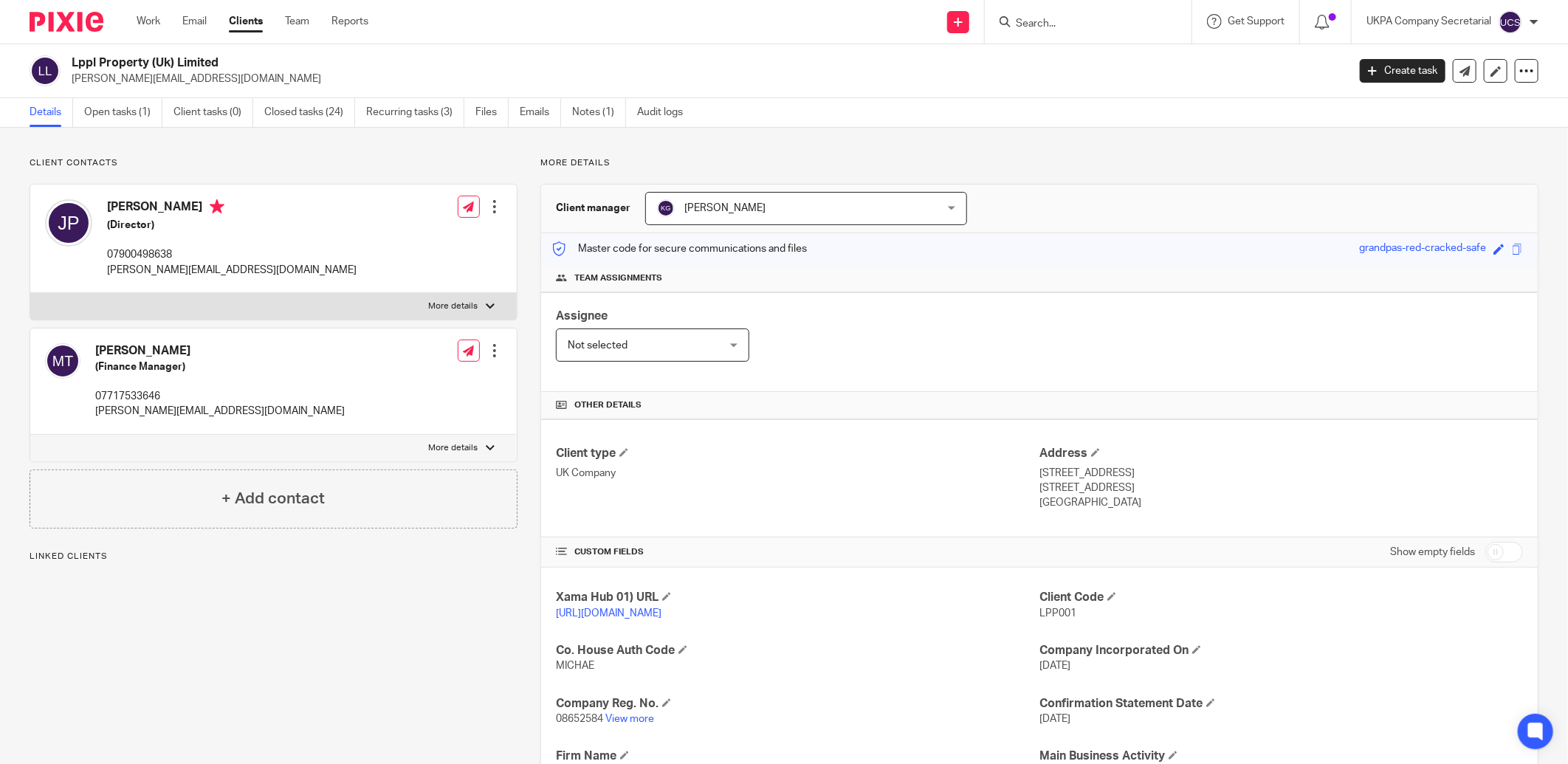
click at [637, 719] on link "View more" at bounding box center [629, 719] width 48 height 10
click at [124, 113] on link "Open tasks (1)" at bounding box center [123, 112] width 78 height 29
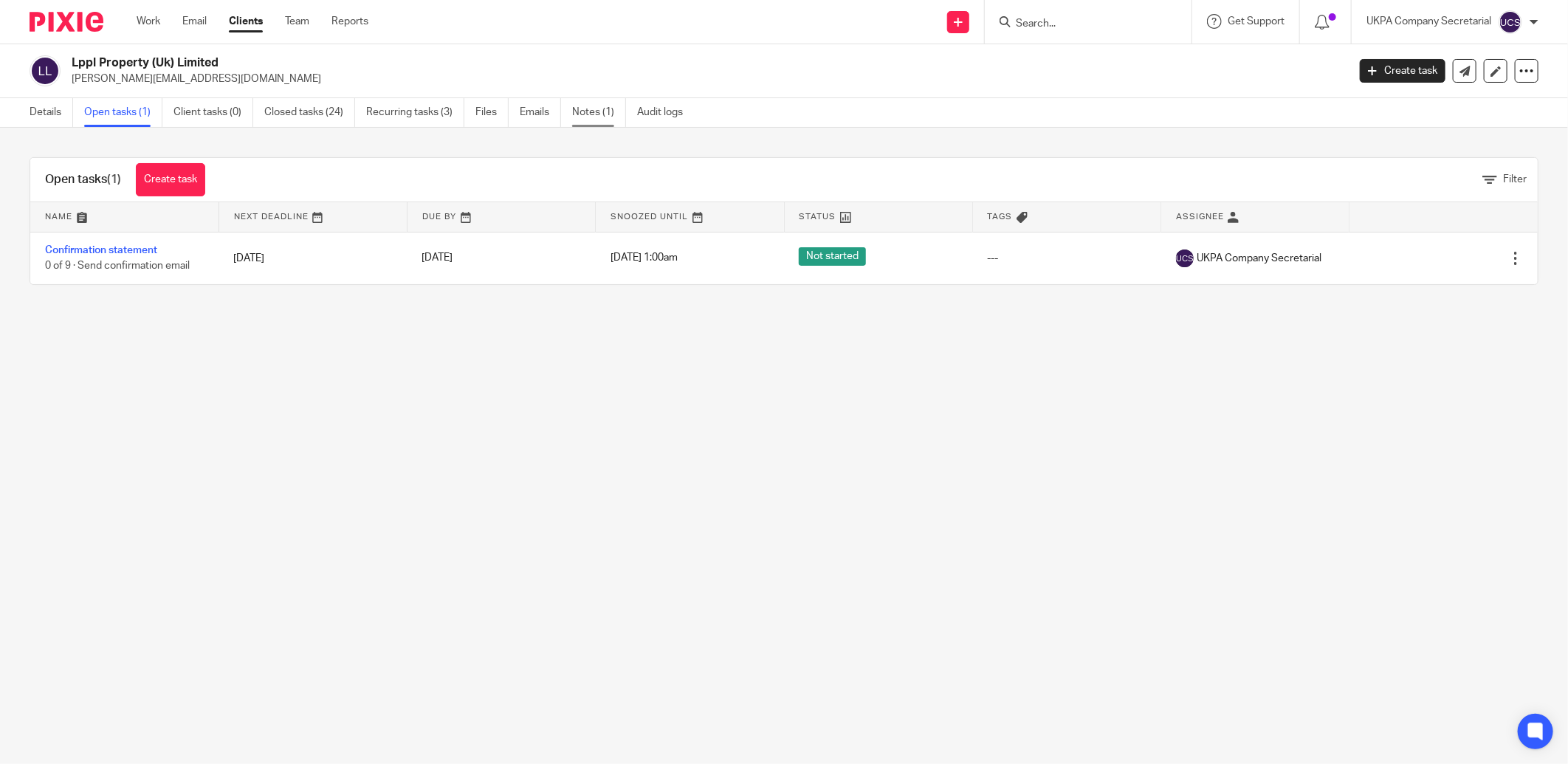
click at [603, 112] on link "Notes (1)" at bounding box center [598, 112] width 54 height 29
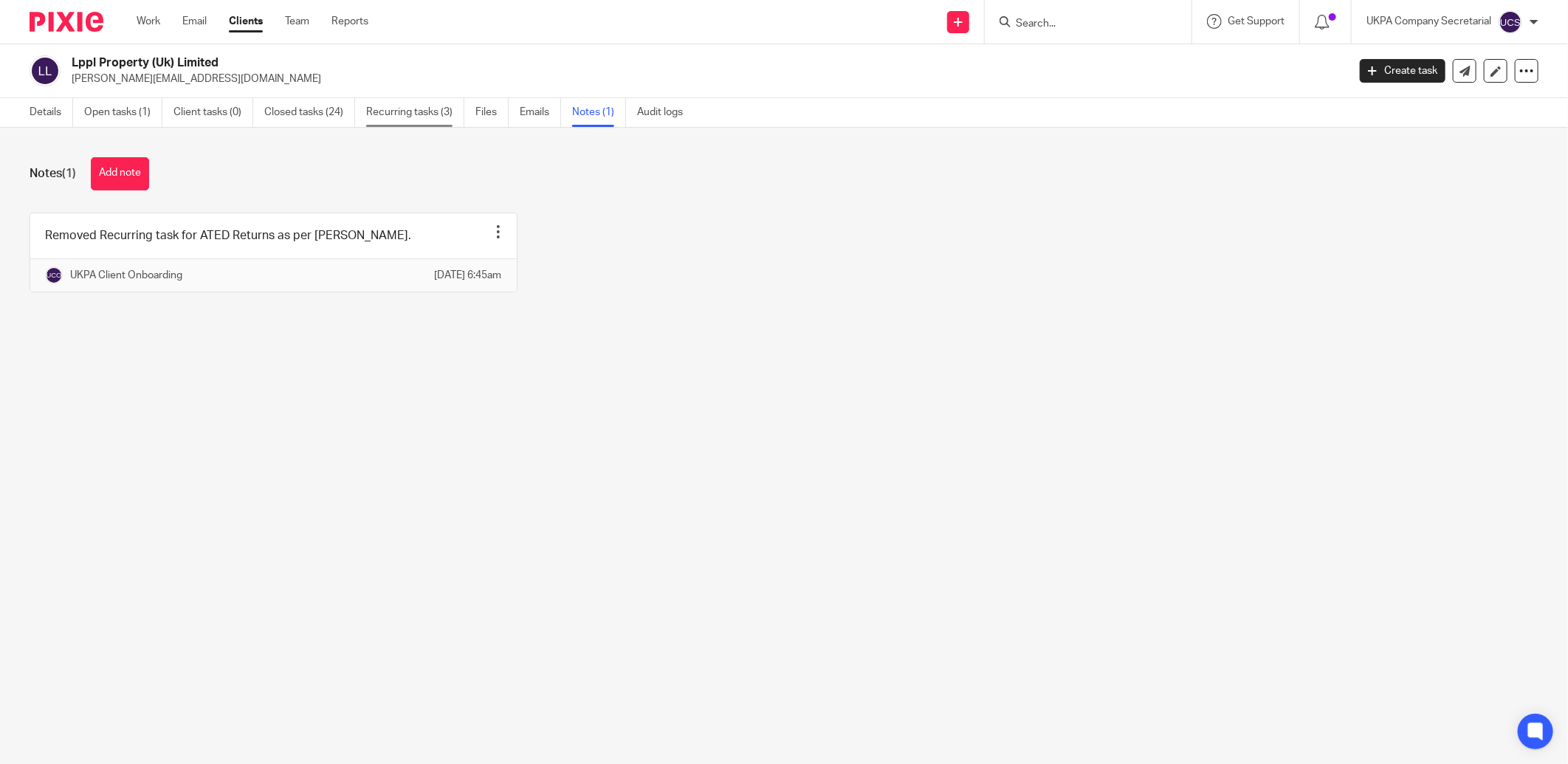
click at [389, 110] on link "Recurring tasks (3)" at bounding box center [415, 112] width 98 height 29
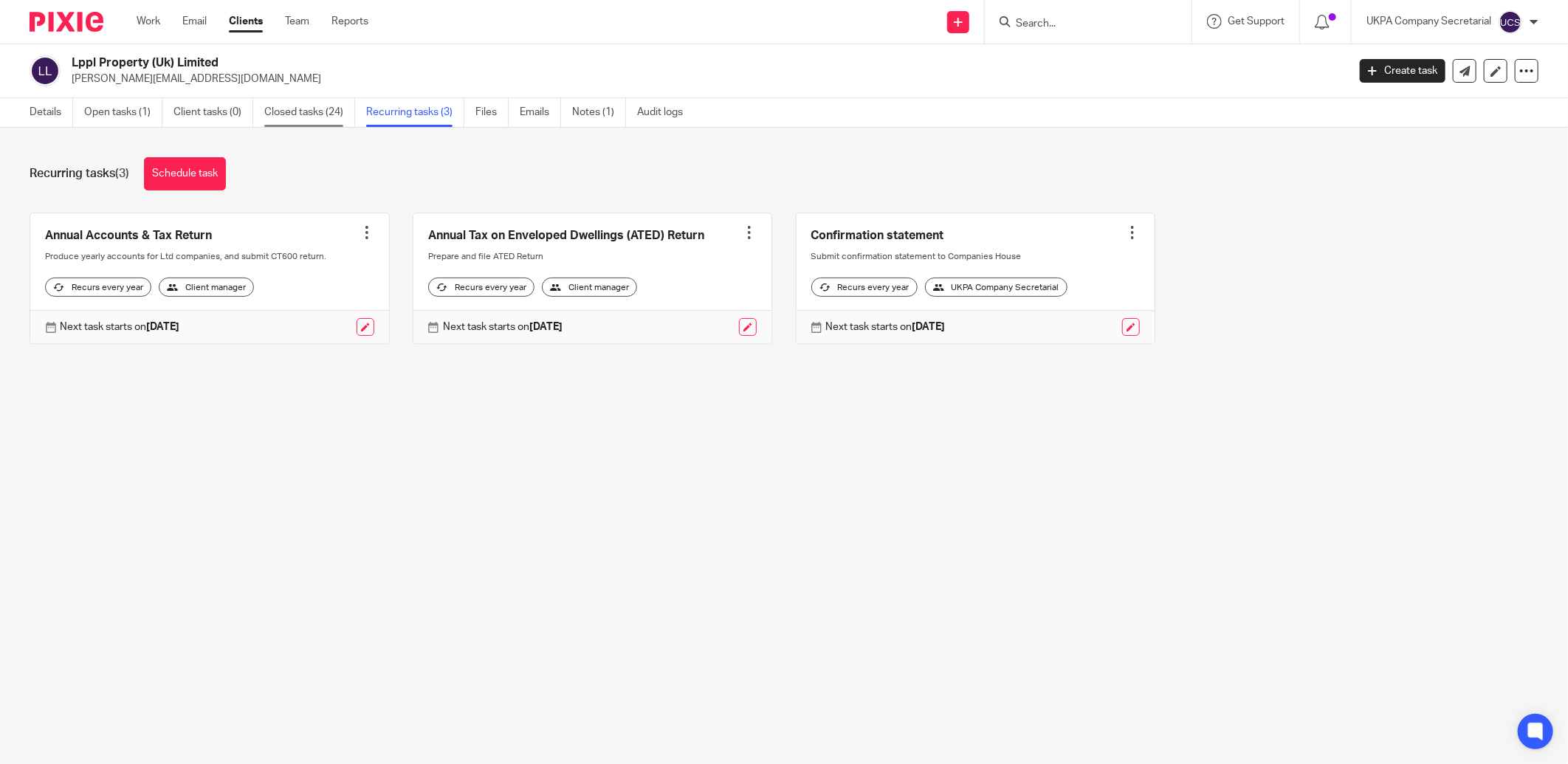
click at [279, 112] on link "Closed tasks (24)" at bounding box center [309, 112] width 91 height 29
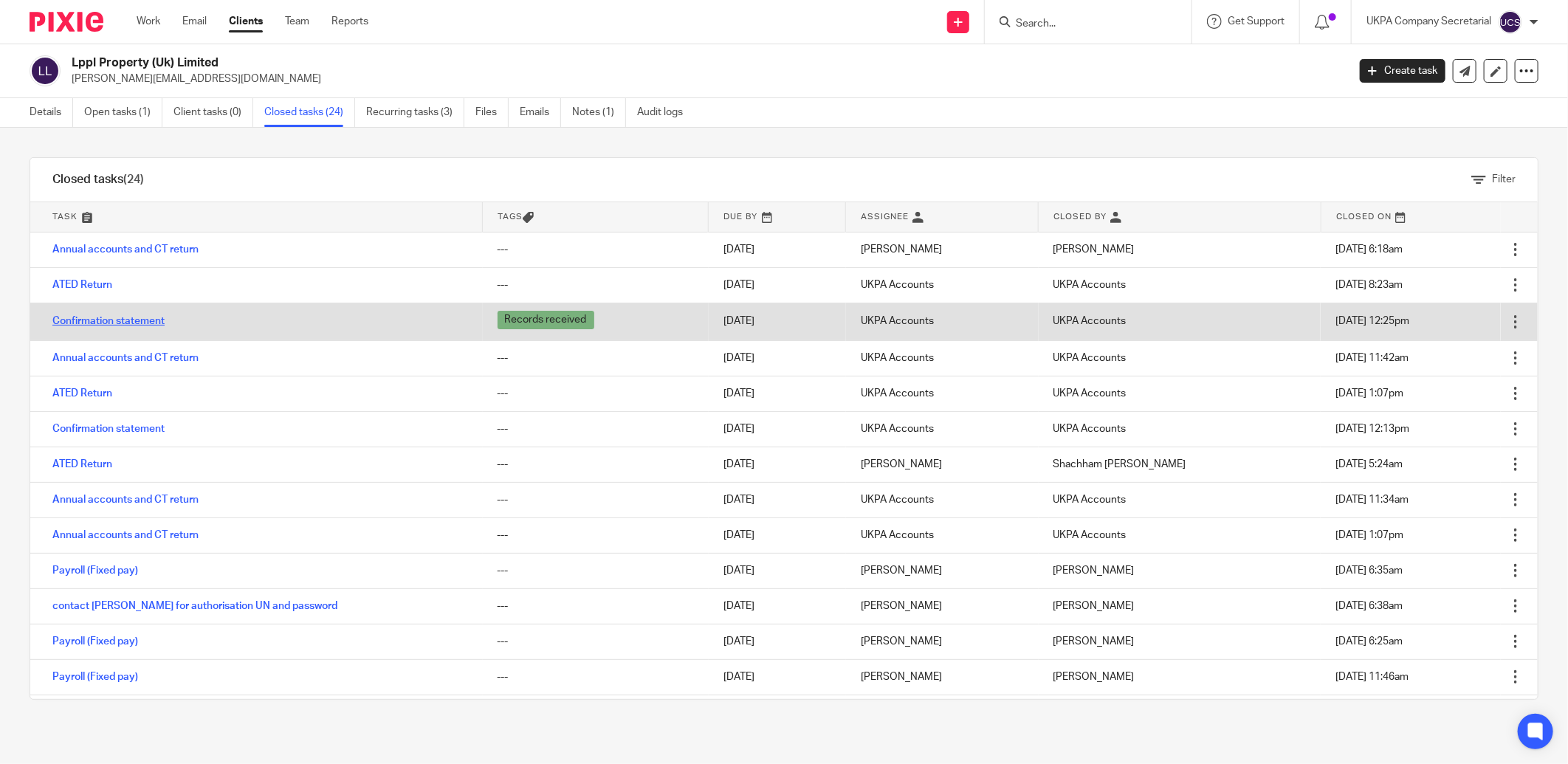
click at [131, 320] on link "Confirmation statement" at bounding box center [109, 321] width 112 height 10
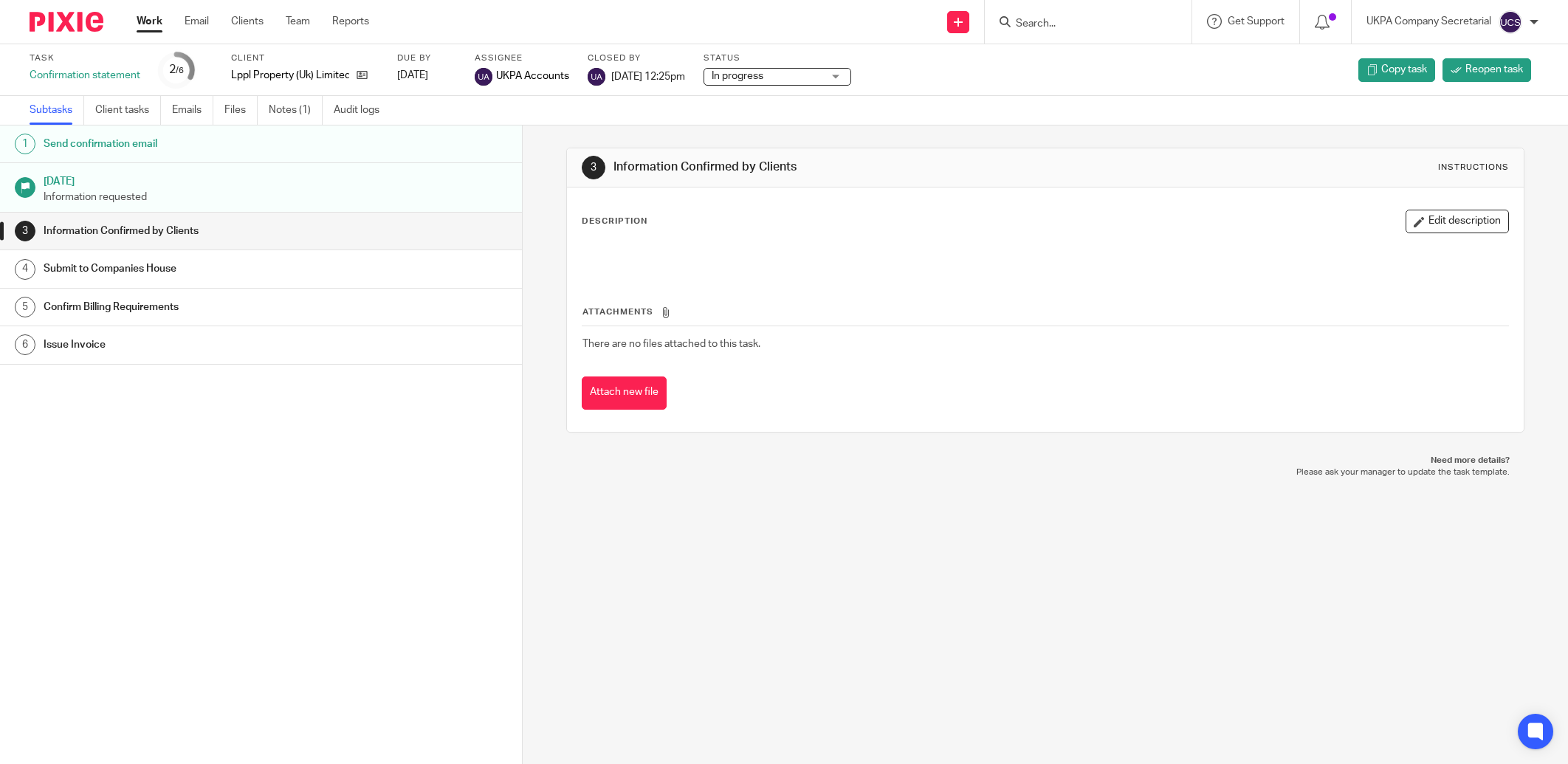
click at [277, 115] on link "Notes (1)" at bounding box center [295, 110] width 54 height 29
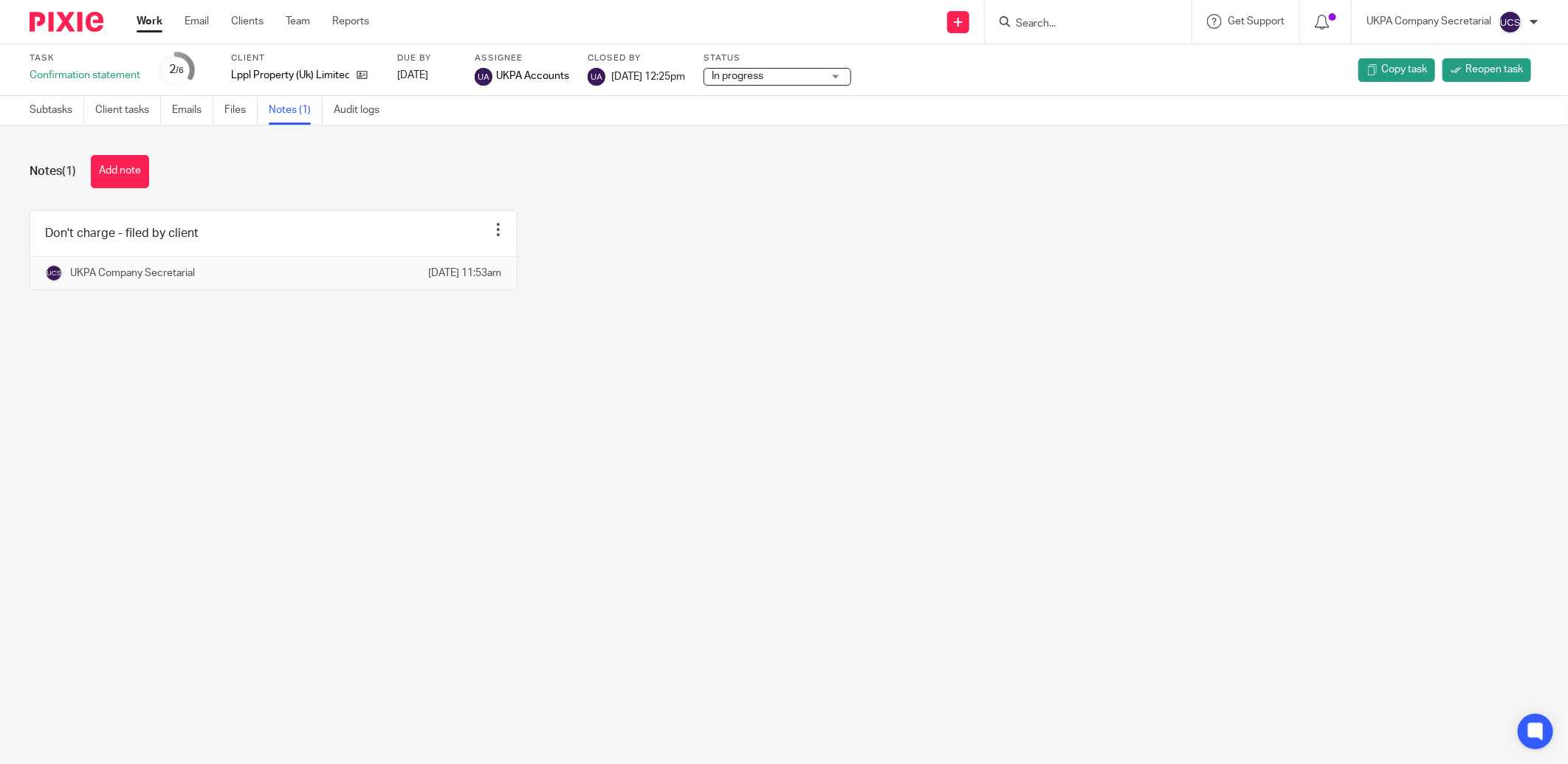
click at [1081, 26] on input "Search" at bounding box center [1080, 25] width 133 height 14
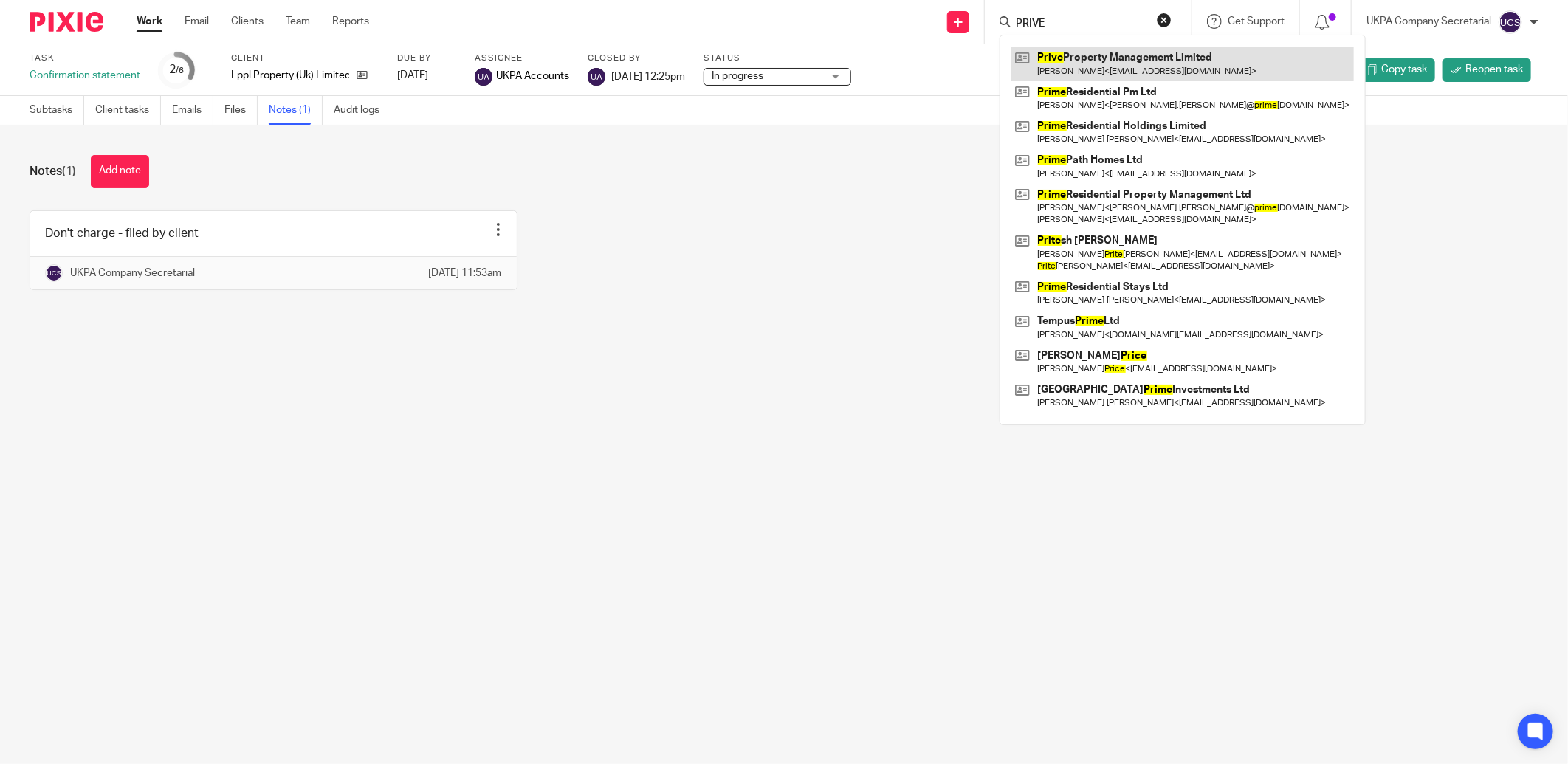
type input "PRIVE"
click at [1038, 56] on link at bounding box center [1182, 64] width 342 height 34
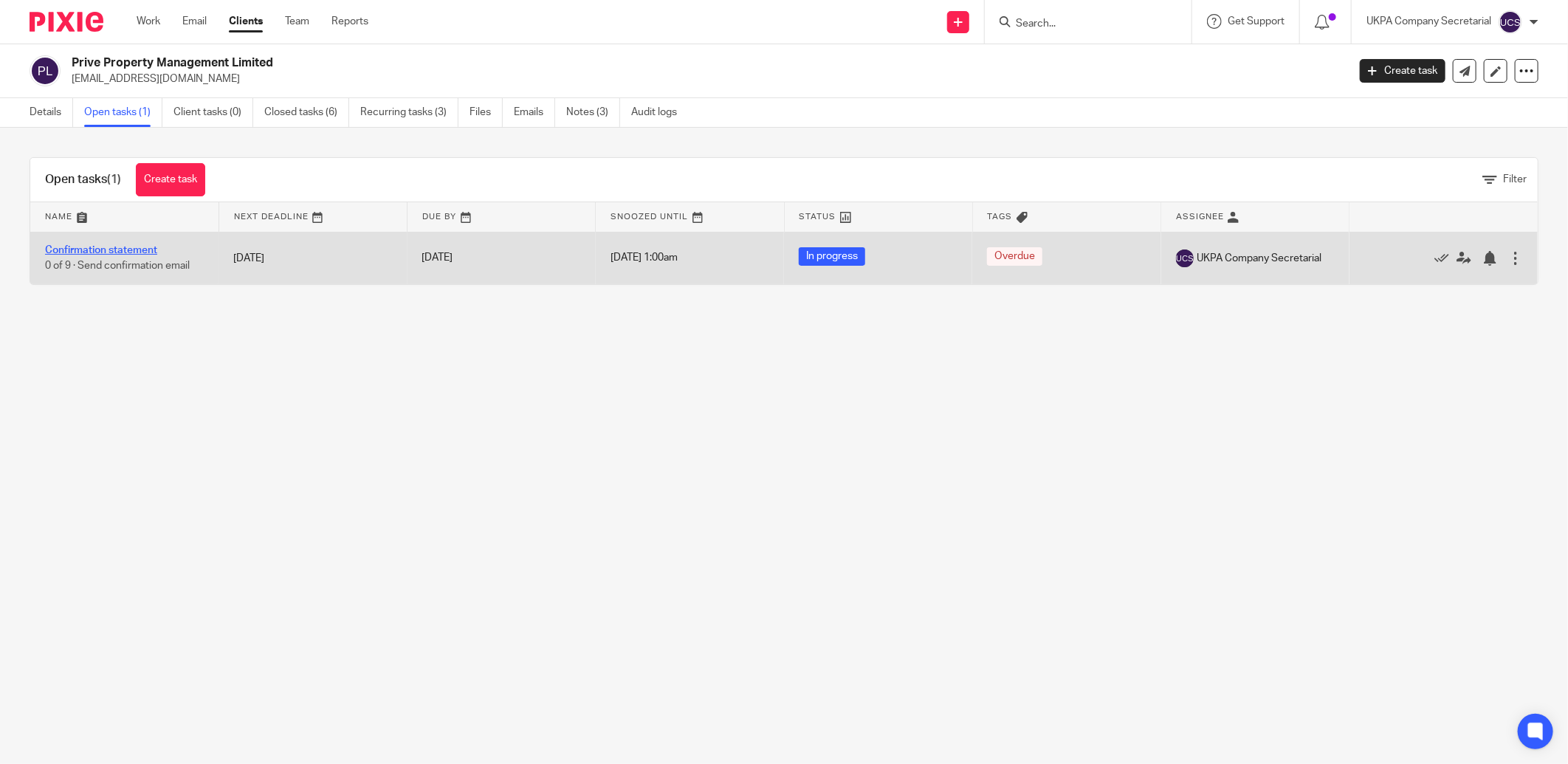
click at [89, 249] on link "Confirmation statement" at bounding box center [101, 250] width 112 height 10
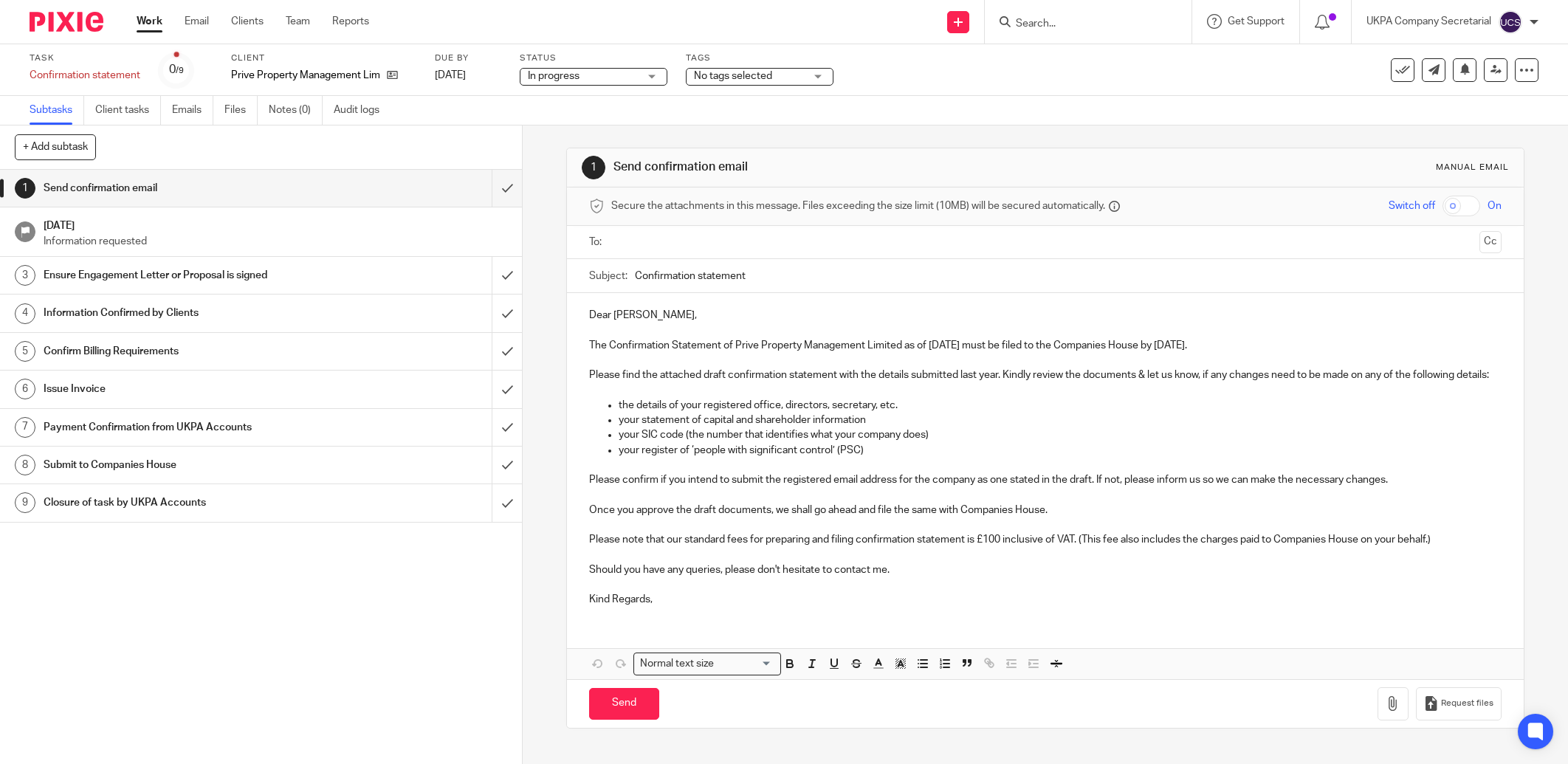
click at [633, 246] on input "text" at bounding box center [1044, 242] width 857 height 17
drag, startPoint x: 681, startPoint y: 275, endPoint x: 780, endPoint y: 387, distance: 149.5
click at [1385, 714] on icon "button" at bounding box center [1392, 705] width 14 height 14
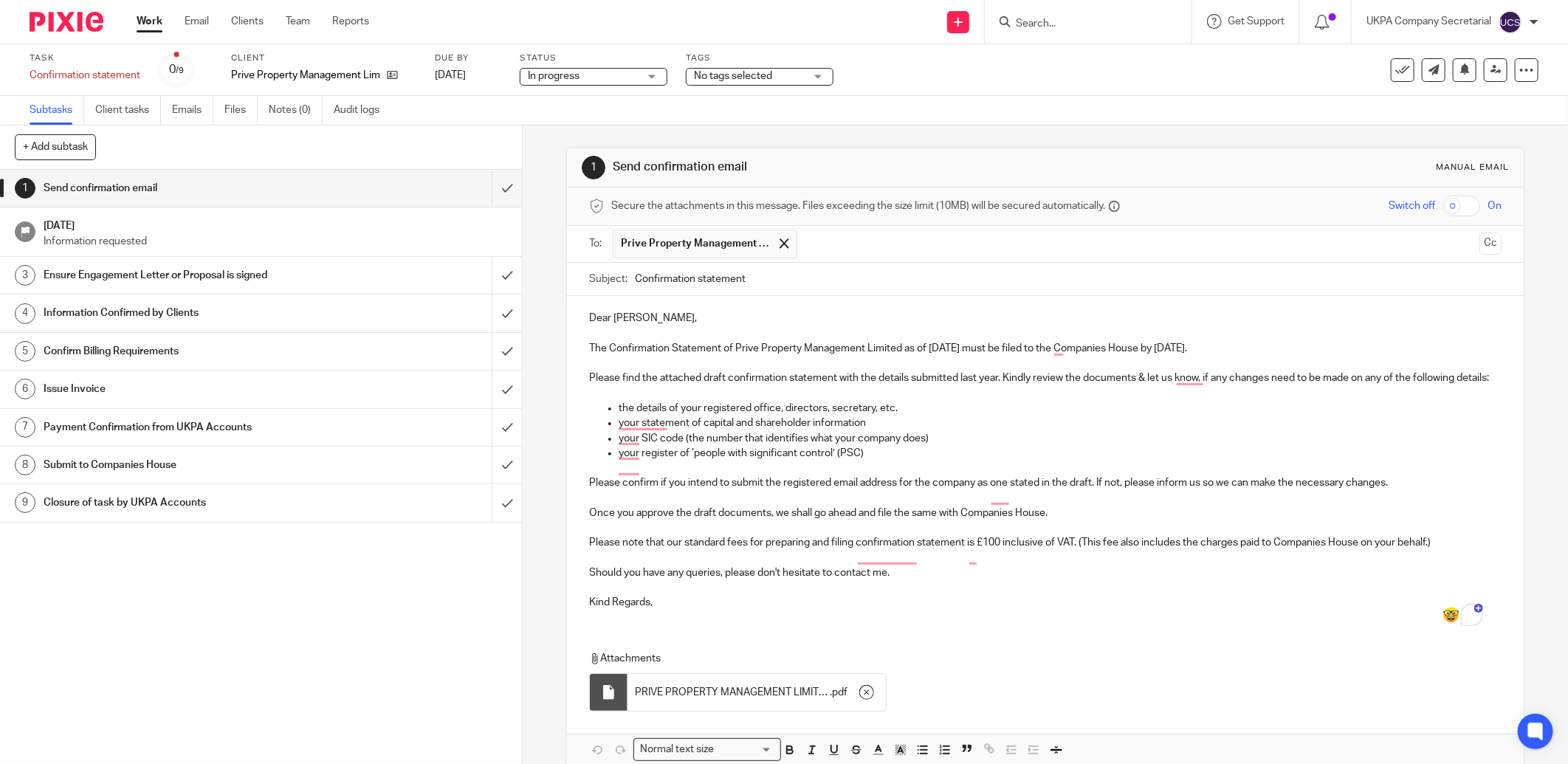
click at [770, 278] on input "Confirmation statement" at bounding box center [1068, 279] width 867 height 33
drag, startPoint x: 721, startPoint y: 352, endPoint x: 982, endPoint y: 355, distance: 261.0
click at [982, 355] on p "The Confirmation Statement of Prive Property Management Limited as of 11 Aug 20…" at bounding box center [1044, 348] width 912 height 14
copy p "of Prive Property Management Limited as of 11 Aug 2025"
click at [850, 286] on input "Confirmation statement" at bounding box center [1068, 279] width 867 height 33
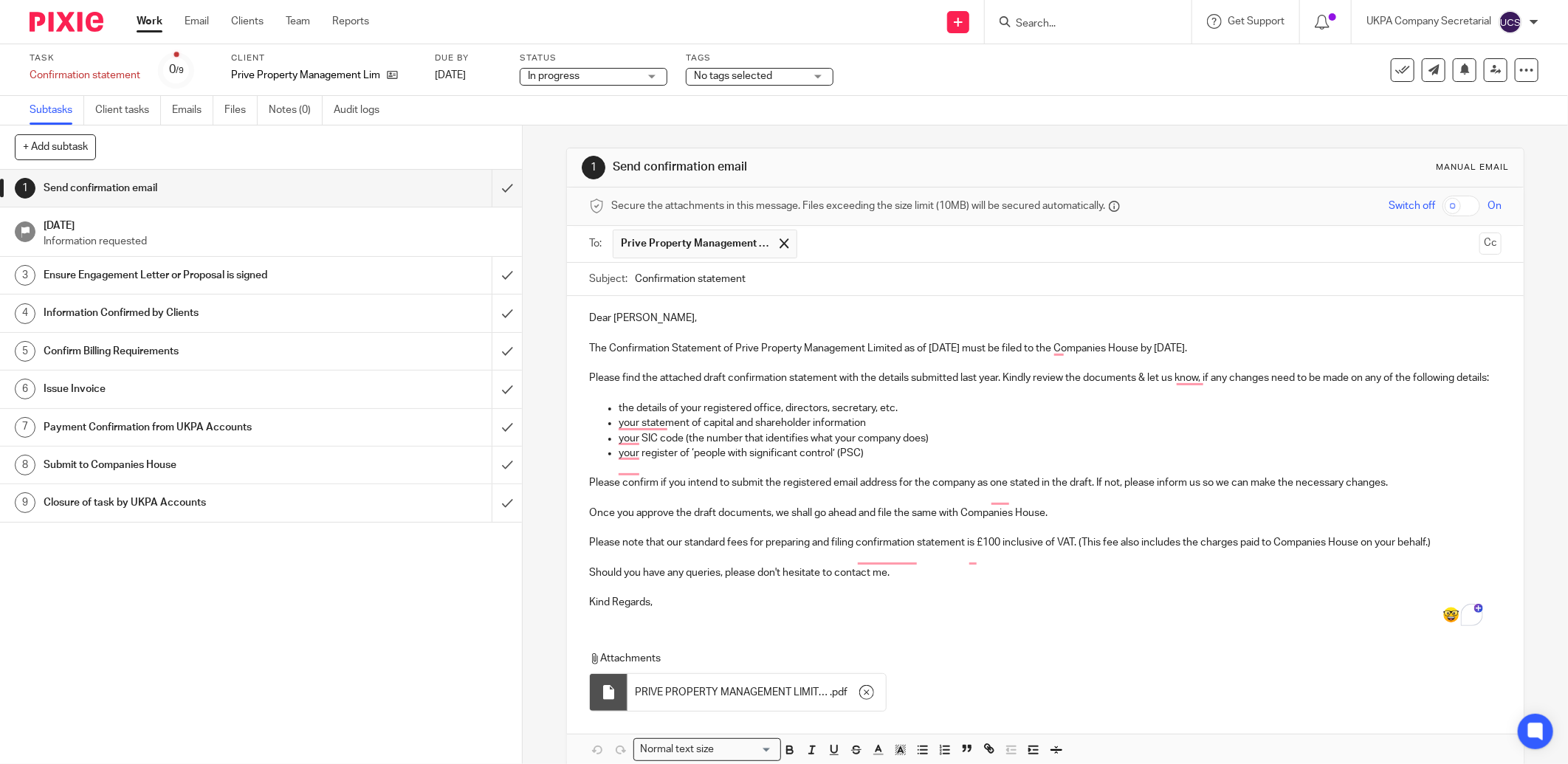
paste input "of Prive Property Management Limited as of 11 Aug 2025"
type input "Confirmation statement of Prive Property Management Limited as of 11 Aug 2025"
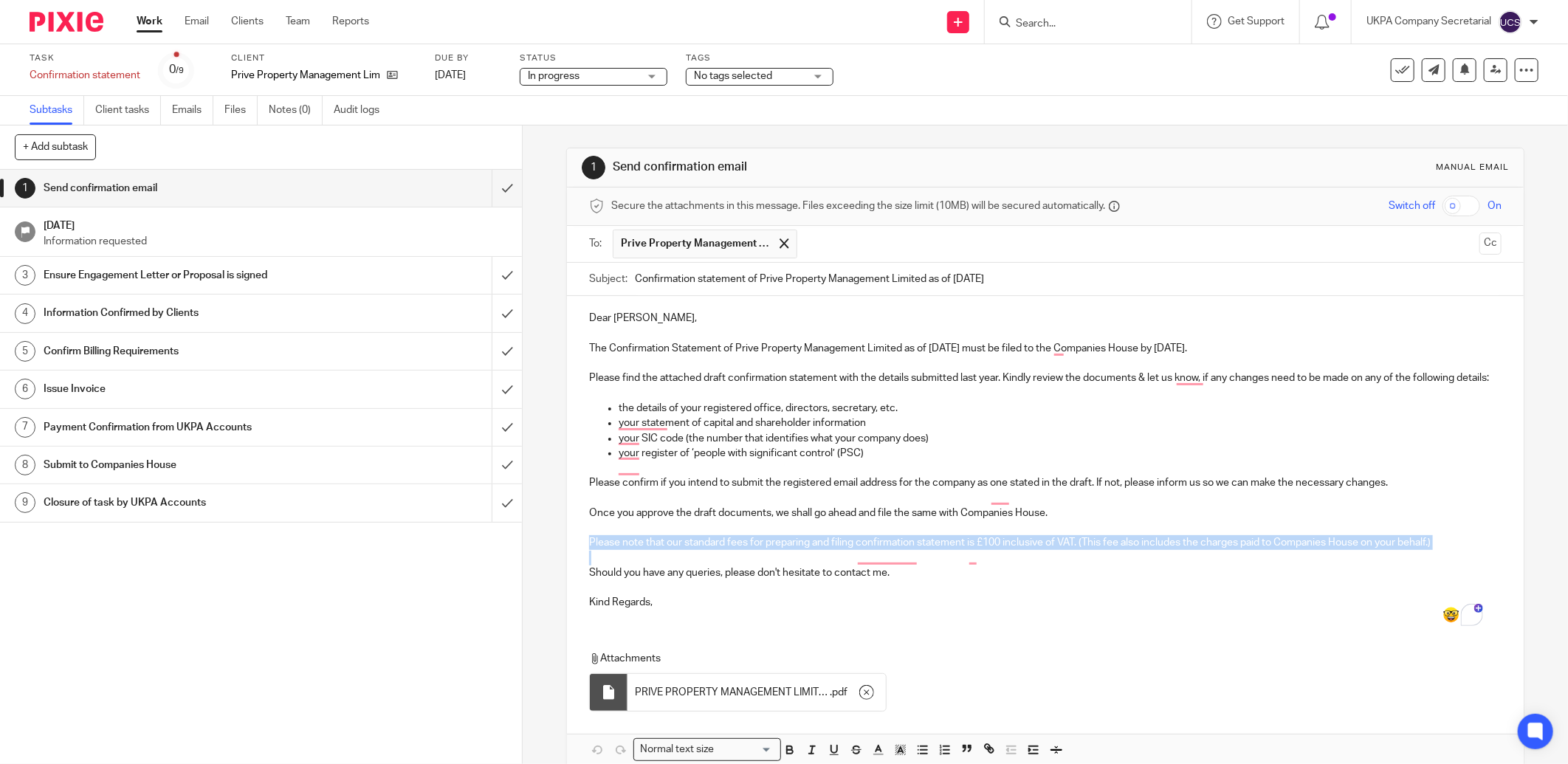
drag, startPoint x: 583, startPoint y: 558, endPoint x: 1230, endPoint y: 575, distance: 647.2
click at [1230, 575] on div "Dear Ferdousi, The Confirmation Statement of Prive Property Management Limited …" at bounding box center [1044, 458] width 956 height 325
click at [1017, 609] on p "Kind Regards," at bounding box center [1044, 602] width 912 height 14
drag, startPoint x: 583, startPoint y: 563, endPoint x: 1470, endPoint y: 552, distance: 887.1
click at [1470, 552] on div "Dear Ferdousi, The Confirmation Statement of Prive Property Management Limited …" at bounding box center [1044, 458] width 956 height 325
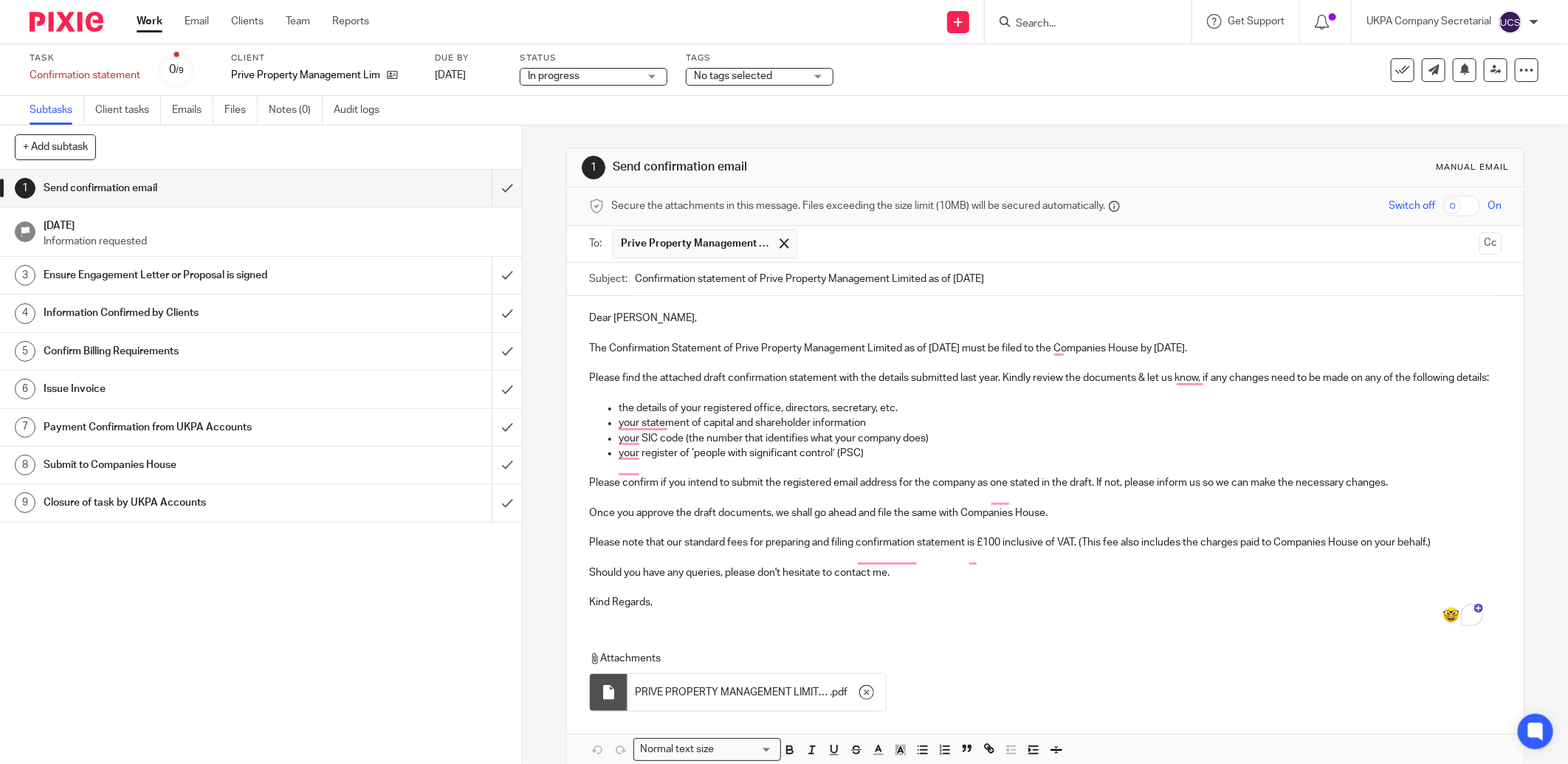
click at [1116, 641] on div "Dear Ferdousi, The Confirmation Statement of Prive Property Management Limited …" at bounding box center [1044, 529] width 956 height 468
click at [849, 642] on div "Dear Ferdousi, The Confirmation Statement of Prive Property Management Limited …" at bounding box center [1044, 529] width 956 height 468
click at [704, 620] on div "Dear Ferdousi, The Confirmation Statement of Prive Property Management Limited …" at bounding box center [1044, 458] width 956 height 325
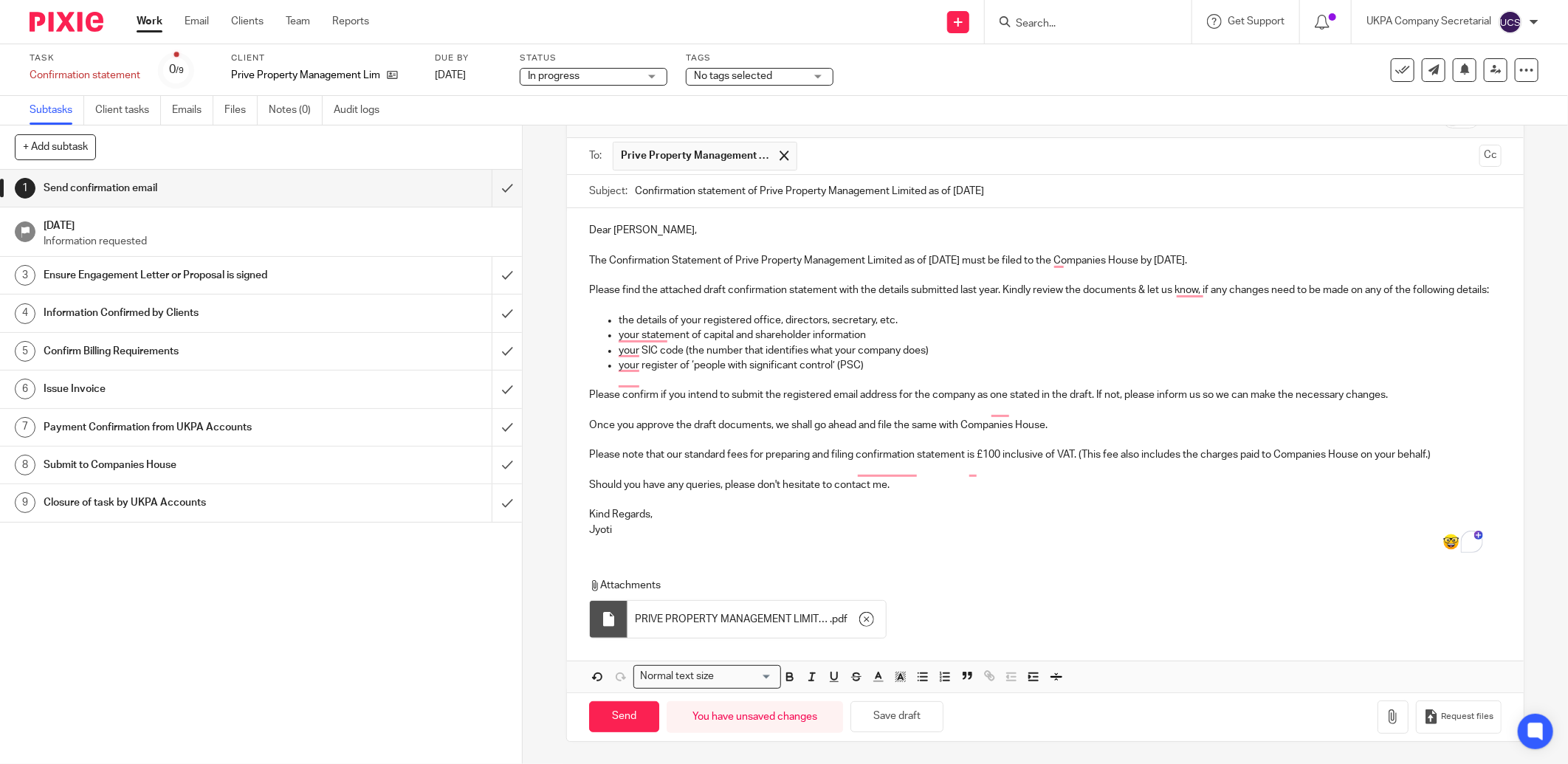
scroll to position [104, 0]
click at [605, 719] on input "Send" at bounding box center [624, 716] width 70 height 31
type input "Sent"
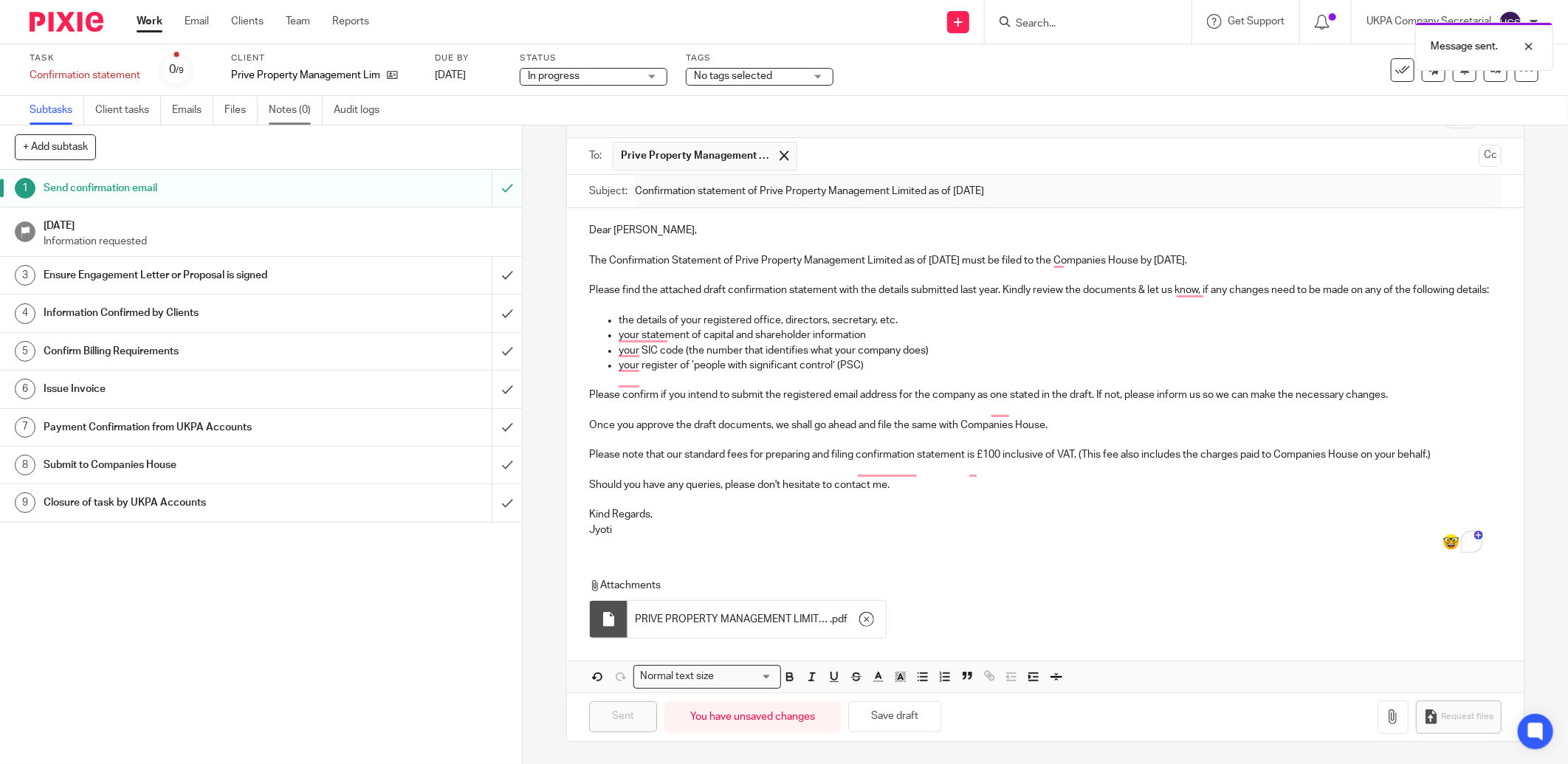
click at [279, 105] on link "Notes (0)" at bounding box center [295, 110] width 54 height 29
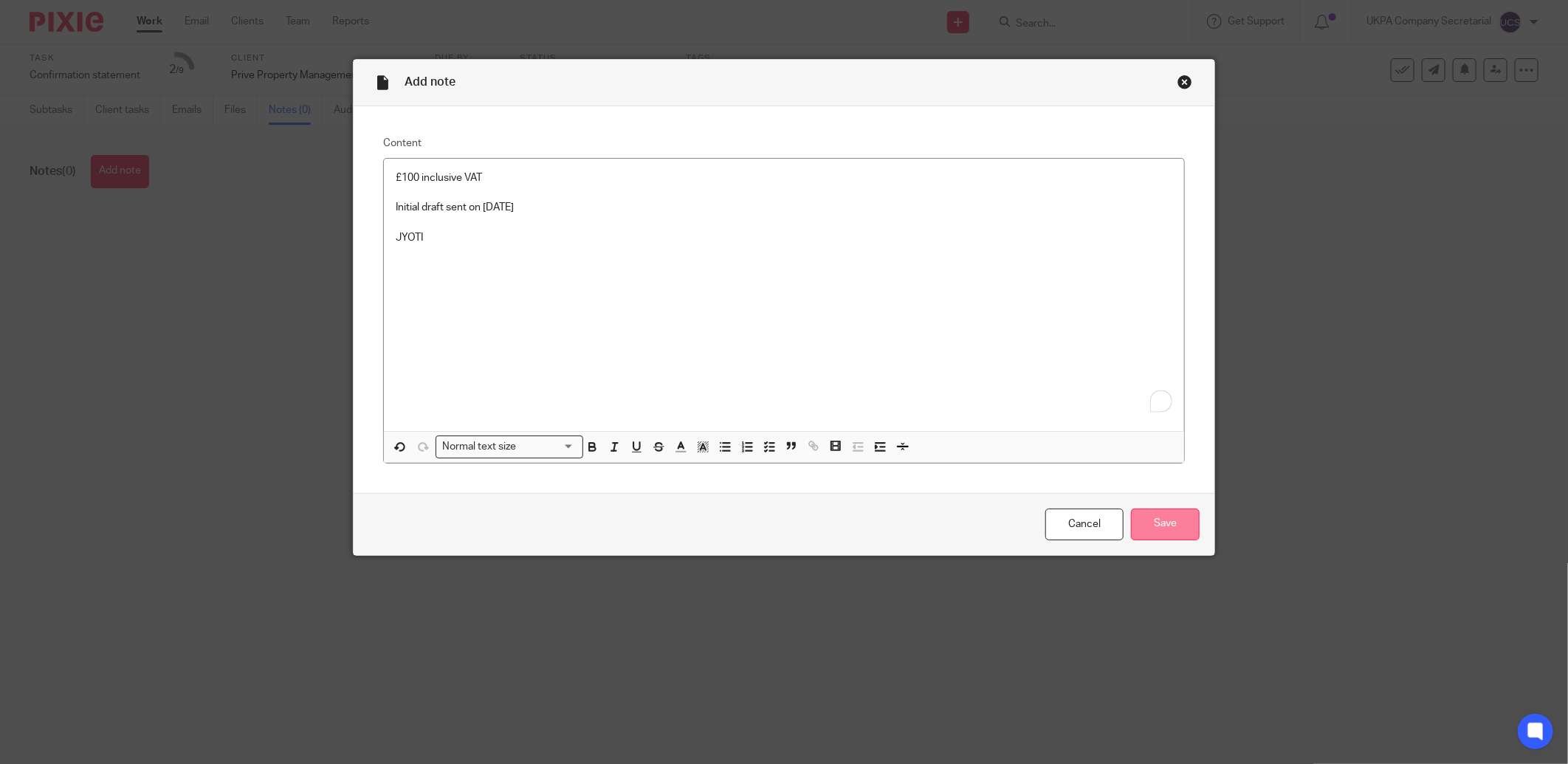
click at [1152, 525] on input "Save" at bounding box center [1164, 523] width 69 height 31
